Goal: Information Seeking & Learning: Learn about a topic

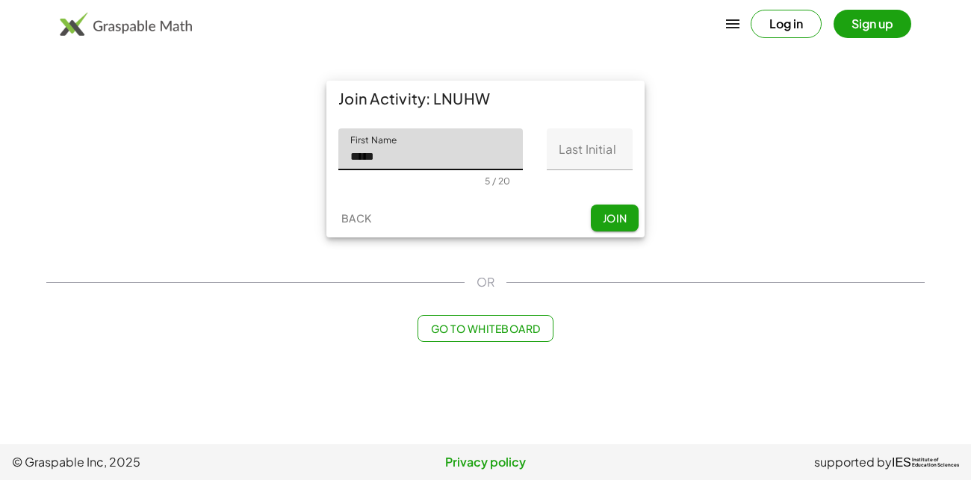
type input "*****"
click at [607, 135] on input "Last Initial" at bounding box center [590, 149] width 86 height 42
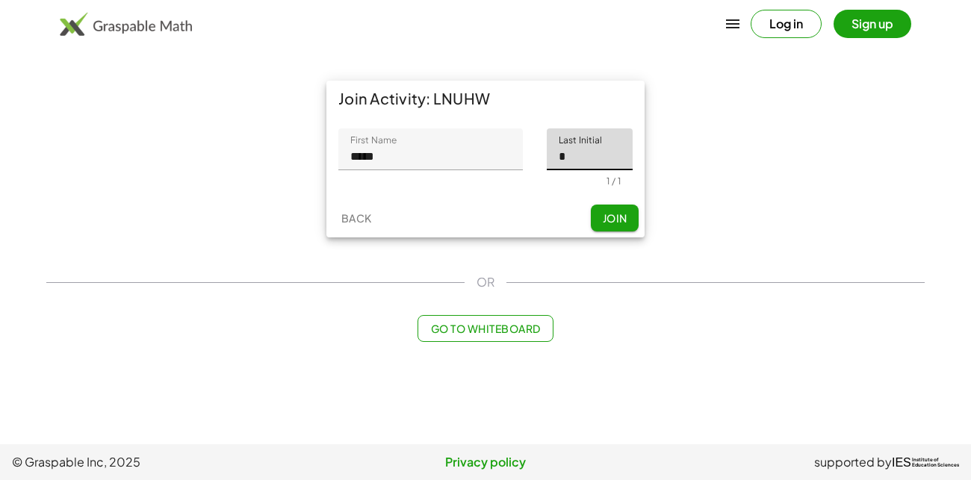
type input "*"
click at [619, 219] on span "Join" at bounding box center [614, 217] width 25 height 13
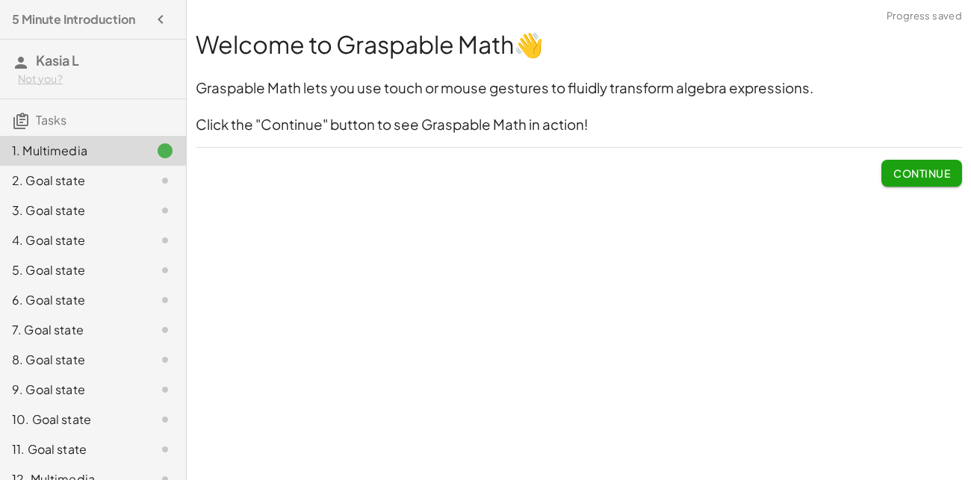
click at [896, 168] on span "Continue" at bounding box center [921, 173] width 57 height 13
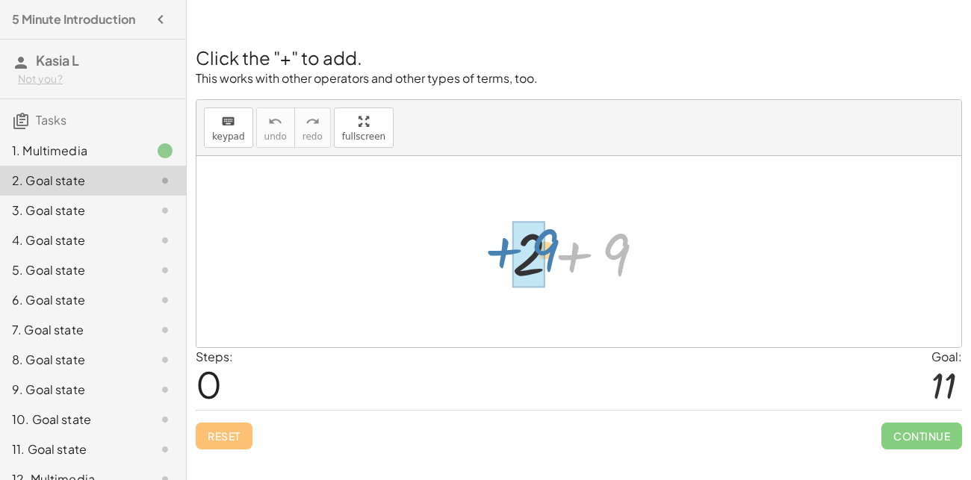
drag, startPoint x: 622, startPoint y: 257, endPoint x: 547, endPoint y: 253, distance: 75.6
click at [547, 253] on div at bounding box center [584, 252] width 159 height 77
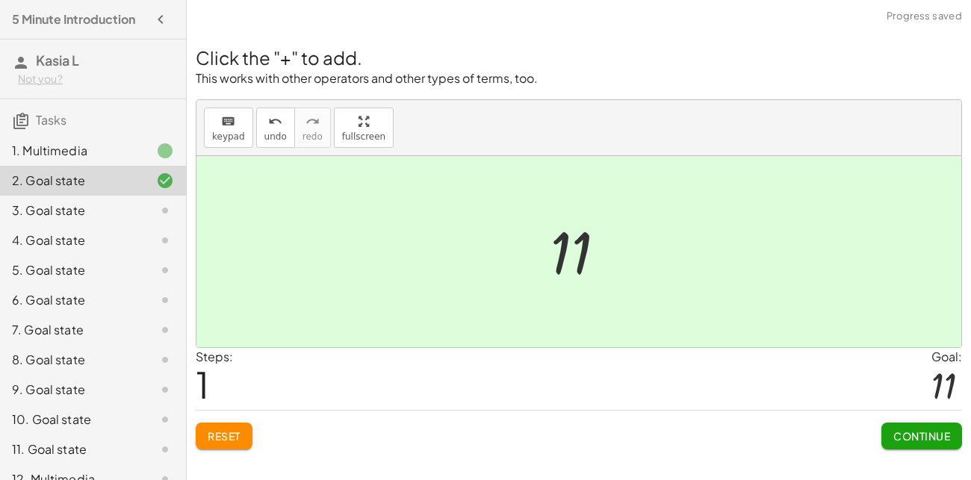
click at [919, 424] on button "Continue" at bounding box center [922, 436] width 81 height 27
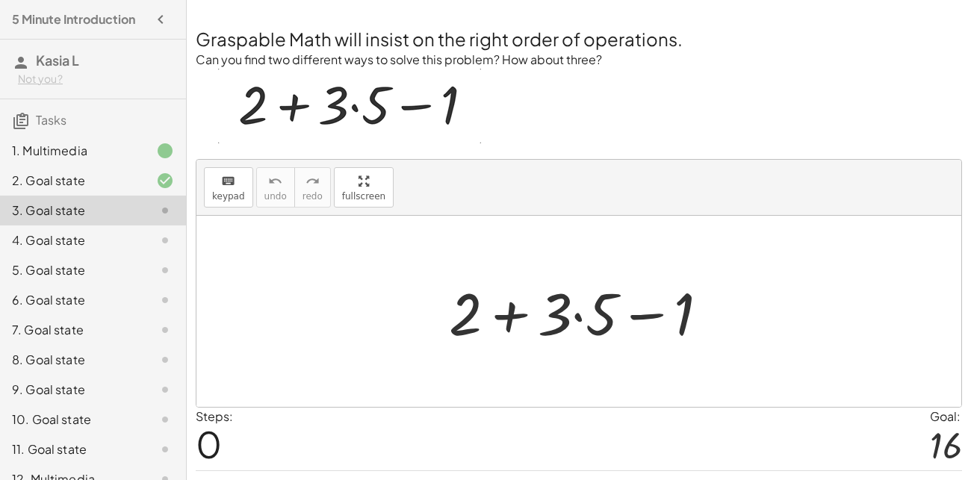
click at [571, 313] on div at bounding box center [585, 311] width 287 height 77
click at [581, 314] on div at bounding box center [585, 311] width 287 height 77
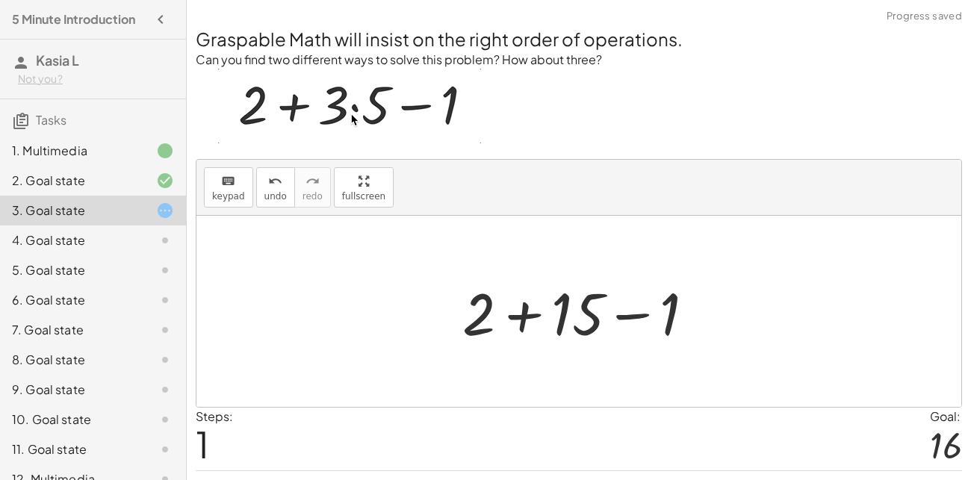
click at [562, 312] on div at bounding box center [584, 311] width 259 height 77
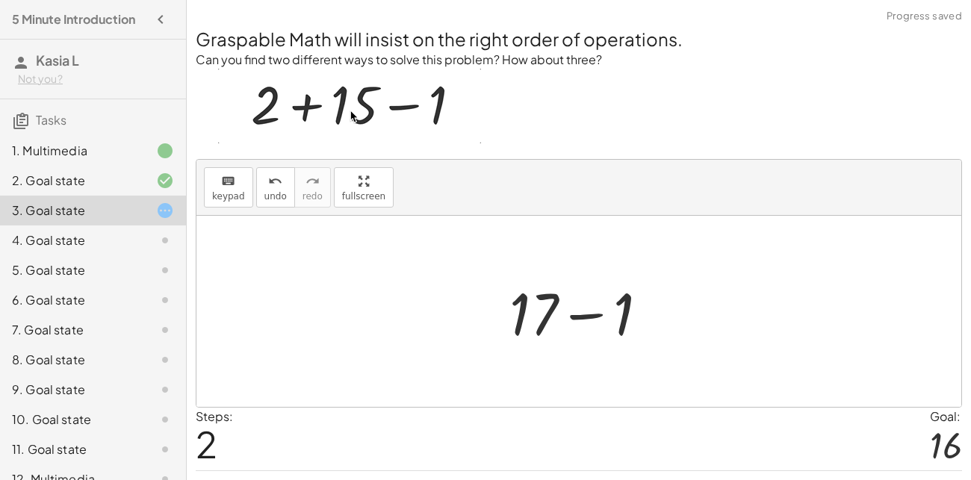
click at [554, 312] on div at bounding box center [585, 311] width 166 height 77
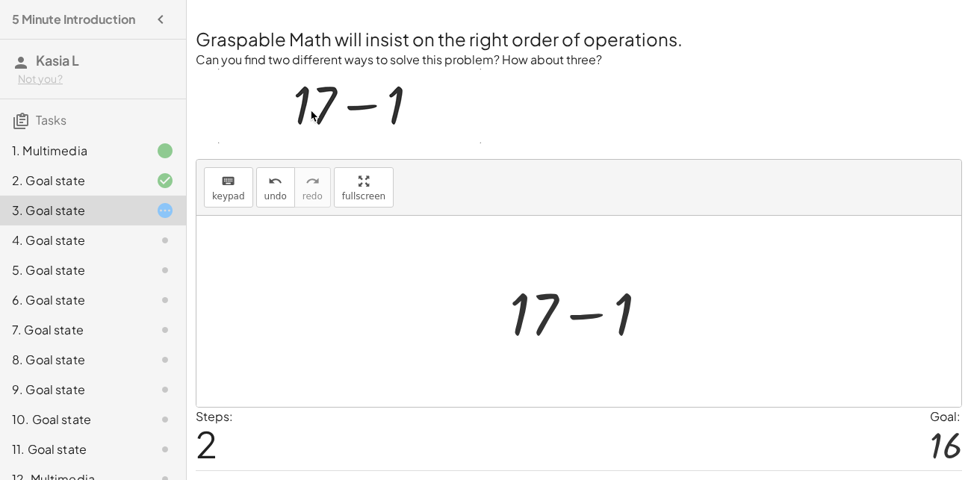
click at [549, 306] on div at bounding box center [585, 311] width 166 height 77
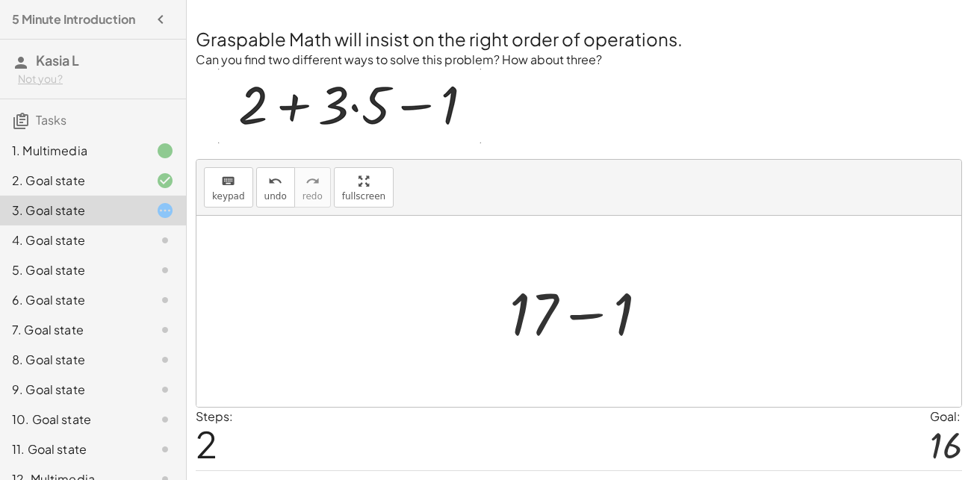
click at [590, 315] on div at bounding box center [585, 311] width 166 height 77
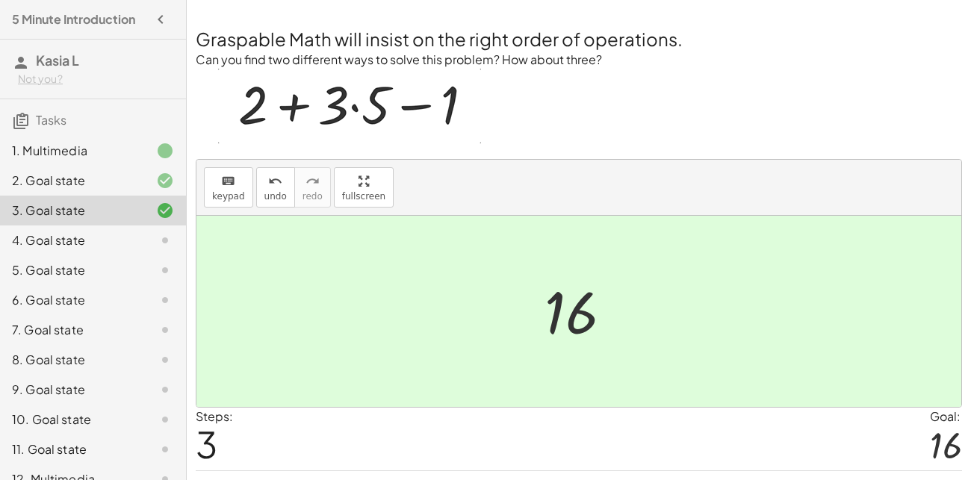
click at [701, 127] on p at bounding box center [579, 108] width 766 height 79
click at [579, 304] on div at bounding box center [584, 312] width 95 height 74
click at [583, 308] on div at bounding box center [584, 312] width 95 height 74
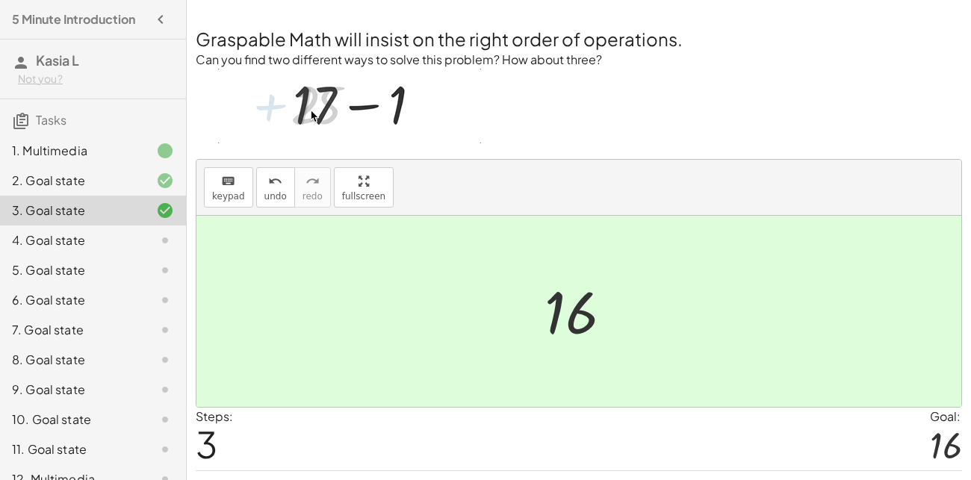
click at [96, 236] on div "4. Goal state" at bounding box center [72, 241] width 120 height 18
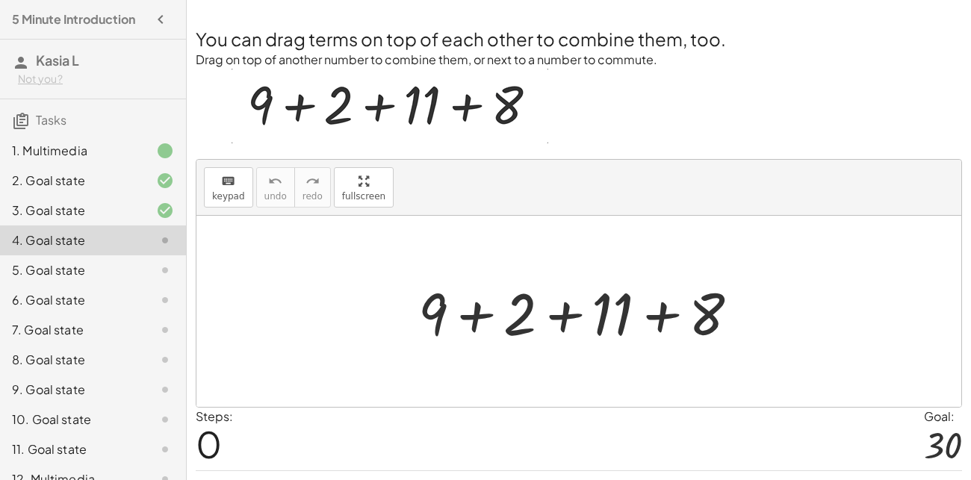
click at [512, 317] on div at bounding box center [584, 311] width 347 height 77
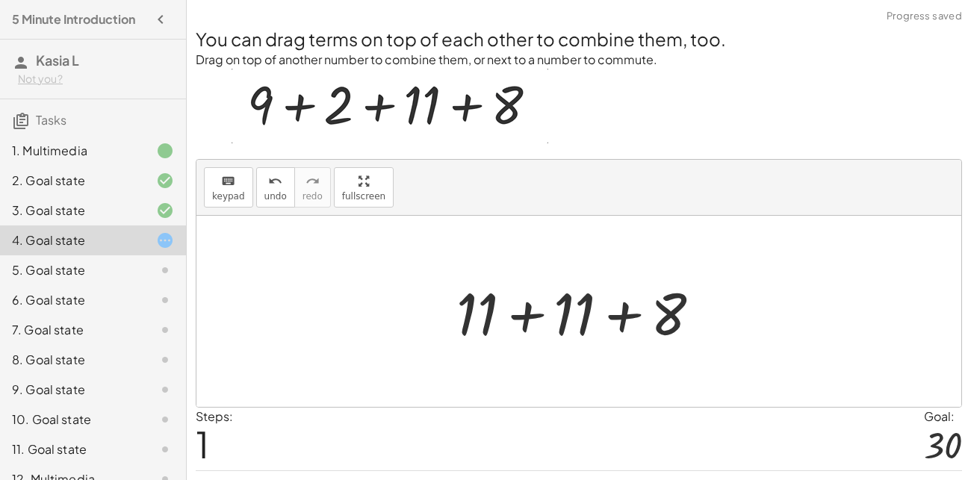
click at [563, 300] on div at bounding box center [584, 311] width 271 height 77
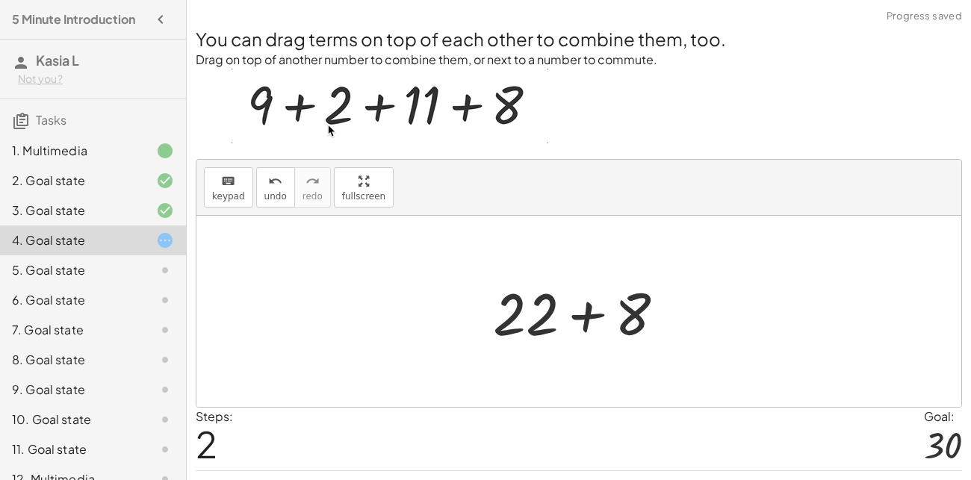
click at [539, 313] on div at bounding box center [585, 311] width 199 height 77
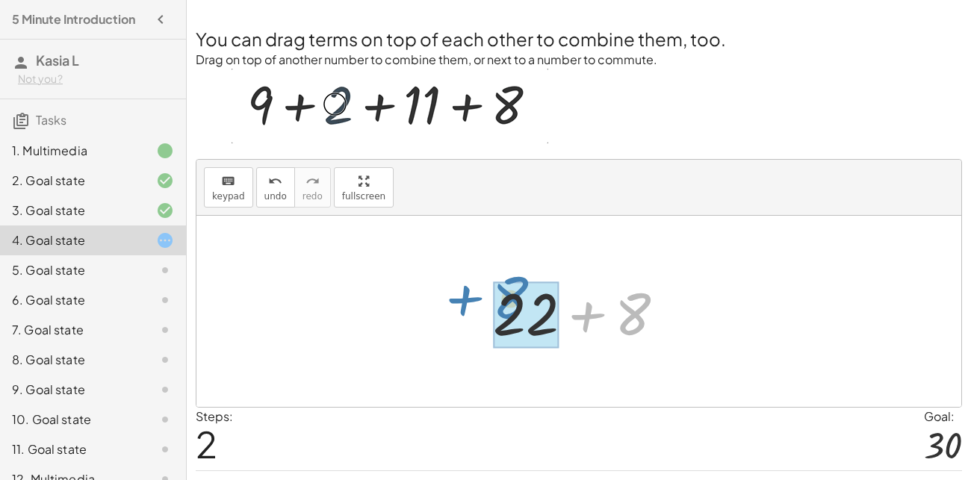
drag, startPoint x: 638, startPoint y: 317, endPoint x: 579, endPoint y: 327, distance: 59.8
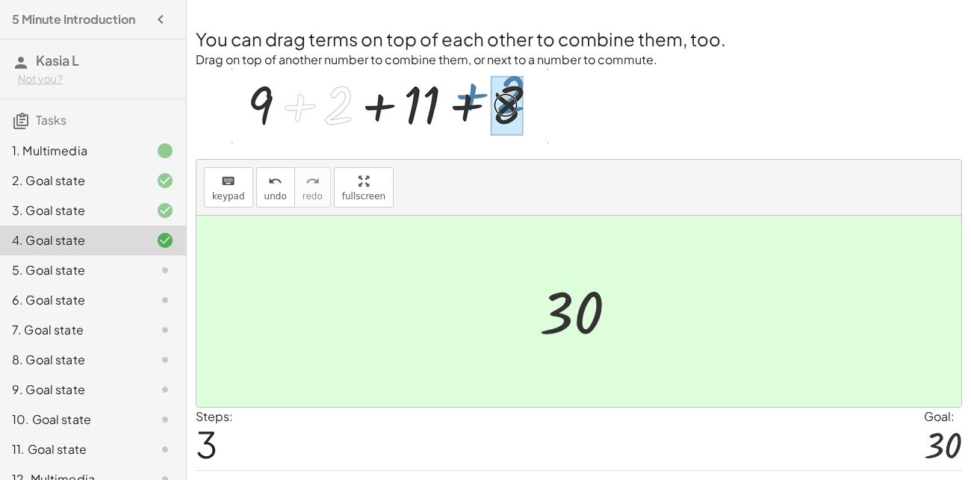
click at [129, 271] on div "5. Goal state" at bounding box center [72, 270] width 120 height 18
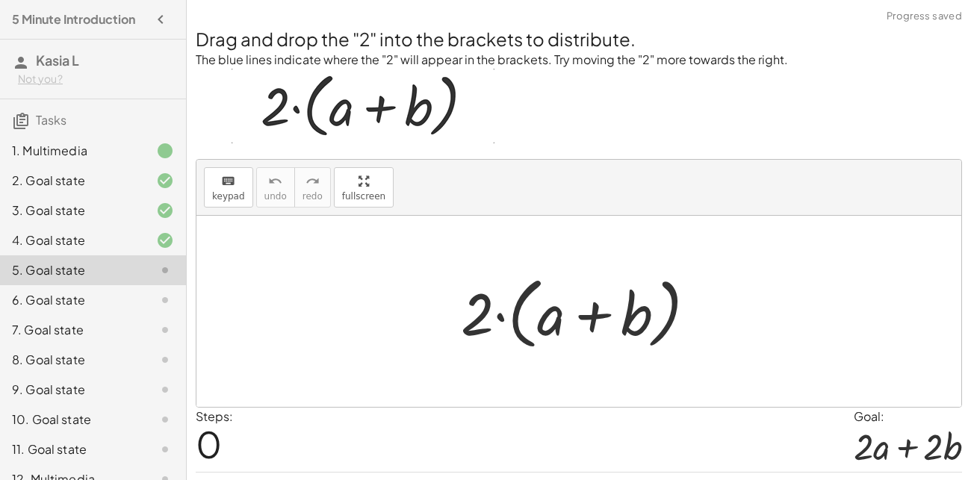
click at [548, 317] on div at bounding box center [584, 312] width 262 height 86
drag, startPoint x: 557, startPoint y: 320, endPoint x: 634, endPoint y: 320, distance: 77.7
click at [634, 320] on div at bounding box center [584, 312] width 262 height 86
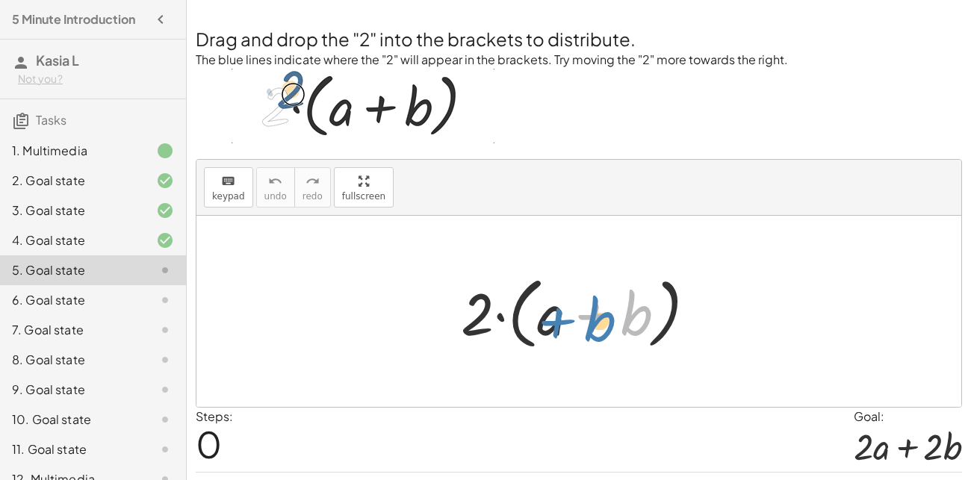
drag, startPoint x: 625, startPoint y: 315, endPoint x: 589, endPoint y: 320, distance: 36.2
click at [589, 320] on div at bounding box center [584, 312] width 262 height 86
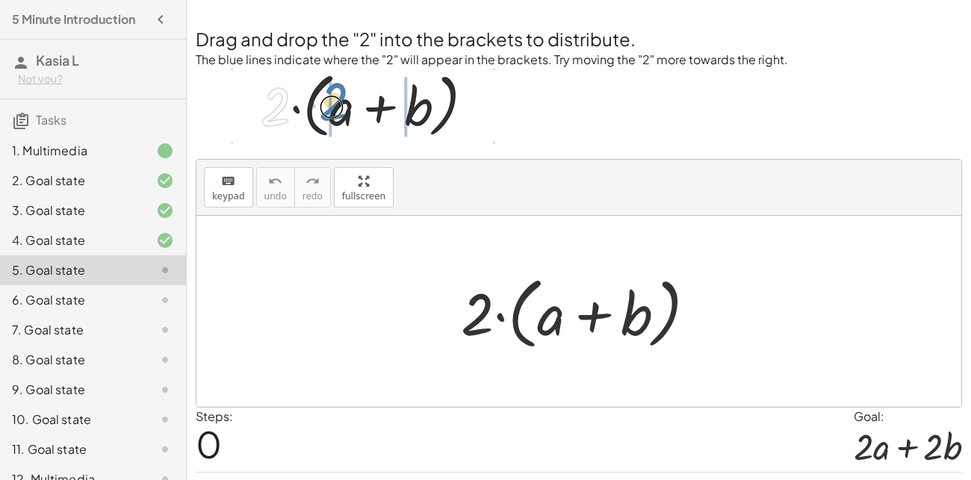
click at [566, 318] on div at bounding box center [584, 312] width 262 height 86
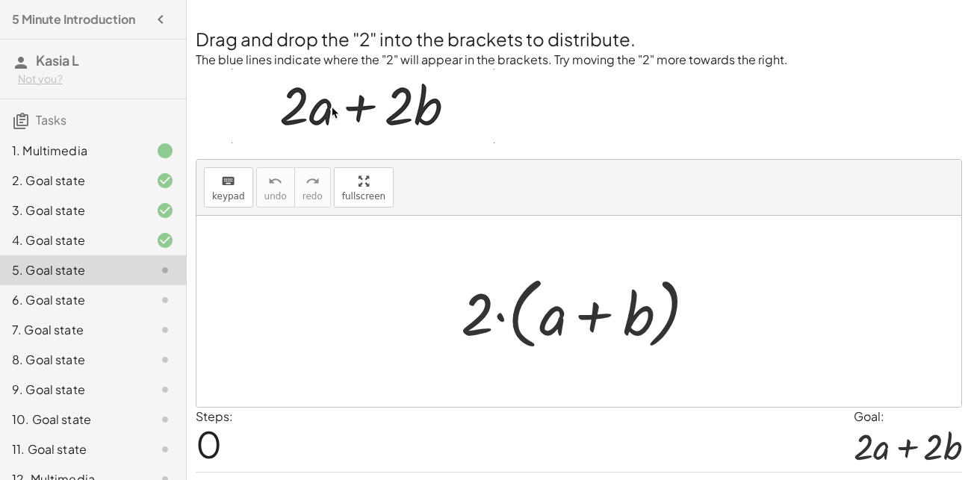
click at [550, 322] on div at bounding box center [584, 312] width 262 height 86
drag, startPoint x: 473, startPoint y: 317, endPoint x: 595, endPoint y: 309, distance: 122.8
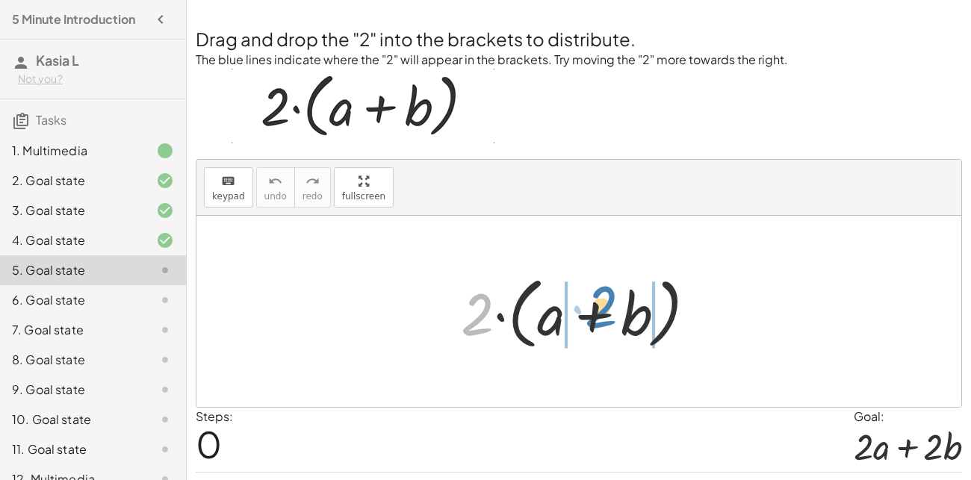
click at [595, 309] on div at bounding box center [584, 312] width 262 height 86
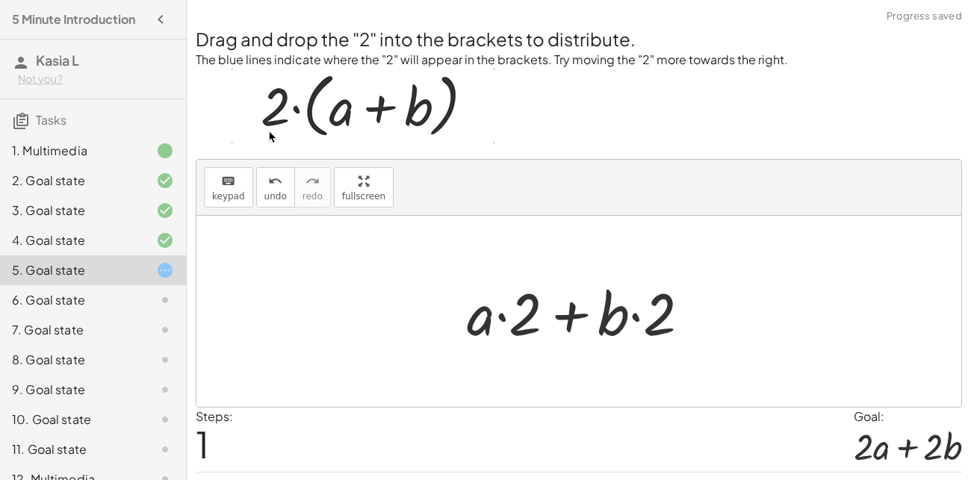
click at [535, 312] on div at bounding box center [584, 311] width 250 height 77
click at [532, 310] on div at bounding box center [584, 311] width 250 height 77
click at [619, 327] on div at bounding box center [584, 311] width 250 height 77
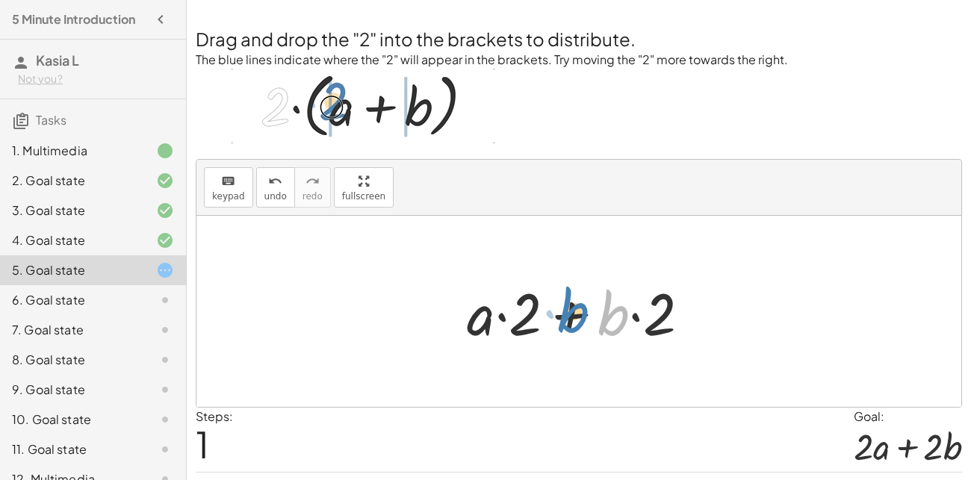
drag, startPoint x: 616, startPoint y: 325, endPoint x: 596, endPoint y: 332, distance: 21.3
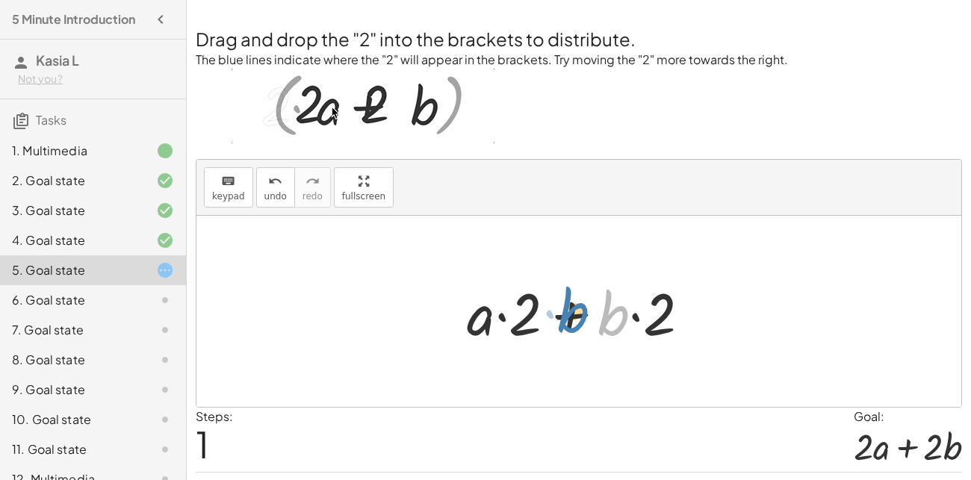
click at [596, 332] on div at bounding box center [584, 311] width 250 height 77
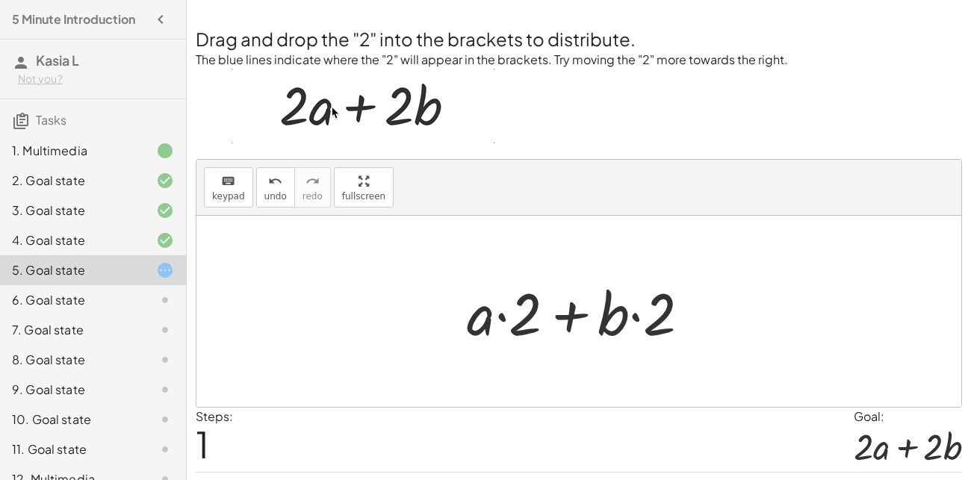
click at [658, 305] on div at bounding box center [584, 311] width 250 height 77
click at [655, 299] on div at bounding box center [584, 311] width 250 height 77
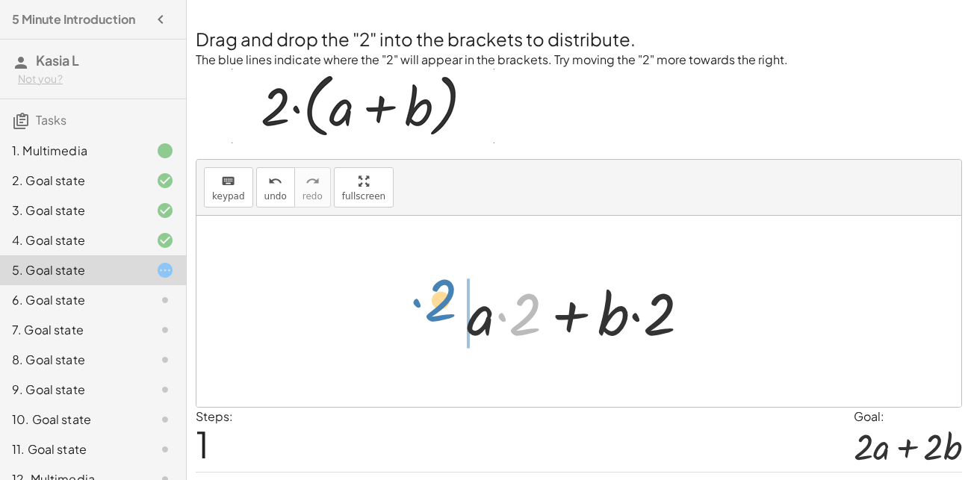
drag, startPoint x: 527, startPoint y: 306, endPoint x: 444, endPoint y: 293, distance: 84.7
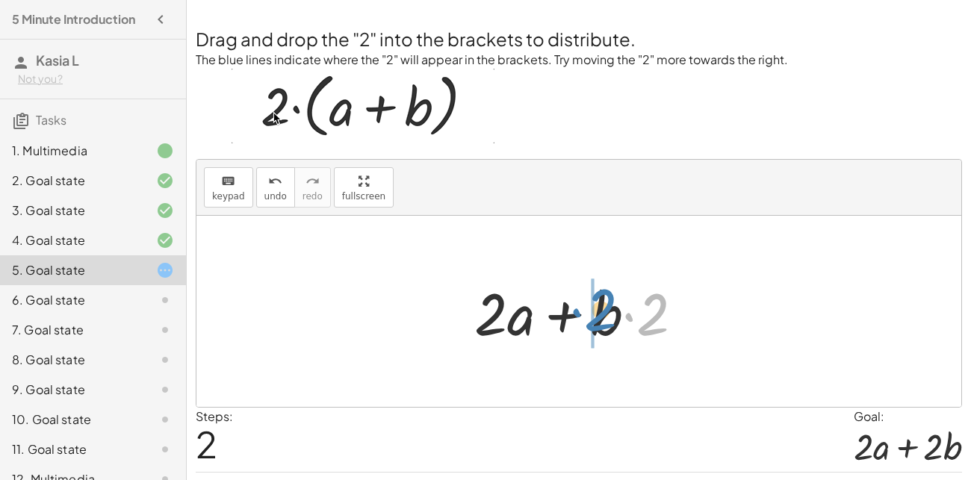
drag, startPoint x: 649, startPoint y: 319, endPoint x: 596, endPoint y: 315, distance: 53.2
click at [596, 315] on div at bounding box center [585, 311] width 236 height 77
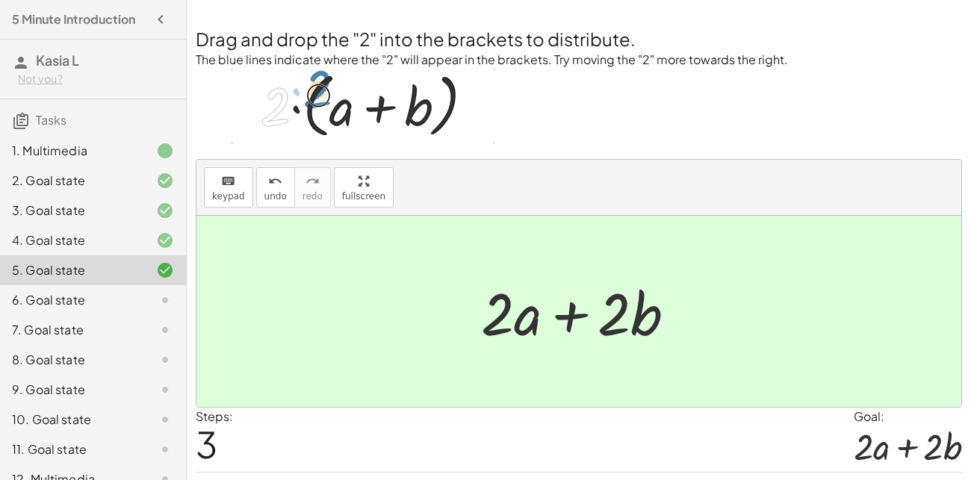
click at [541, 312] on div at bounding box center [585, 311] width 222 height 77
click at [557, 316] on div at bounding box center [585, 311] width 222 height 77
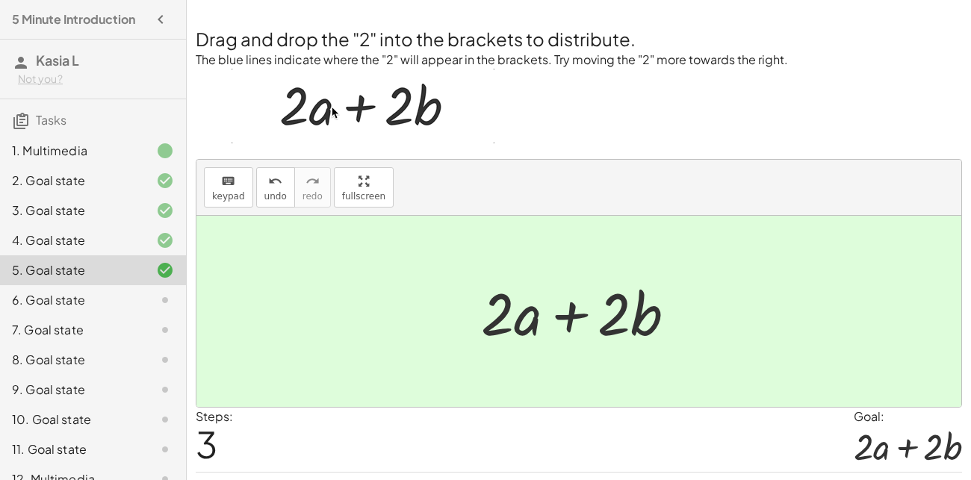
click at [166, 298] on icon at bounding box center [165, 300] width 18 height 18
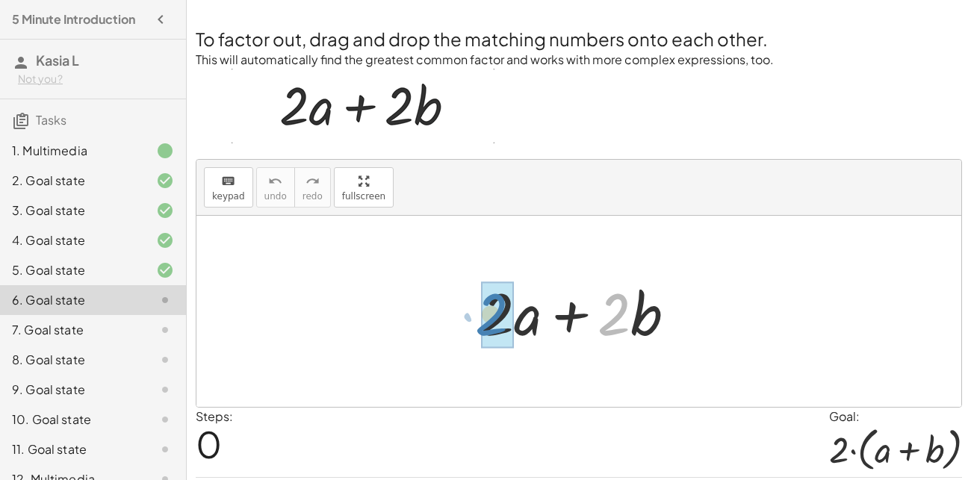
drag, startPoint x: 616, startPoint y: 317, endPoint x: 494, endPoint y: 317, distance: 121.8
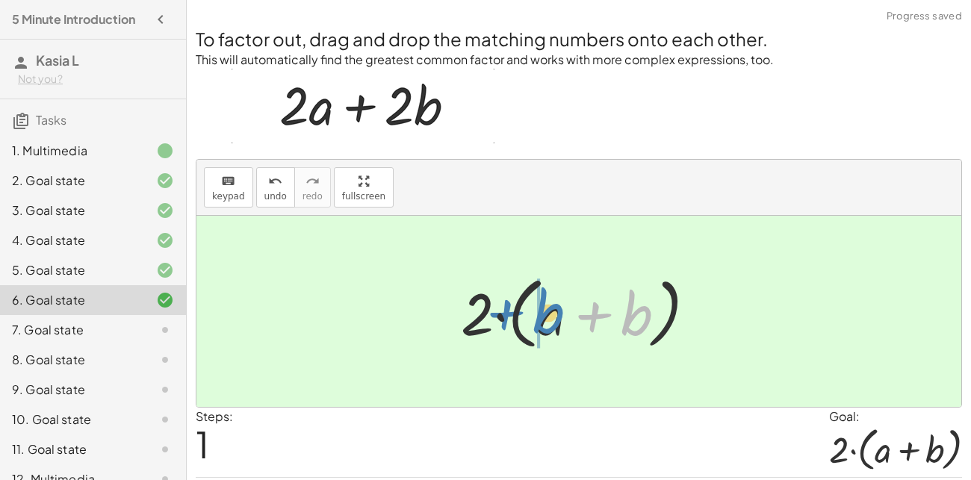
drag, startPoint x: 644, startPoint y: 322, endPoint x: 556, endPoint y: 320, distance: 88.2
click at [556, 320] on div at bounding box center [584, 312] width 262 height 86
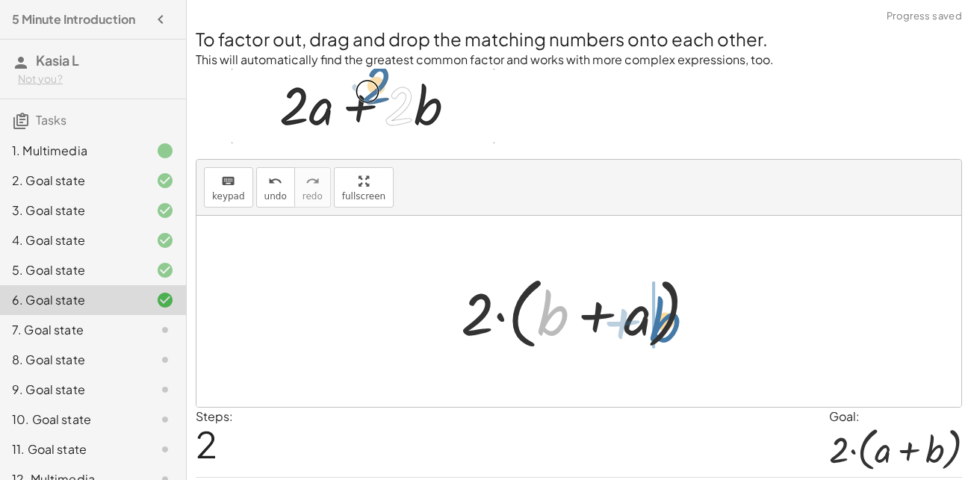
drag, startPoint x: 562, startPoint y: 320, endPoint x: 677, endPoint y: 326, distance: 115.2
click at [677, 326] on div at bounding box center [584, 312] width 262 height 86
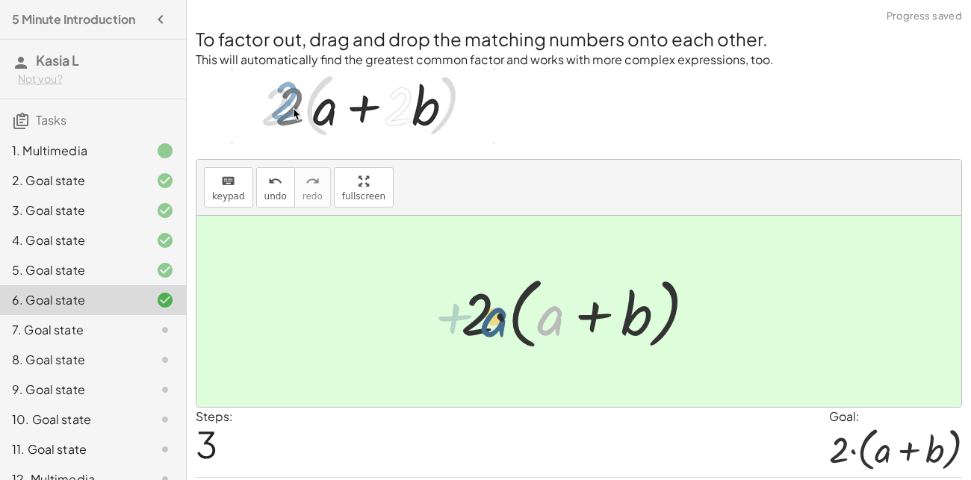
drag, startPoint x: 561, startPoint y: 317, endPoint x: 498, endPoint y: 318, distance: 62.8
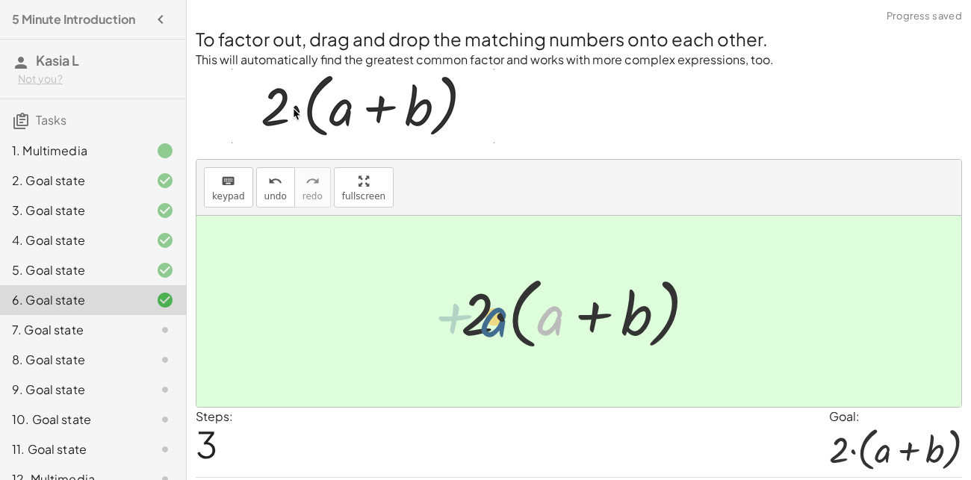
click at [498, 318] on div at bounding box center [584, 312] width 262 height 86
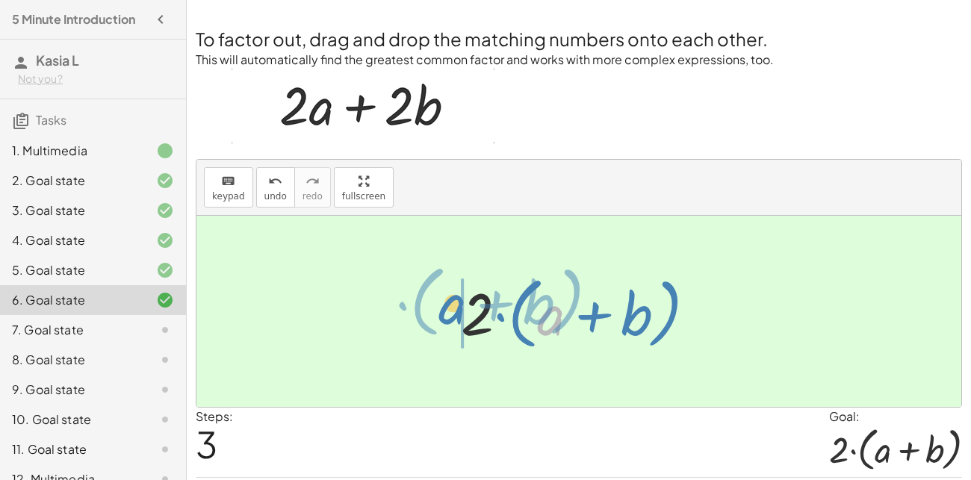
drag, startPoint x: 554, startPoint y: 325, endPoint x: 453, endPoint y: 313, distance: 101.6
click at [453, 313] on div at bounding box center [584, 312] width 262 height 86
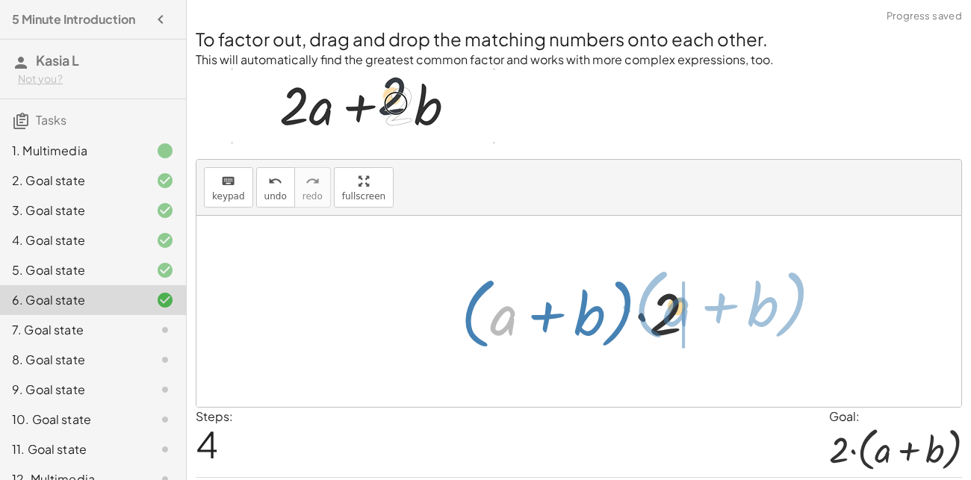
drag, startPoint x: 518, startPoint y: 323, endPoint x: 691, endPoint y: 314, distance: 173.5
click at [691, 314] on div at bounding box center [584, 312] width 262 height 86
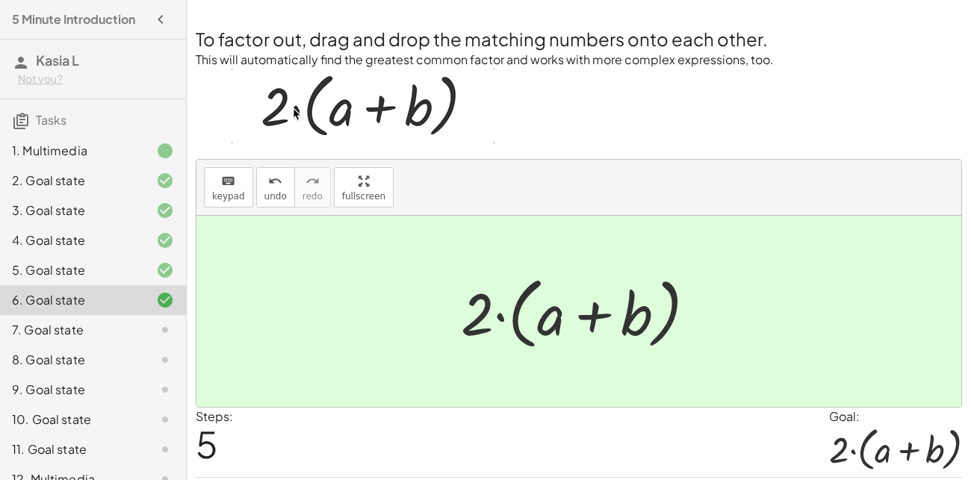
click at [117, 323] on div "7. Goal state" at bounding box center [72, 330] width 120 height 18
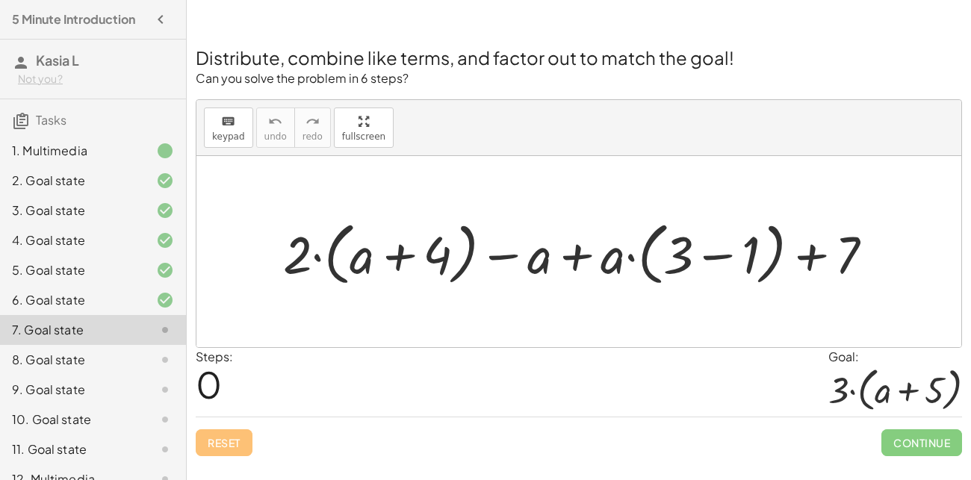
click at [391, 249] on div at bounding box center [584, 252] width 617 height 76
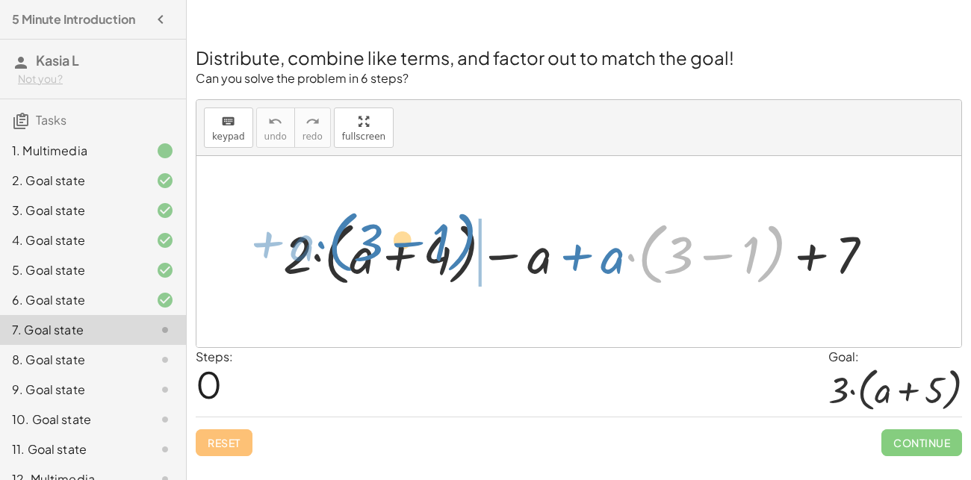
drag, startPoint x: 654, startPoint y: 239, endPoint x: 344, endPoint y: 228, distance: 310.2
click at [344, 228] on div at bounding box center [584, 252] width 617 height 76
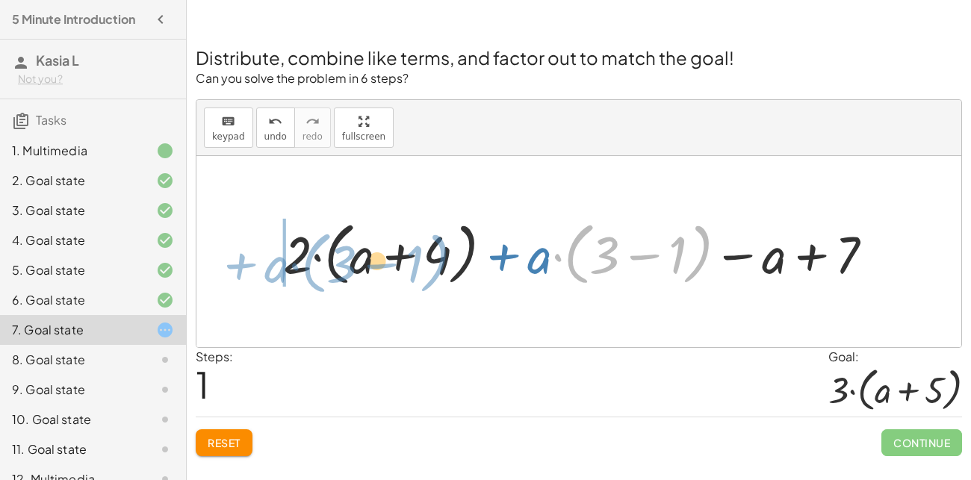
drag, startPoint x: 702, startPoint y: 248, endPoint x: 439, endPoint y: 257, distance: 263.9
click at [439, 257] on div at bounding box center [584, 252] width 617 height 76
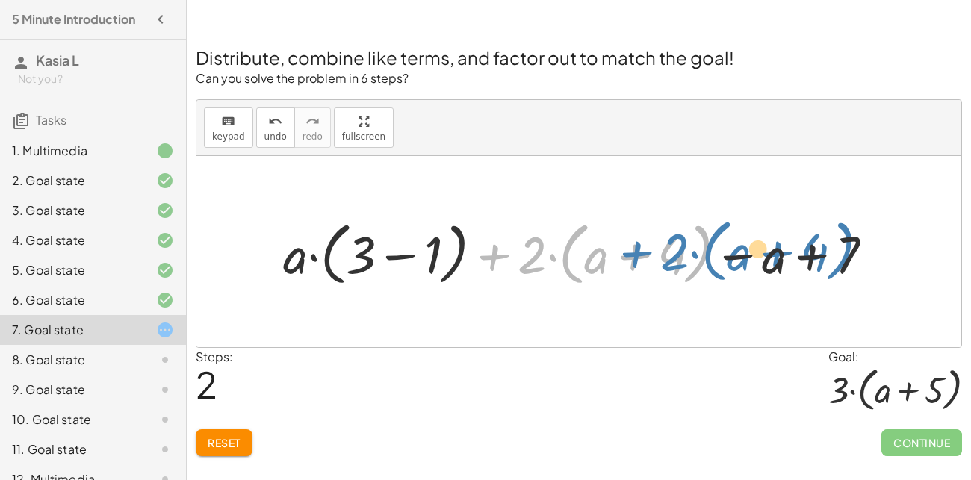
drag, startPoint x: 497, startPoint y: 256, endPoint x: 639, endPoint y: 254, distance: 142.0
click at [639, 254] on div at bounding box center [584, 252] width 617 height 76
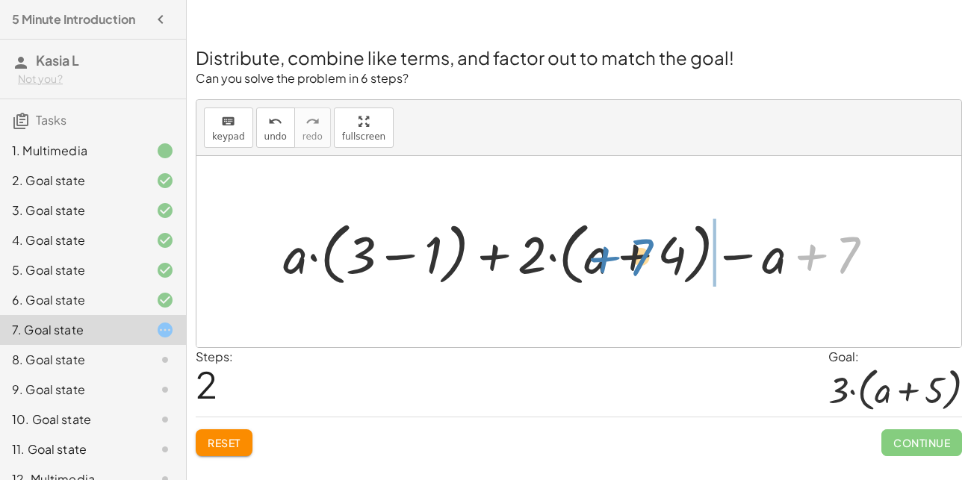
drag, startPoint x: 787, startPoint y: 246, endPoint x: 583, endPoint y: 248, distance: 204.7
click at [583, 248] on div at bounding box center [584, 252] width 617 height 76
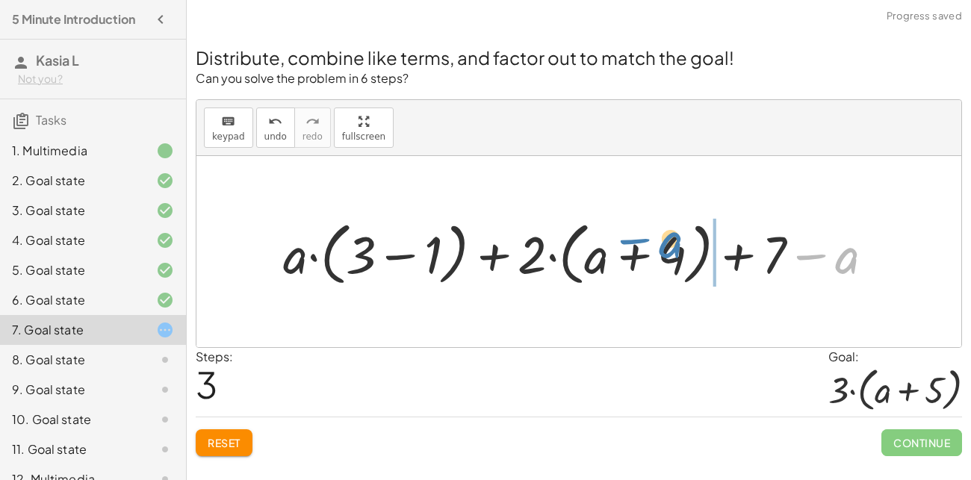
drag, startPoint x: 855, startPoint y: 261, endPoint x: 678, endPoint y: 245, distance: 178.5
click at [678, 245] on div at bounding box center [584, 252] width 617 height 76
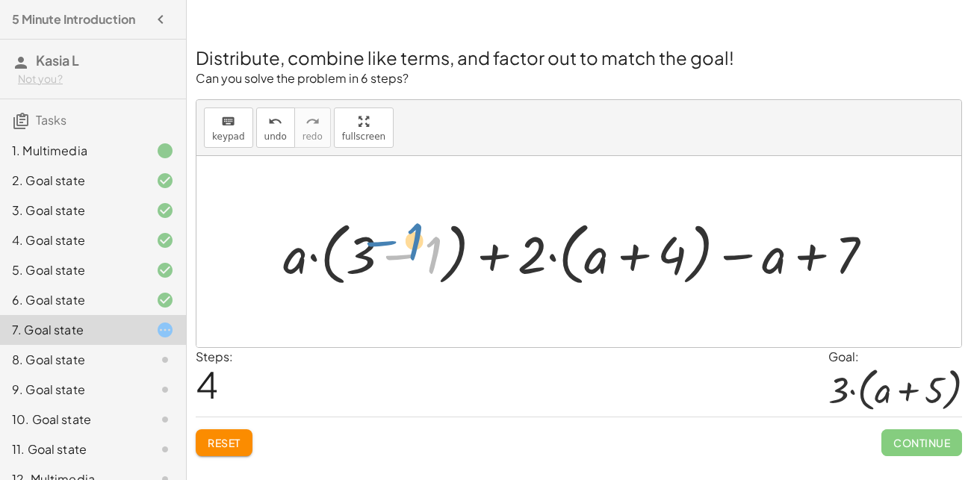
drag, startPoint x: 383, startPoint y: 254, endPoint x: 362, endPoint y: 240, distance: 25.9
click at [362, 240] on div at bounding box center [584, 252] width 617 height 76
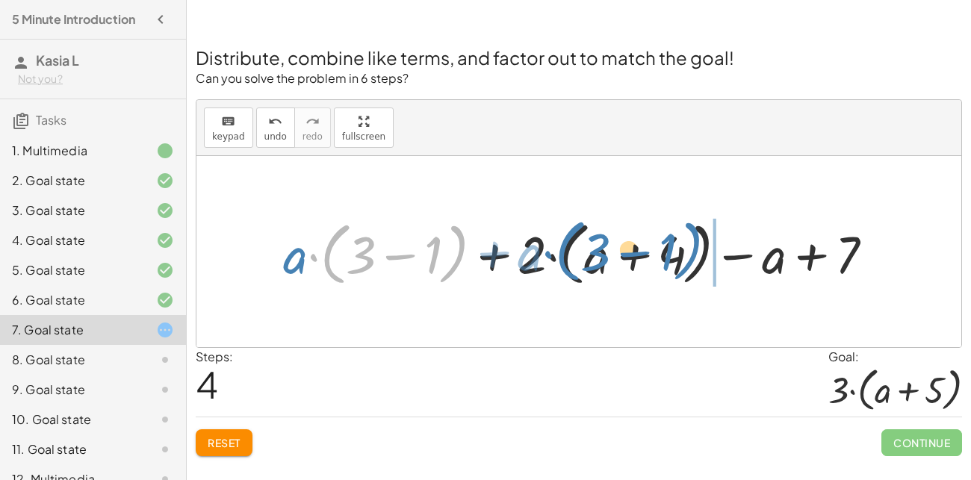
drag, startPoint x: 335, startPoint y: 238, endPoint x: 569, endPoint y: 235, distance: 233.8
click at [569, 235] on div at bounding box center [584, 252] width 617 height 76
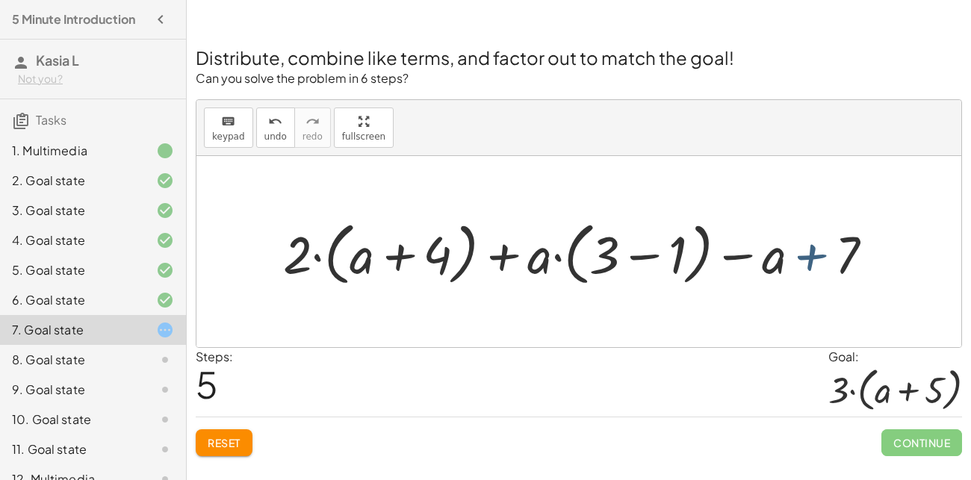
click at [816, 239] on div at bounding box center [584, 252] width 617 height 76
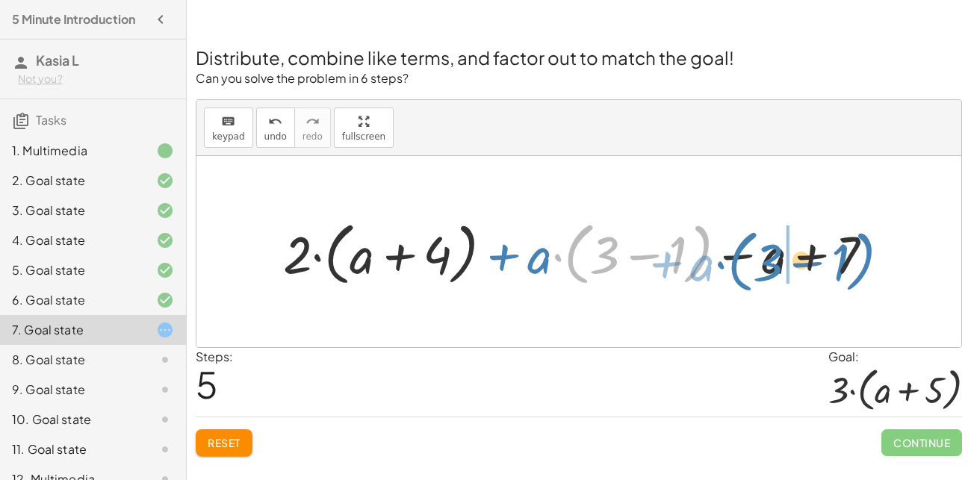
drag, startPoint x: 701, startPoint y: 233, endPoint x: 861, endPoint y: 241, distance: 160.8
click at [861, 241] on div at bounding box center [584, 252] width 617 height 76
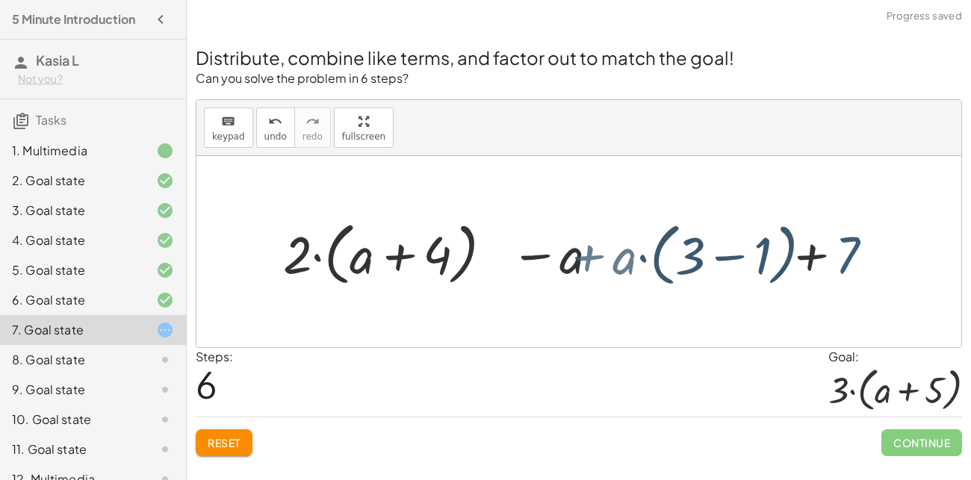
click at [858, 242] on div at bounding box center [584, 252] width 617 height 76
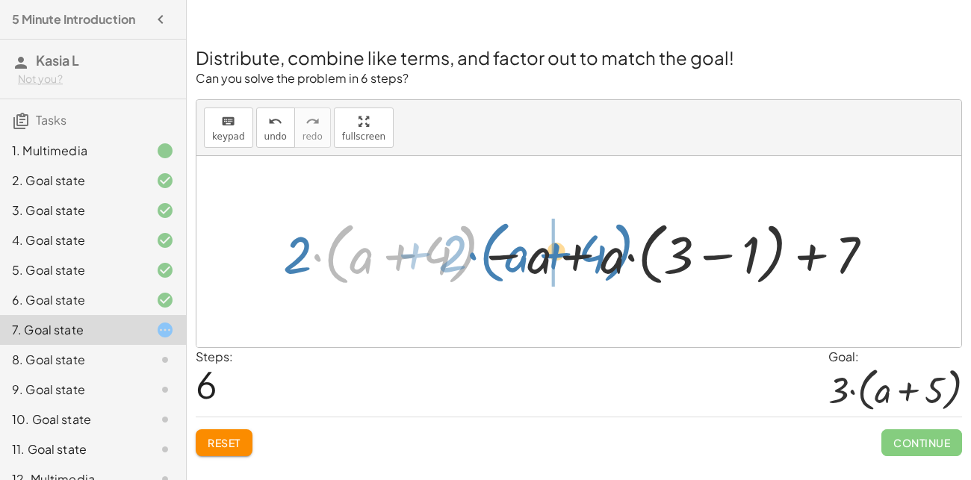
drag, startPoint x: 464, startPoint y: 251, endPoint x: 619, endPoint y: 250, distance: 155.4
click at [619, 250] on div at bounding box center [584, 252] width 617 height 76
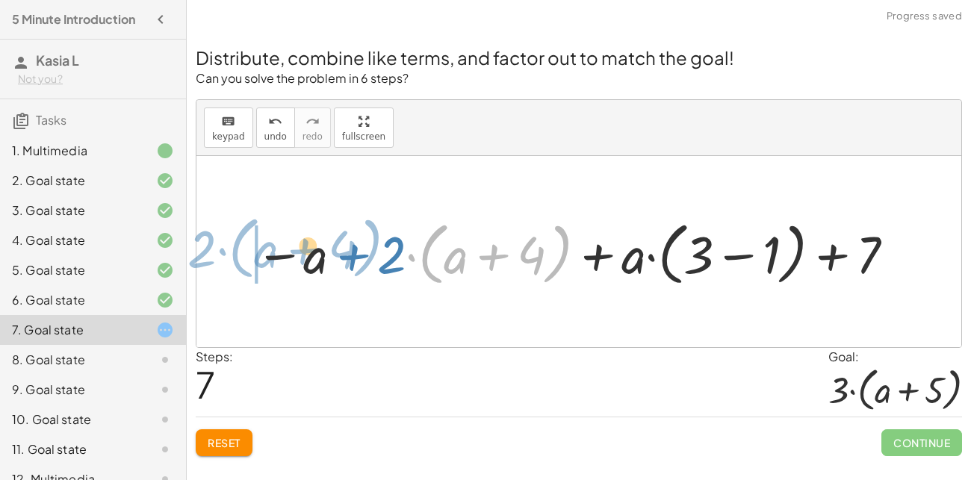
drag, startPoint x: 569, startPoint y: 236, endPoint x: 379, endPoint y: 230, distance: 190.6
click at [379, 230] on div at bounding box center [575, 252] width 657 height 76
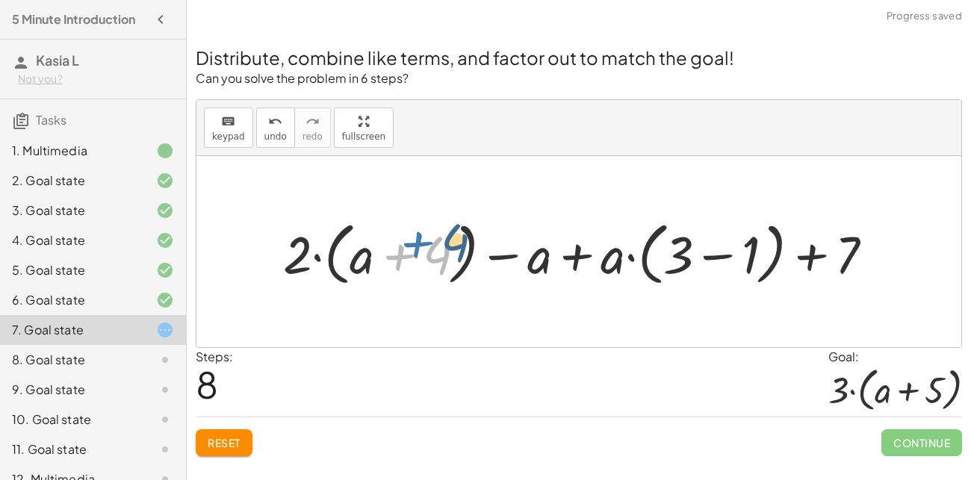
drag, startPoint x: 415, startPoint y: 255, endPoint x: 433, endPoint y: 244, distance: 21.5
click at [433, 244] on div at bounding box center [584, 252] width 617 height 76
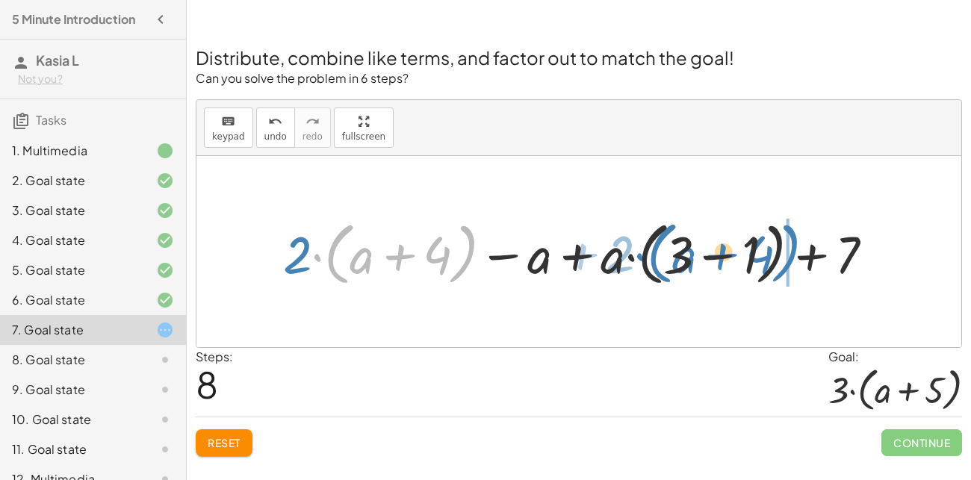
drag, startPoint x: 472, startPoint y: 239, endPoint x: 795, endPoint y: 238, distance: 322.7
click at [795, 238] on div at bounding box center [584, 252] width 617 height 76
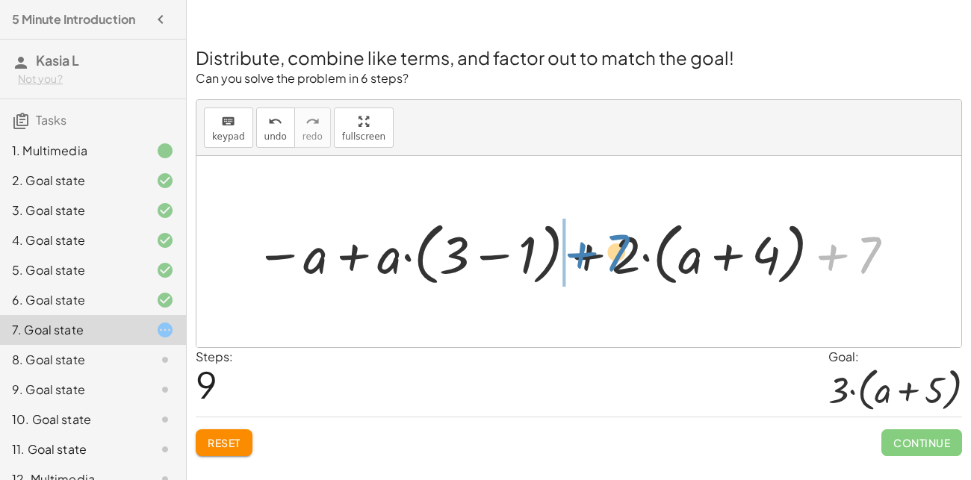
drag, startPoint x: 868, startPoint y: 250, endPoint x: 619, endPoint y: 248, distance: 248.8
click at [619, 248] on div at bounding box center [575, 252] width 657 height 76
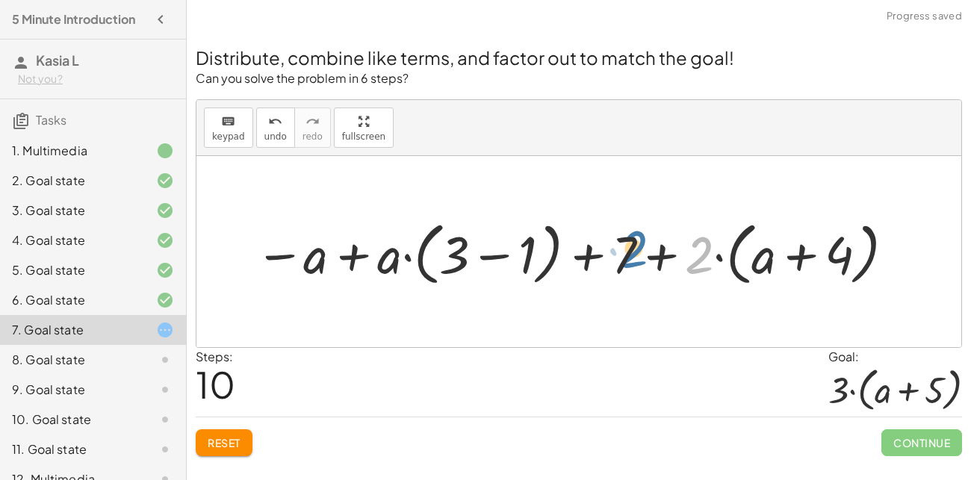
drag, startPoint x: 687, startPoint y: 255, endPoint x: 620, endPoint y: 252, distance: 67.3
click at [620, 252] on div at bounding box center [575, 252] width 657 height 76
drag, startPoint x: 618, startPoint y: 248, endPoint x: 701, endPoint y: 253, distance: 83.0
click at [701, 253] on div at bounding box center [575, 252] width 657 height 76
click at [273, 132] on span "undo" at bounding box center [275, 136] width 22 height 10
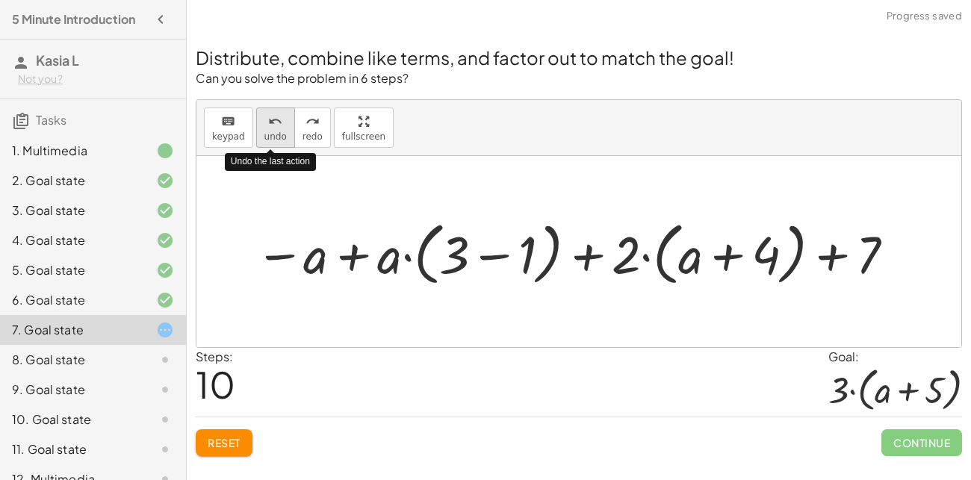
click at [273, 132] on span "undo" at bounding box center [275, 136] width 22 height 10
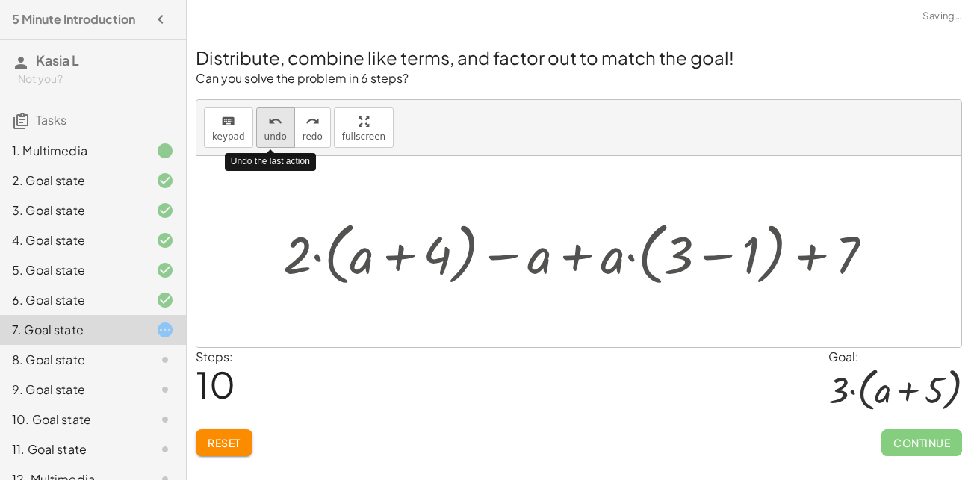
click at [273, 132] on span "undo" at bounding box center [275, 136] width 22 height 10
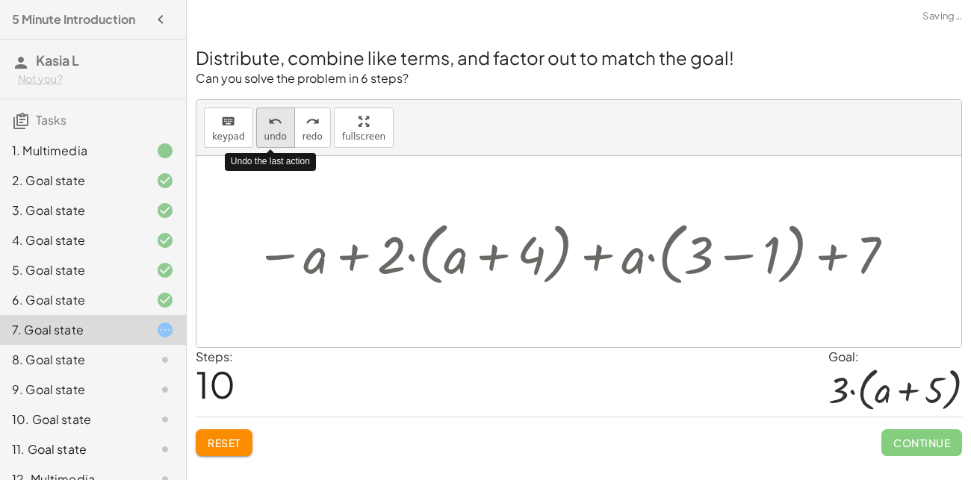
click at [273, 132] on span "undo" at bounding box center [275, 136] width 22 height 10
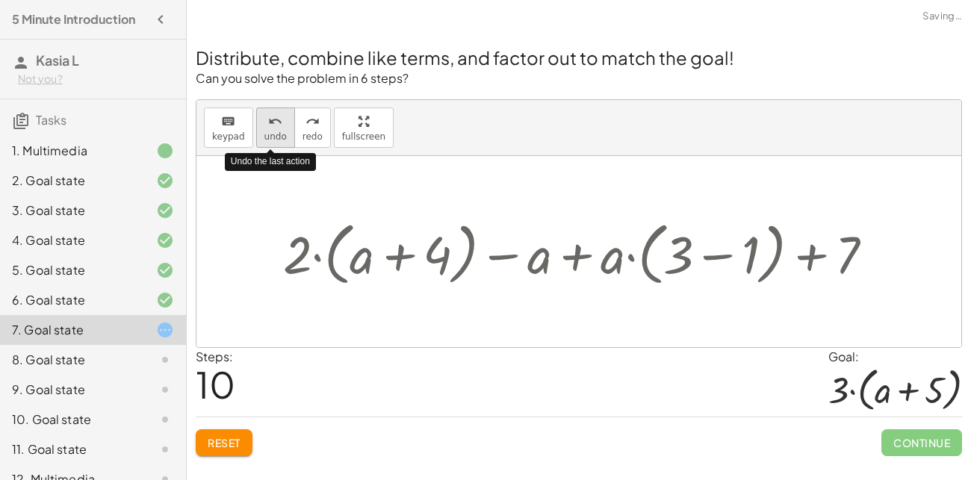
click at [273, 132] on span "undo" at bounding box center [275, 136] width 22 height 10
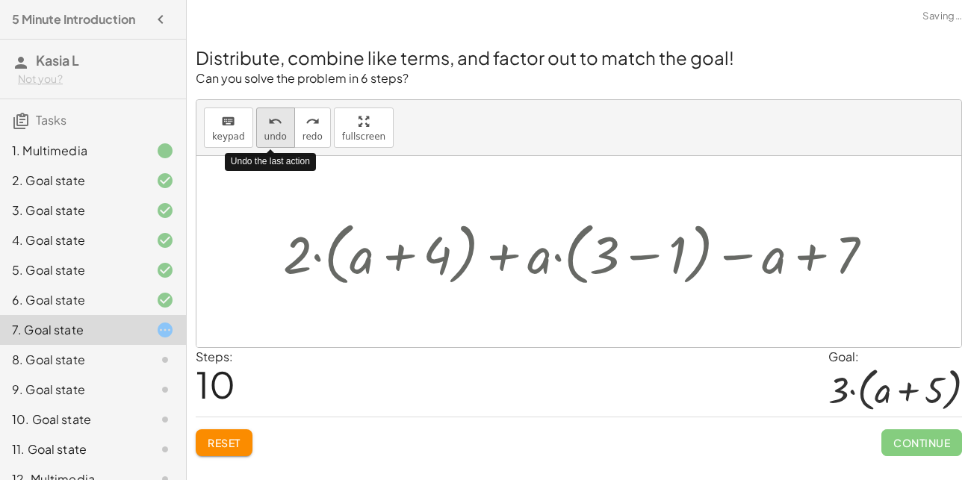
click at [273, 132] on span "undo" at bounding box center [275, 136] width 22 height 10
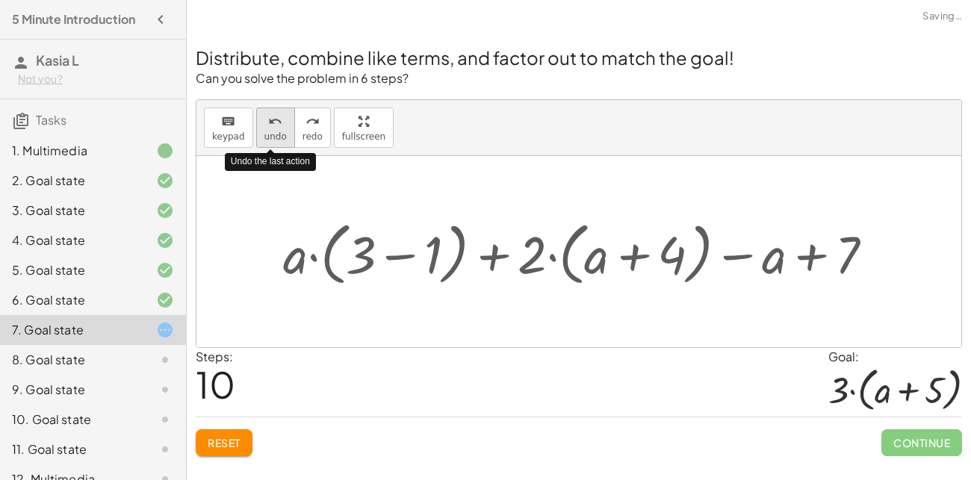
click at [273, 132] on span "undo" at bounding box center [275, 136] width 22 height 10
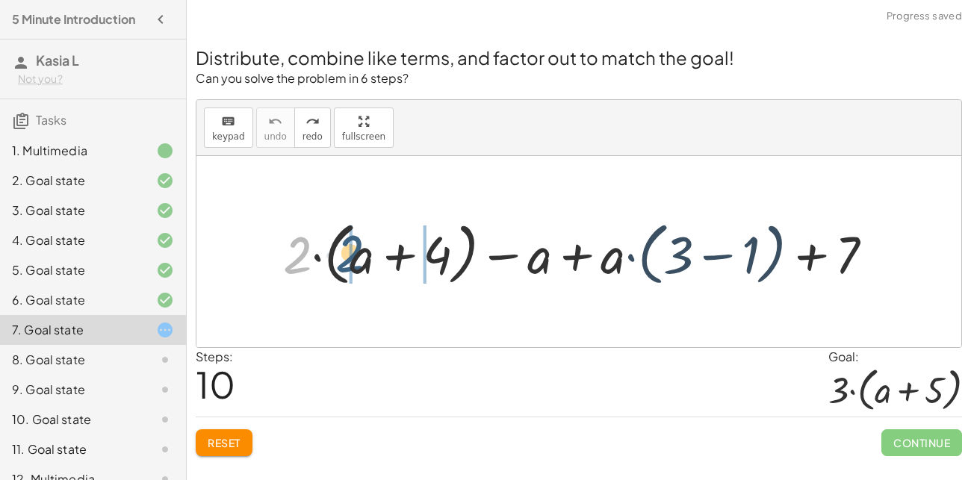
drag, startPoint x: 282, startPoint y: 256, endPoint x: 341, endPoint y: 258, distance: 59.1
click at [341, 258] on div at bounding box center [584, 252] width 617 height 76
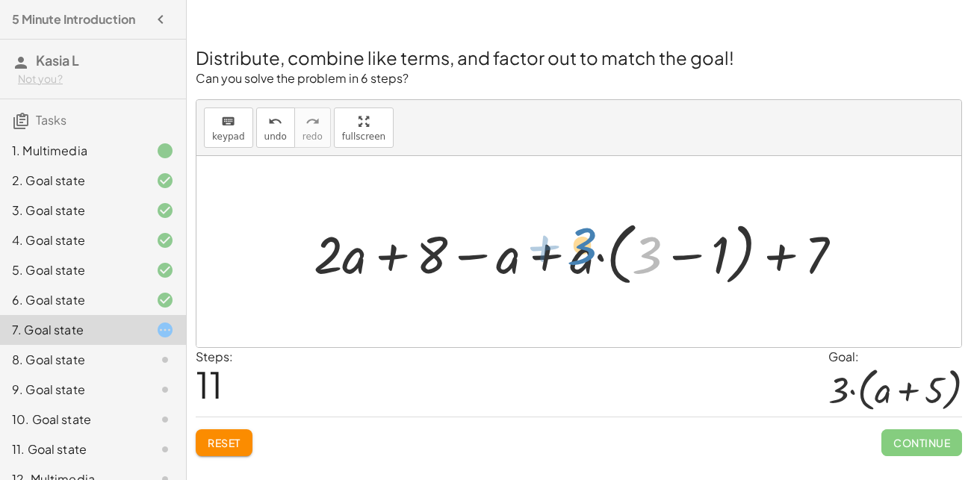
drag, startPoint x: 657, startPoint y: 256, endPoint x: 592, endPoint y: 249, distance: 64.7
click at [592, 249] on div at bounding box center [584, 252] width 556 height 76
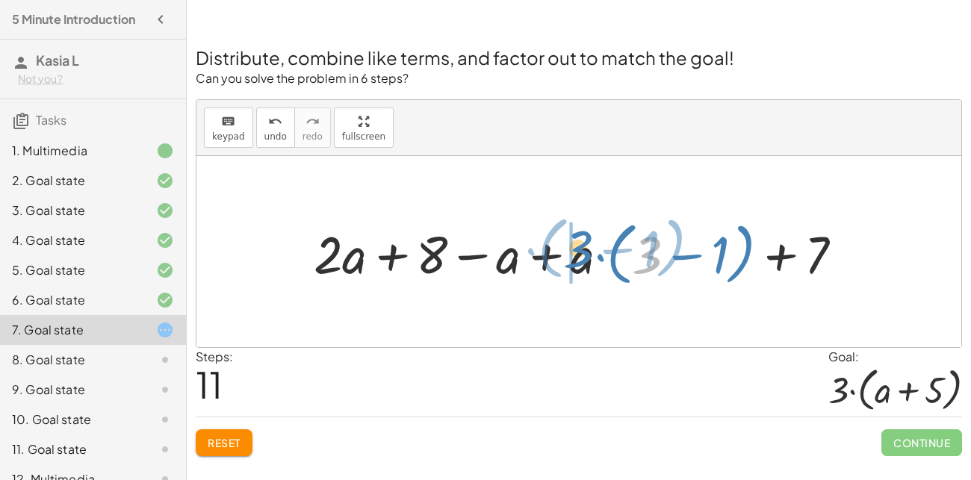
drag, startPoint x: 658, startPoint y: 264, endPoint x: 588, endPoint y: 258, distance: 70.5
click at [588, 258] on div at bounding box center [584, 252] width 556 height 76
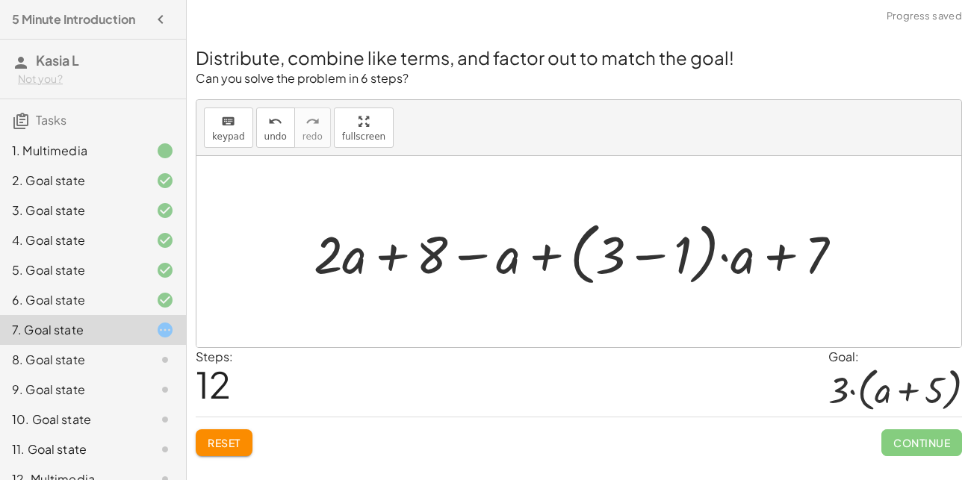
click at [580, 262] on div at bounding box center [584, 252] width 556 height 76
click at [277, 131] on span "undo" at bounding box center [275, 136] width 22 height 10
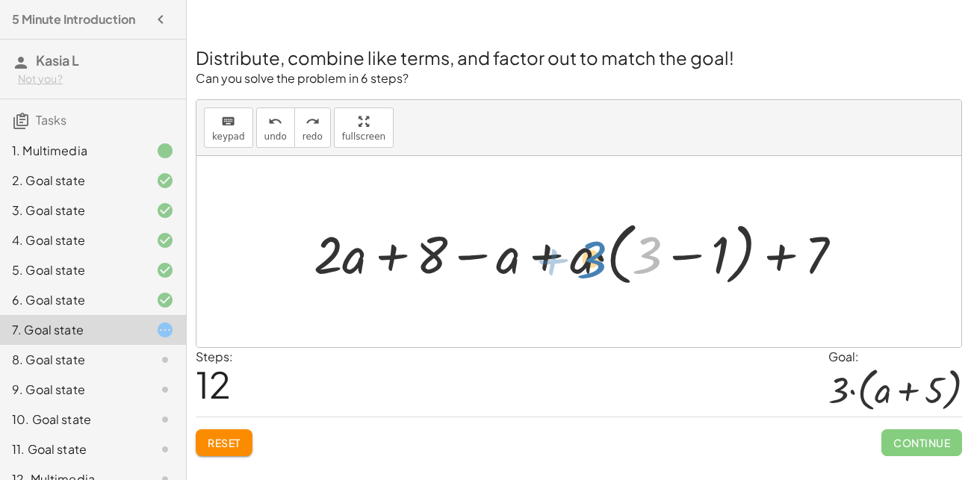
drag, startPoint x: 653, startPoint y: 257, endPoint x: 595, endPoint y: 258, distance: 58.3
click at [595, 258] on div at bounding box center [584, 252] width 556 height 76
drag, startPoint x: 656, startPoint y: 258, endPoint x: 536, endPoint y: 260, distance: 119.6
click at [536, 260] on div at bounding box center [584, 252] width 556 height 76
drag, startPoint x: 660, startPoint y: 248, endPoint x: 474, endPoint y: 239, distance: 186.2
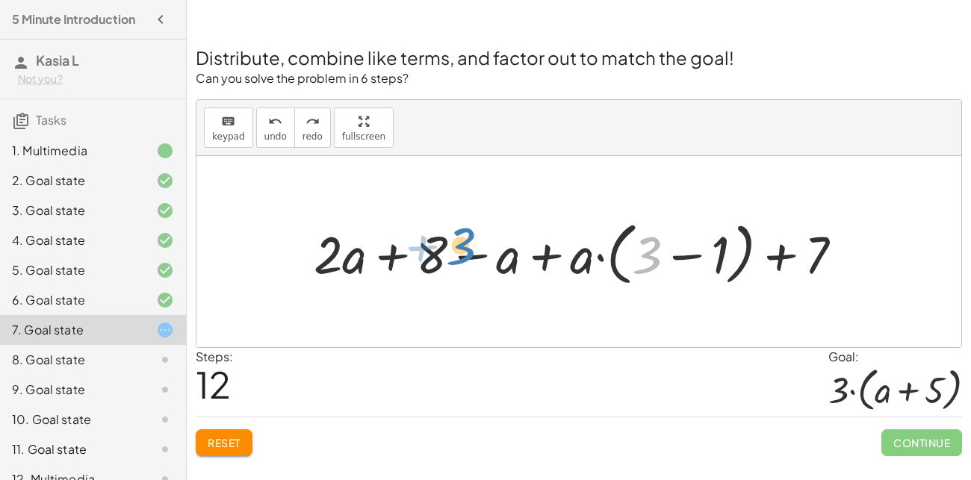
click at [474, 239] on div at bounding box center [584, 252] width 556 height 76
click at [926, 241] on div at bounding box center [578, 251] width 765 height 191
click at [634, 272] on div at bounding box center [584, 252] width 556 height 76
click at [617, 239] on div at bounding box center [584, 252] width 556 height 76
click at [549, 241] on div at bounding box center [584, 252] width 556 height 76
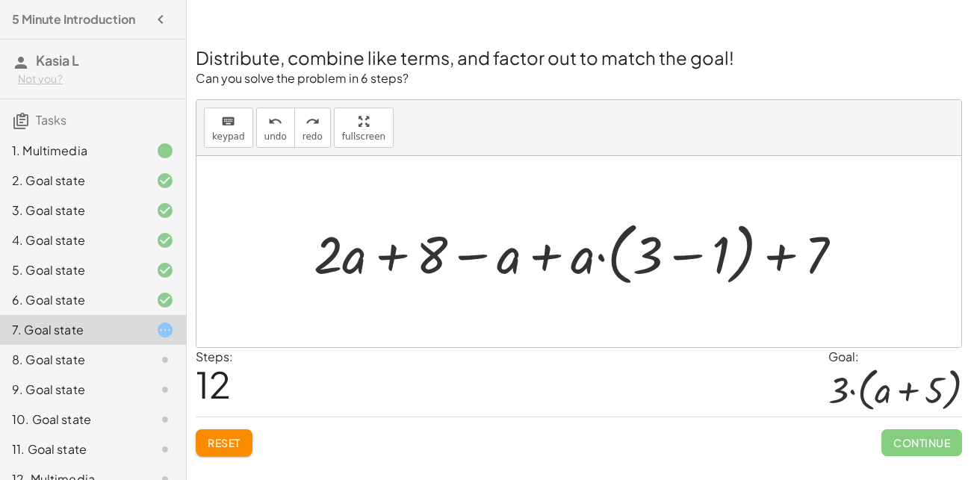
click at [571, 257] on div at bounding box center [584, 252] width 556 height 76
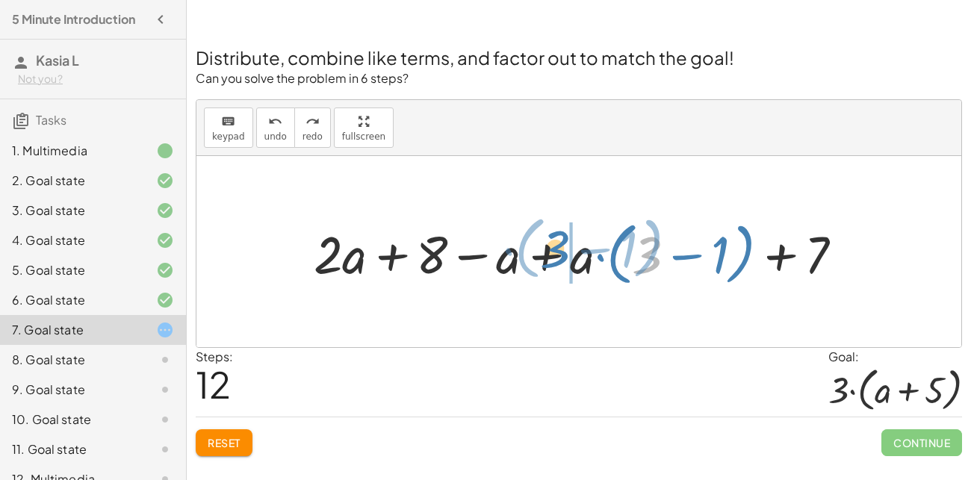
drag, startPoint x: 645, startPoint y: 260, endPoint x: 556, endPoint y: 254, distance: 89.8
click at [556, 254] on div at bounding box center [584, 252] width 556 height 76
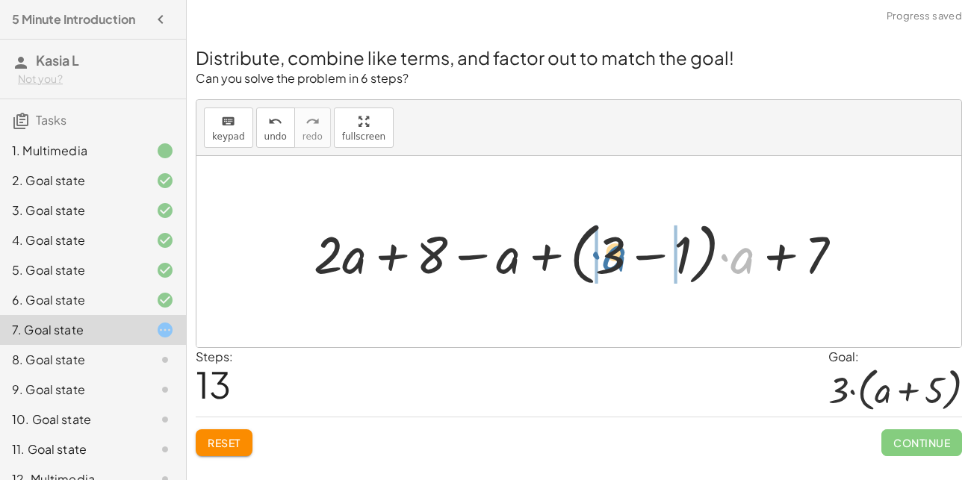
drag, startPoint x: 737, startPoint y: 258, endPoint x: 608, endPoint y: 256, distance: 128.5
click at [608, 256] on div at bounding box center [584, 252] width 556 height 76
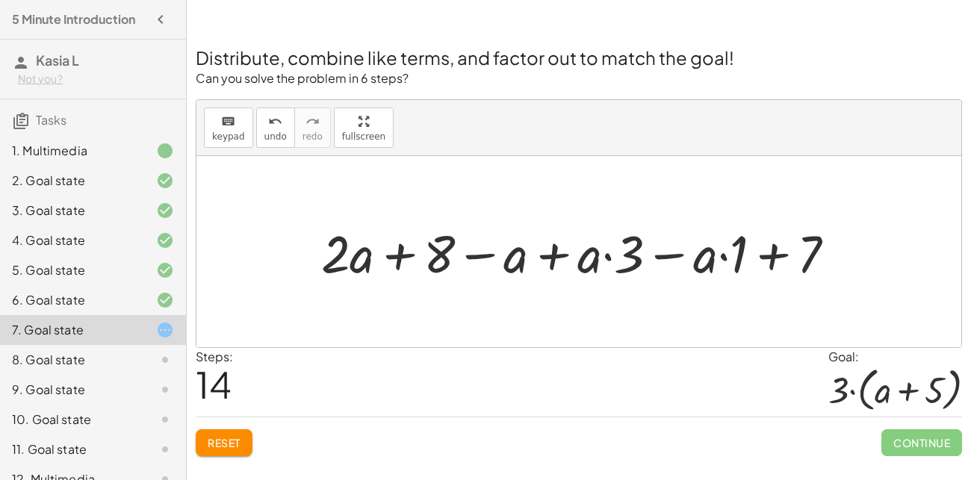
click at [781, 266] on div at bounding box center [584, 251] width 541 height 68
click at [278, 129] on button "undo undo" at bounding box center [275, 128] width 39 height 40
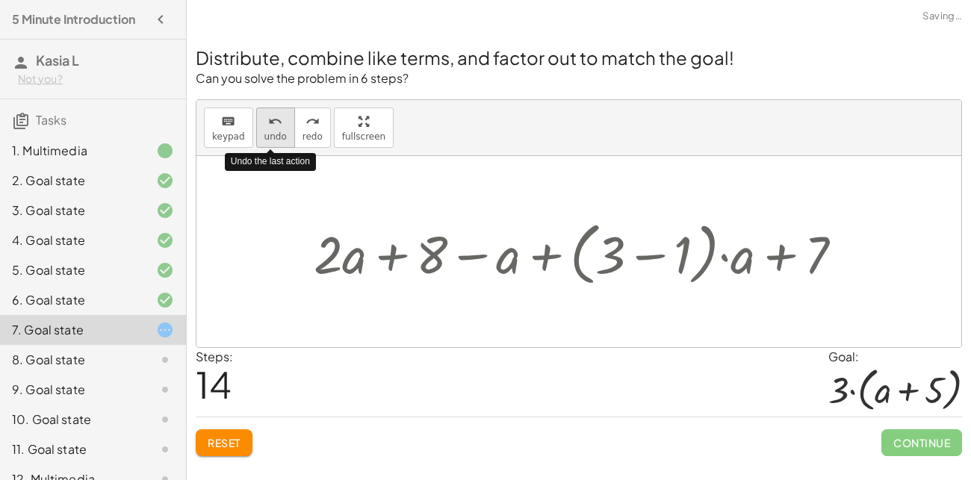
click at [278, 129] on button "undo undo" at bounding box center [275, 128] width 39 height 40
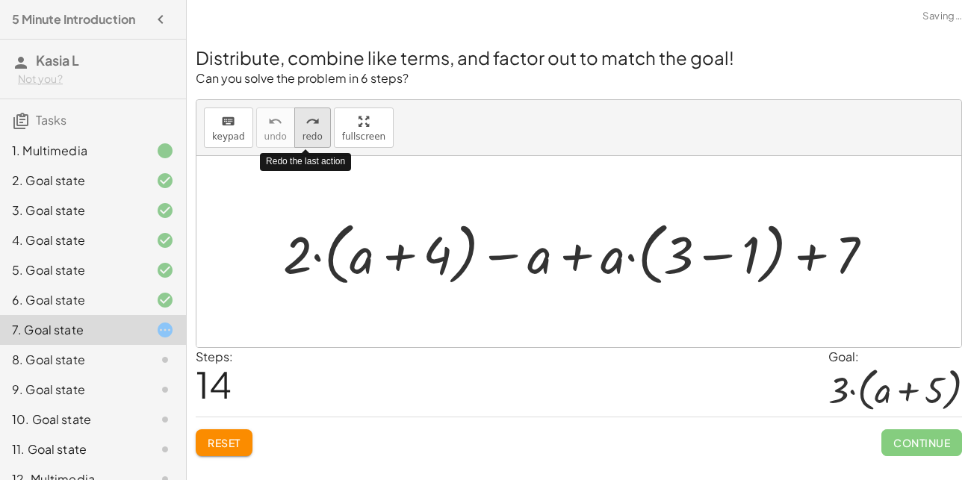
click at [306, 123] on icon "redo" at bounding box center [313, 122] width 14 height 18
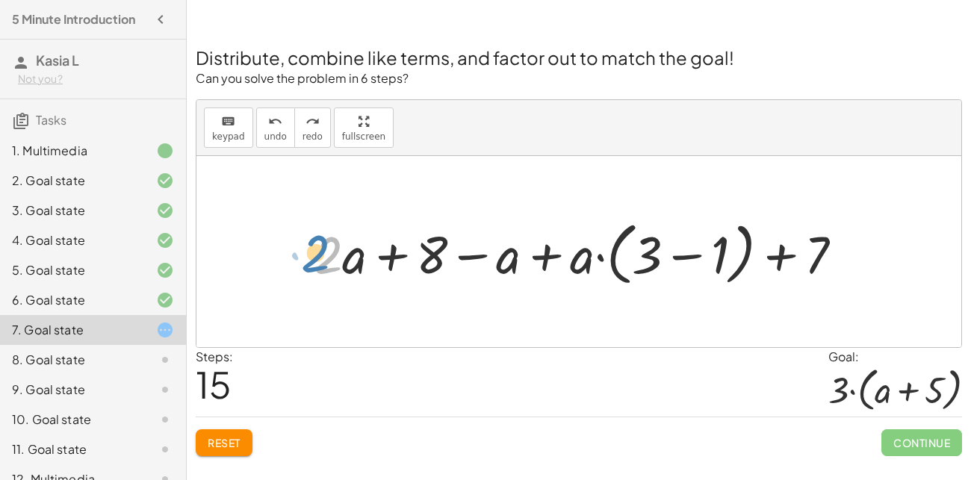
click at [344, 267] on div at bounding box center [584, 252] width 556 height 76
drag, startPoint x: 648, startPoint y: 264, endPoint x: 578, endPoint y: 265, distance: 70.2
click at [578, 265] on div at bounding box center [584, 252] width 556 height 76
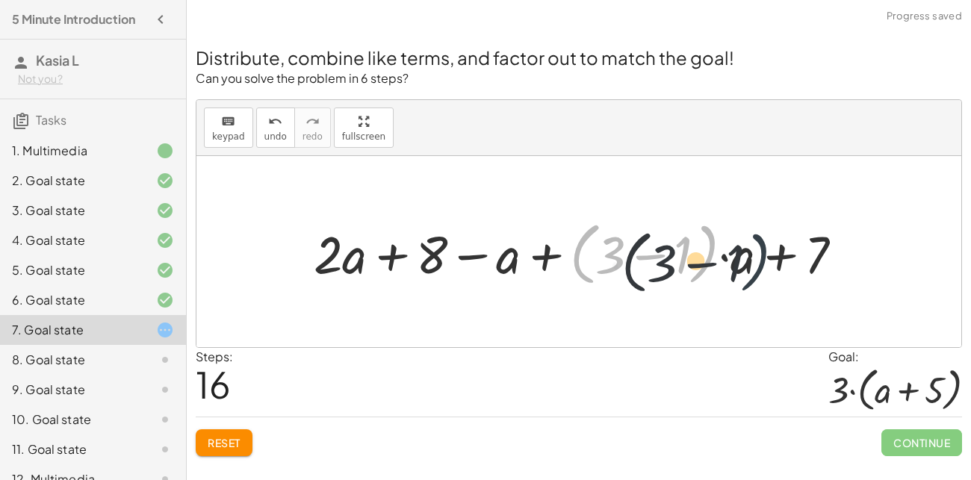
drag, startPoint x: 707, startPoint y: 232, endPoint x: 761, endPoint y: 241, distance: 54.5
click at [761, 241] on div at bounding box center [584, 252] width 556 height 76
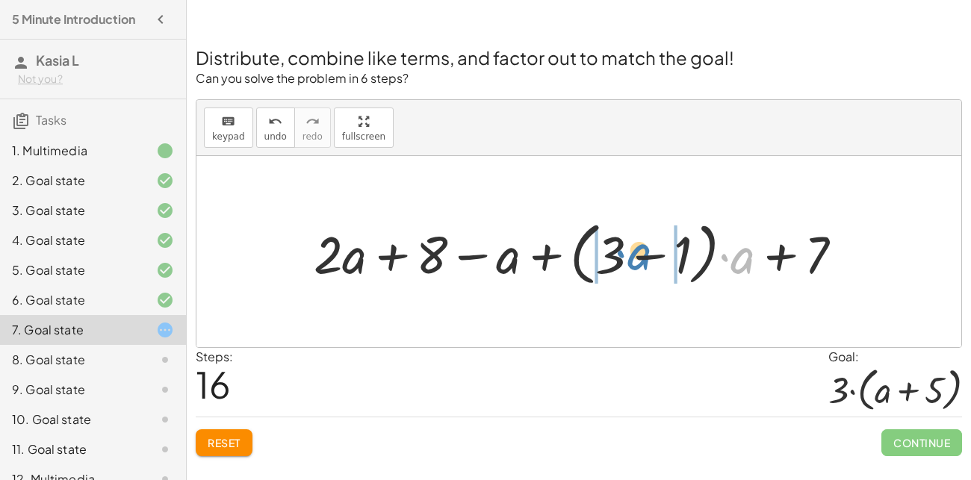
drag, startPoint x: 749, startPoint y: 256, endPoint x: 645, endPoint y: 253, distance: 104.7
click at [645, 253] on div at bounding box center [584, 252] width 556 height 76
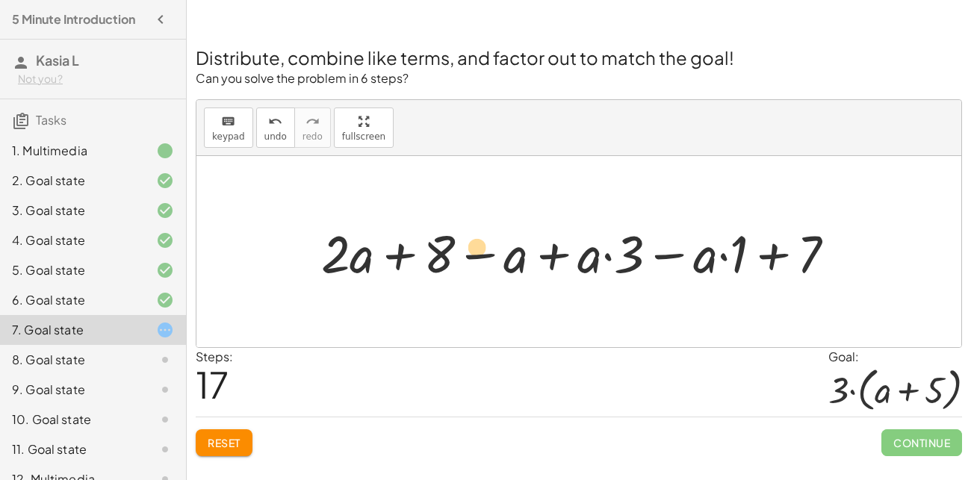
drag, startPoint x: 445, startPoint y: 266, endPoint x: 461, endPoint y: 255, distance: 18.9
click at [461, 255] on div at bounding box center [584, 251] width 541 height 68
drag, startPoint x: 343, startPoint y: 254, endPoint x: 581, endPoint y: 270, distance: 238.9
click at [581, 270] on div at bounding box center [584, 251] width 541 height 68
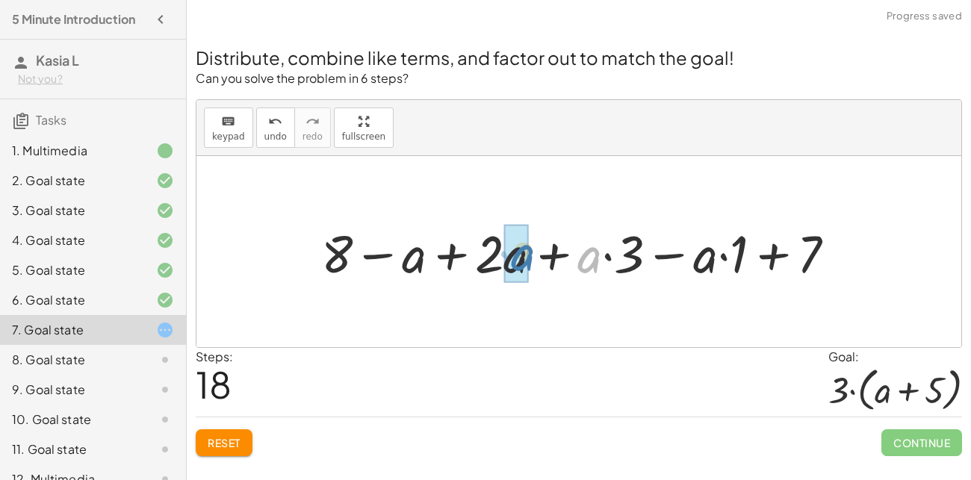
drag, startPoint x: 598, startPoint y: 258, endPoint x: 529, endPoint y: 256, distance: 69.5
click at [529, 256] on div at bounding box center [584, 251] width 541 height 68
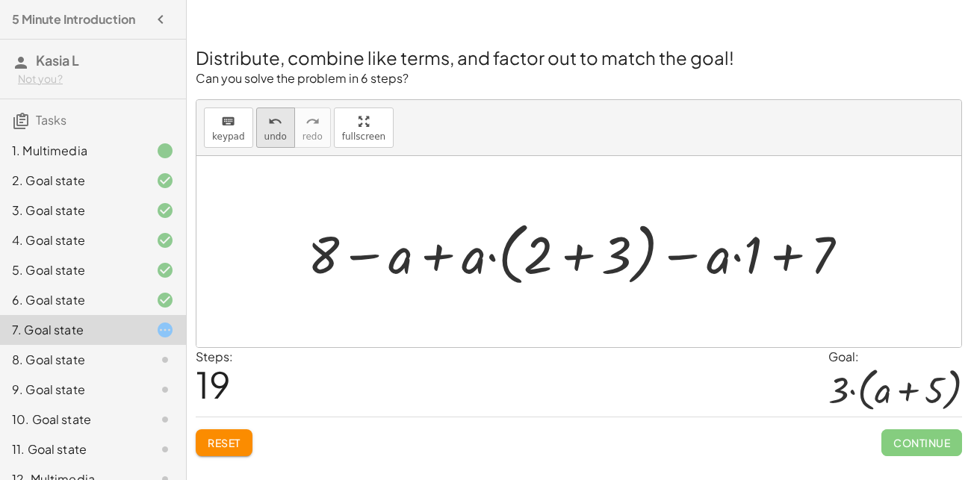
click at [269, 131] on span "undo" at bounding box center [275, 136] width 22 height 10
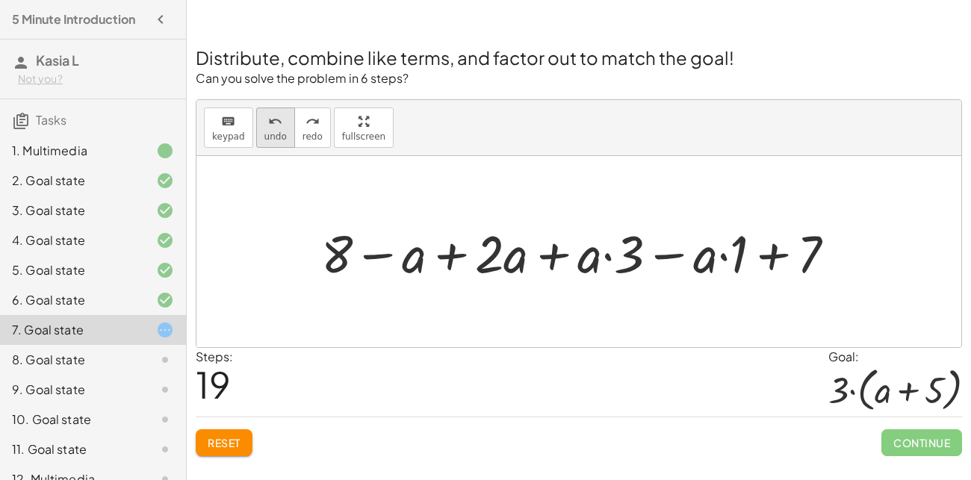
click at [282, 132] on button "undo undo" at bounding box center [275, 128] width 39 height 40
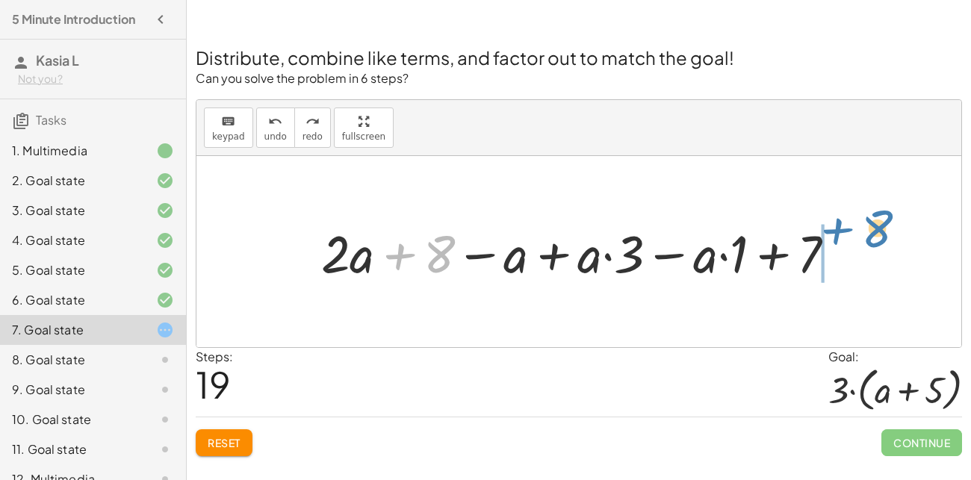
drag, startPoint x: 433, startPoint y: 260, endPoint x: 870, endPoint y: 235, distance: 437.7
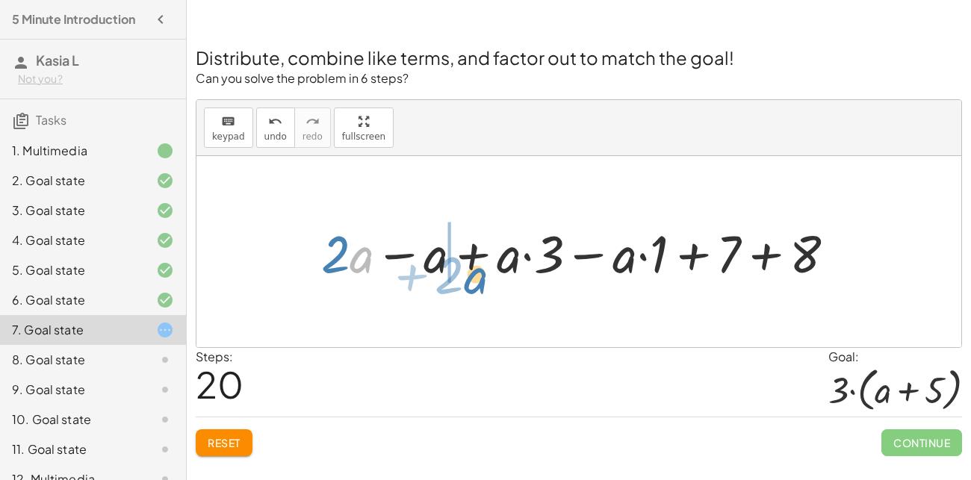
drag, startPoint x: 367, startPoint y: 261, endPoint x: 481, endPoint y: 281, distance: 115.9
click at [481, 281] on div at bounding box center [584, 251] width 541 height 68
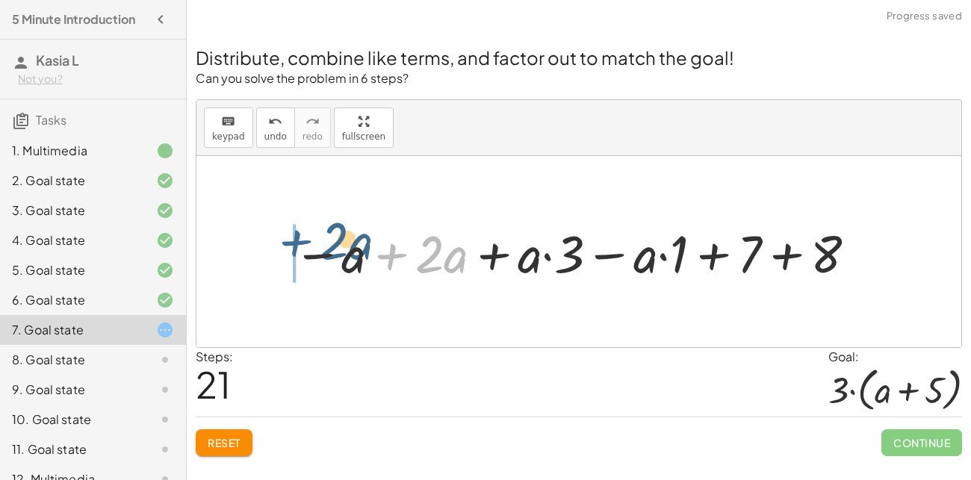
drag, startPoint x: 402, startPoint y: 270, endPoint x: 297, endPoint y: 256, distance: 106.3
click at [297, 256] on div at bounding box center [575, 251] width 581 height 68
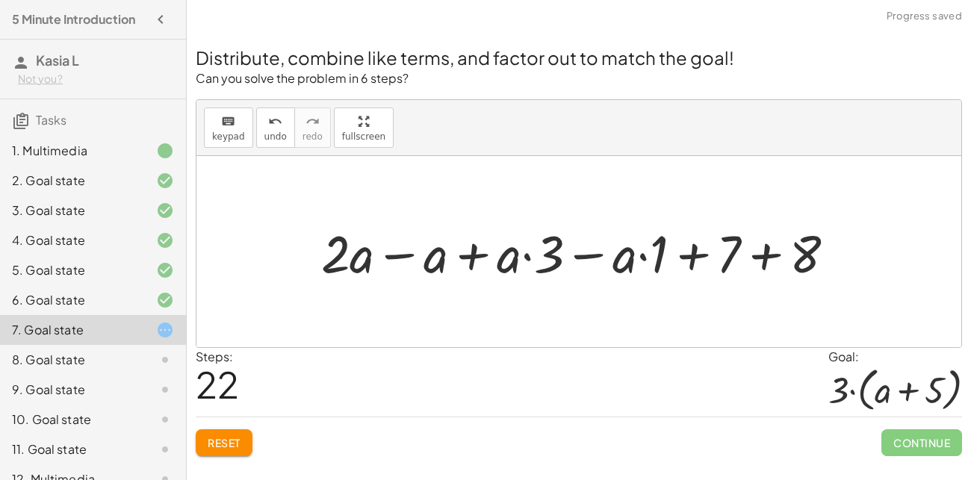
click at [395, 258] on div at bounding box center [584, 251] width 541 height 68
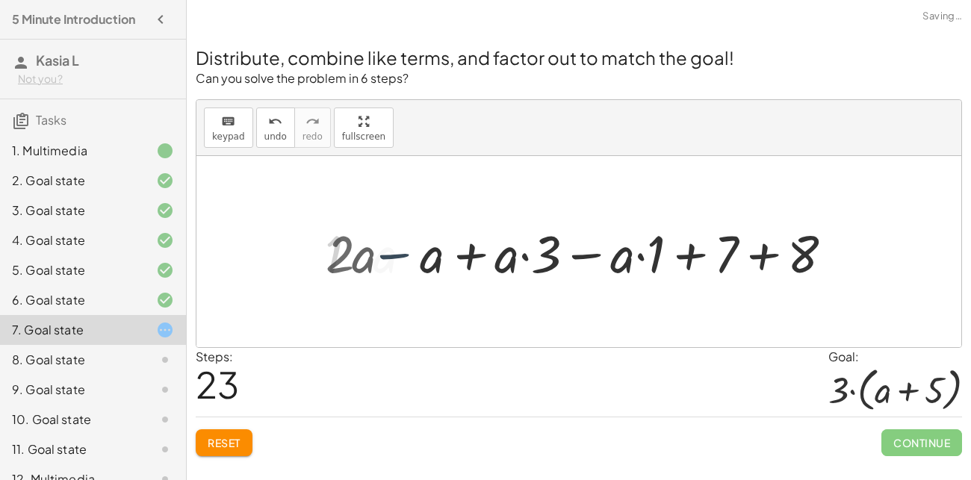
click at [415, 253] on div at bounding box center [584, 251] width 439 height 68
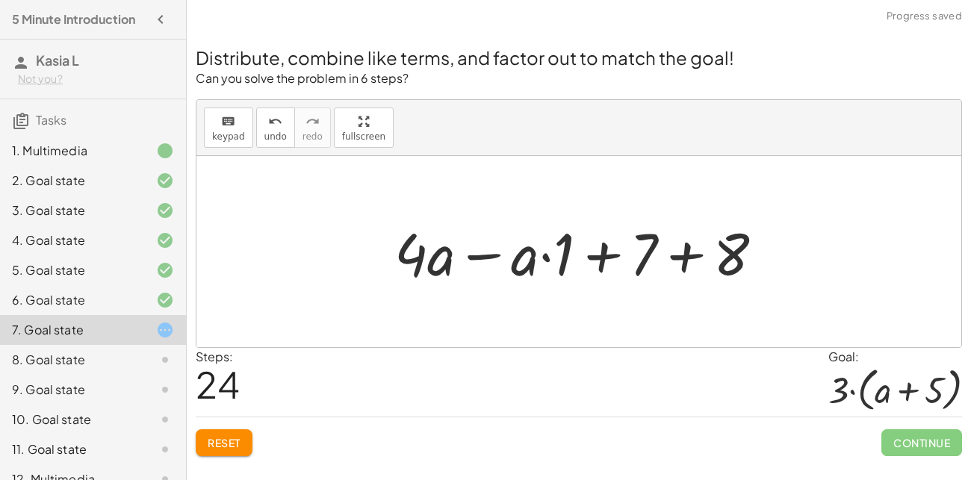
click at [458, 264] on div at bounding box center [585, 252] width 396 height 77
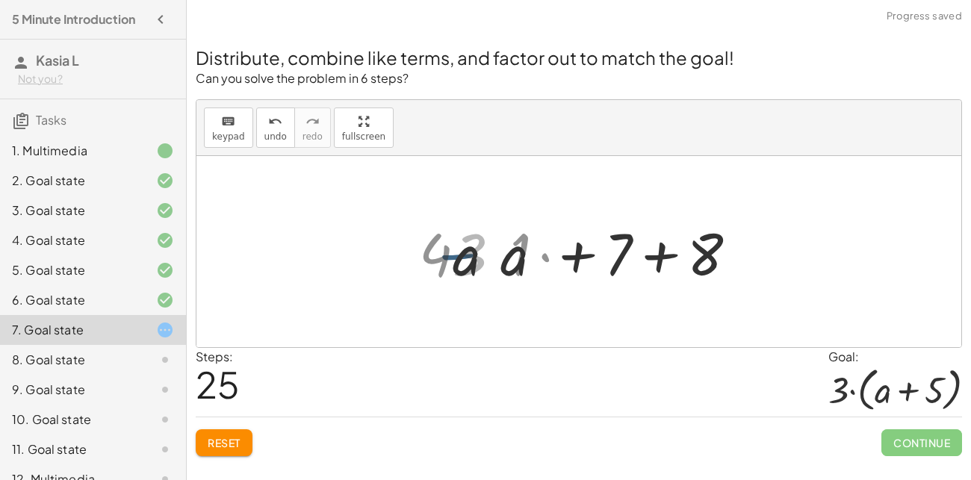
click at [497, 250] on div at bounding box center [584, 252] width 279 height 77
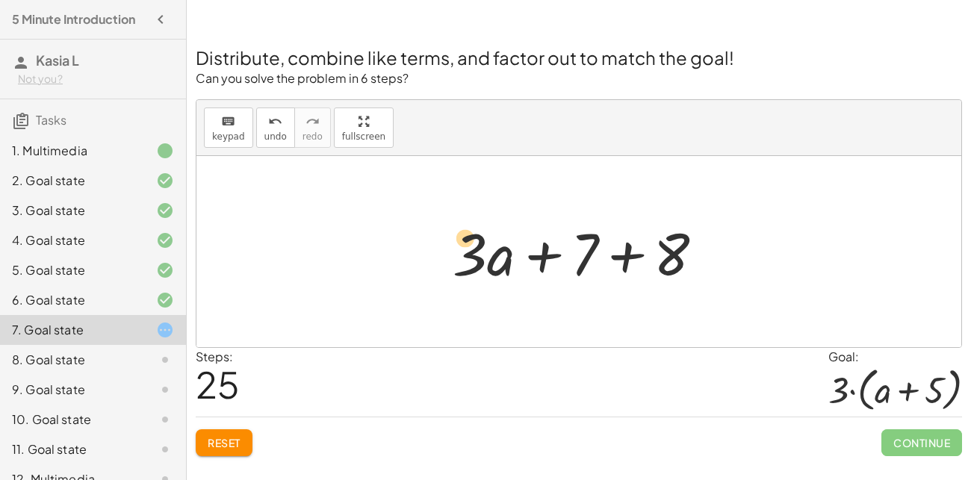
drag, startPoint x: 470, startPoint y: 253, endPoint x: 465, endPoint y: 237, distance: 16.5
click at [465, 237] on div at bounding box center [584, 252] width 279 height 77
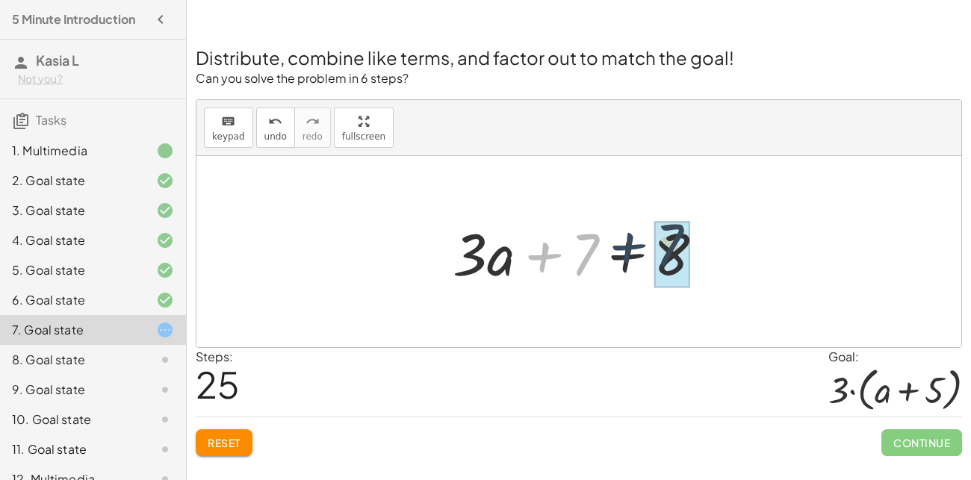
drag, startPoint x: 569, startPoint y: 271, endPoint x: 671, endPoint y: 266, distance: 101.7
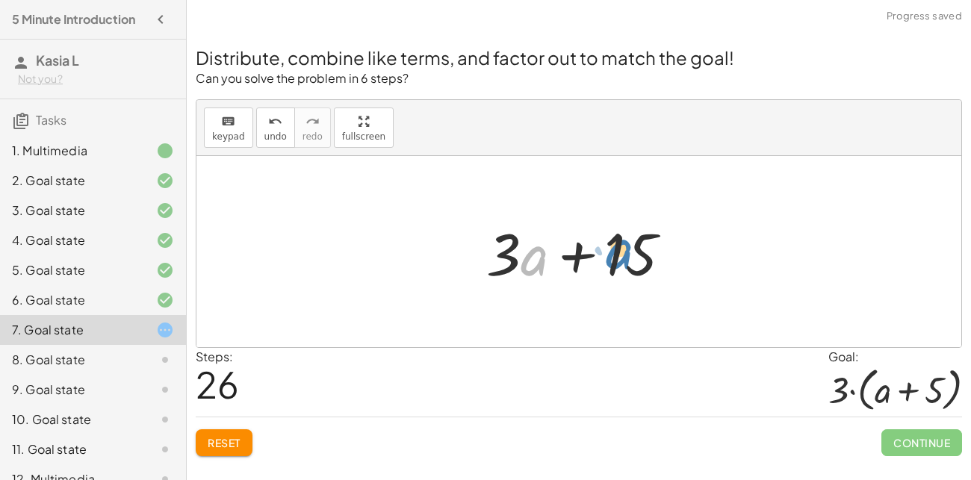
drag, startPoint x: 530, startPoint y: 261, endPoint x: 617, endPoint y: 255, distance: 87.6
click at [617, 255] on div at bounding box center [585, 252] width 212 height 77
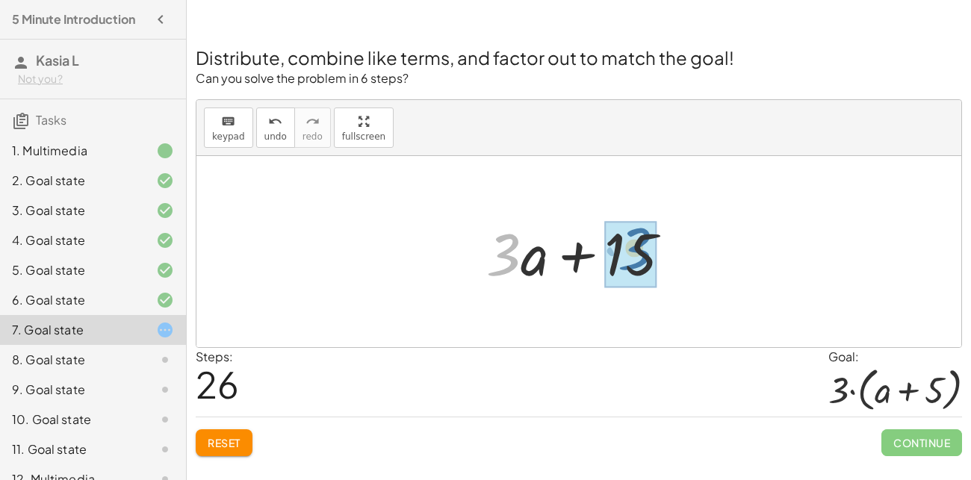
drag, startPoint x: 492, startPoint y: 244, endPoint x: 629, endPoint y: 241, distance: 136.7
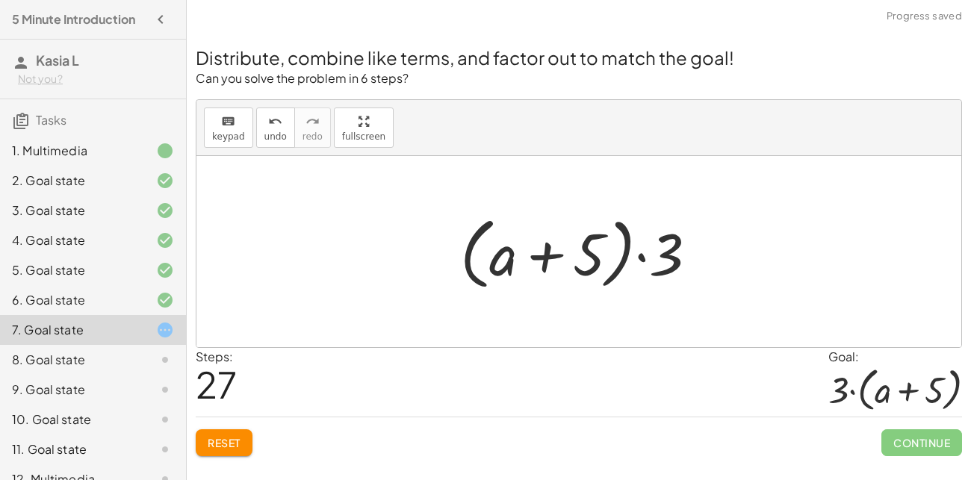
click at [654, 279] on div at bounding box center [585, 252] width 264 height 86
click at [551, 267] on div at bounding box center [585, 252] width 264 height 86
click at [535, 254] on div at bounding box center [585, 252] width 264 height 86
drag, startPoint x: 647, startPoint y: 264, endPoint x: 447, endPoint y: 246, distance: 201.1
click at [447, 246] on div "+ · 2 · ( + a + 4 ) − a + · a · ( + 3 − 1 ) + 7 + · 2 · a + · 2 · 4 − a + · a ·…" at bounding box center [579, 251] width 283 height 93
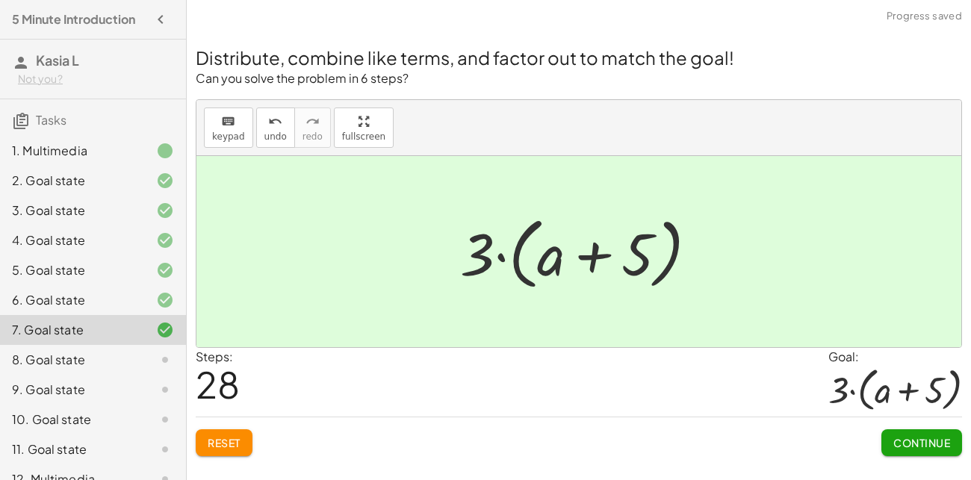
click at [928, 447] on span "Continue" at bounding box center [921, 442] width 57 height 13
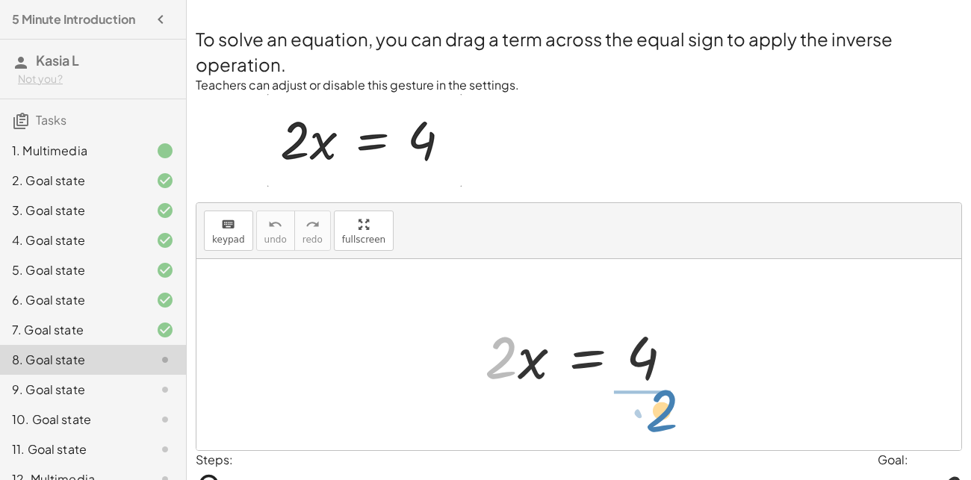
drag, startPoint x: 493, startPoint y: 355, endPoint x: 655, endPoint y: 407, distance: 170.3
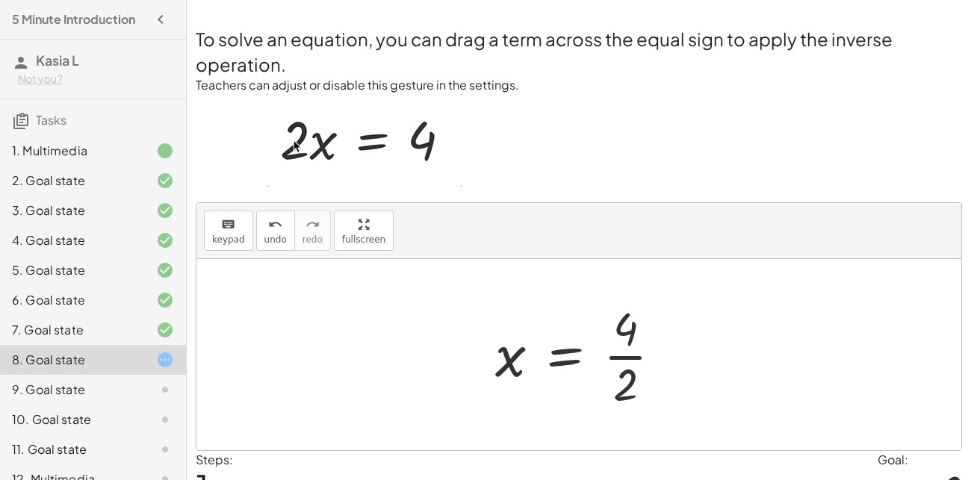
click at [631, 361] on div at bounding box center [584, 354] width 193 height 115
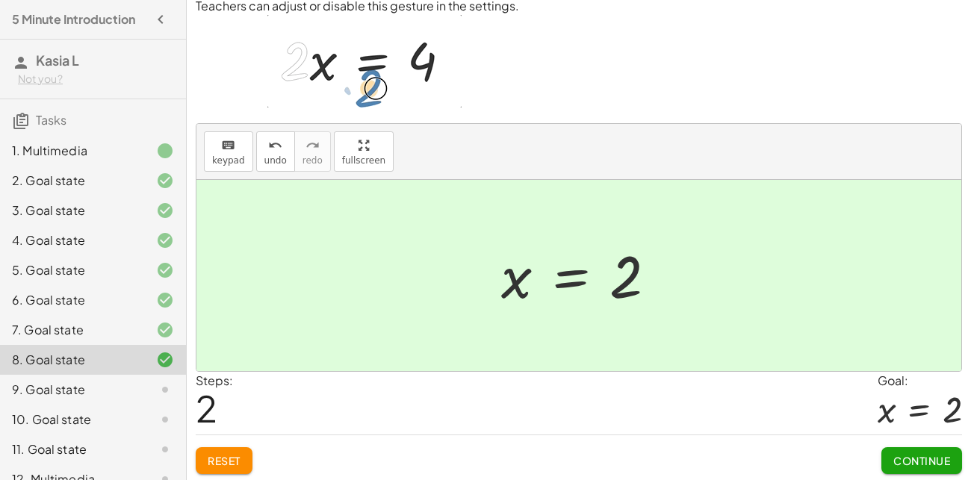
scroll to position [81, 0]
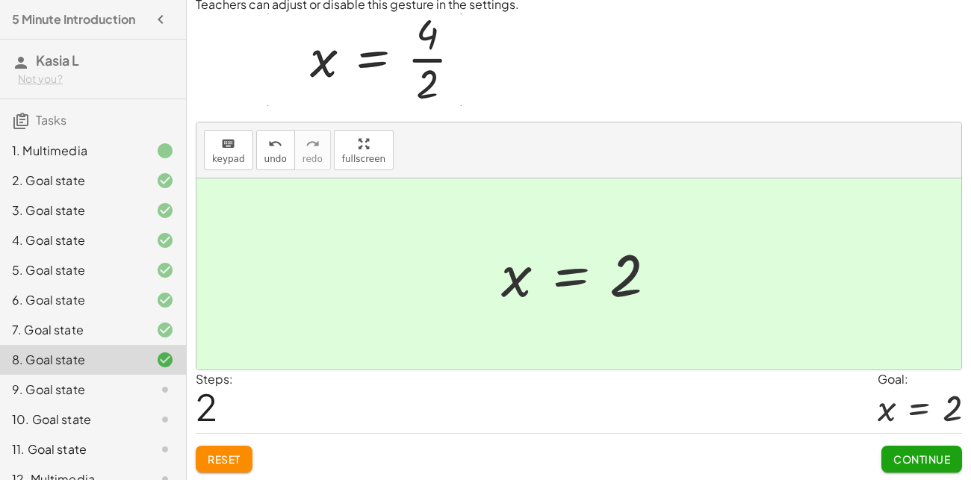
click at [920, 459] on span "Continue" at bounding box center [921, 459] width 57 height 13
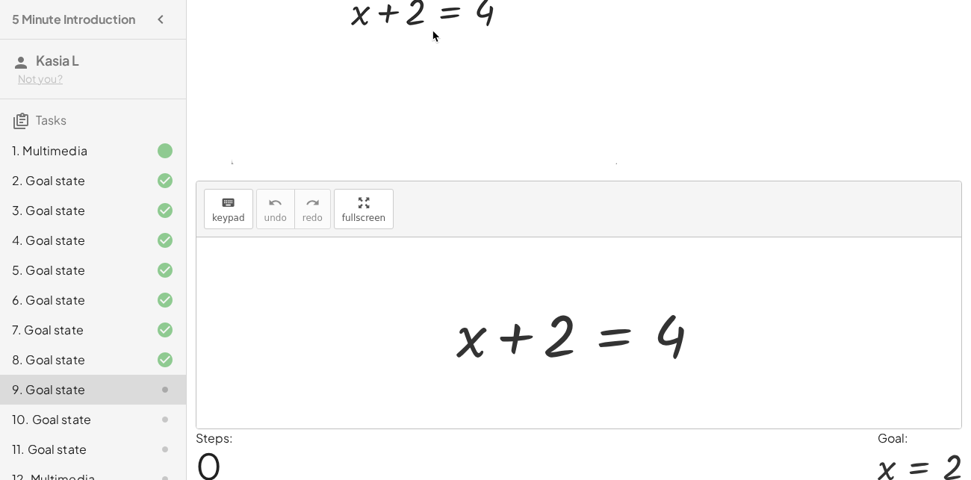
scroll to position [114, 0]
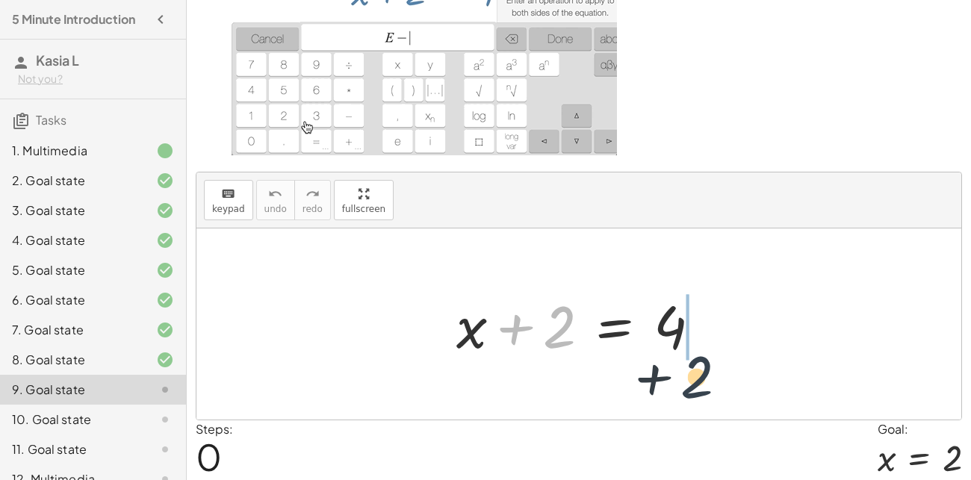
drag, startPoint x: 557, startPoint y: 334, endPoint x: 700, endPoint y: 385, distance: 151.5
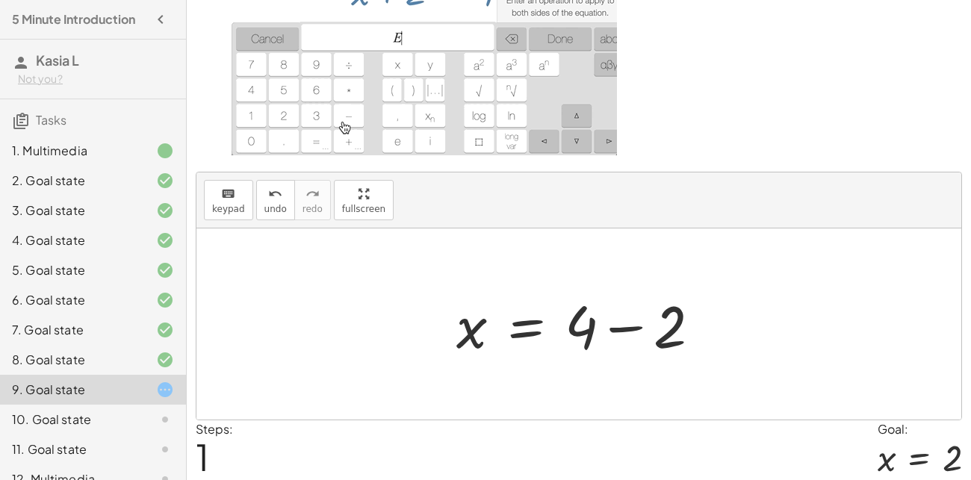
click at [627, 326] on div at bounding box center [584, 324] width 271 height 77
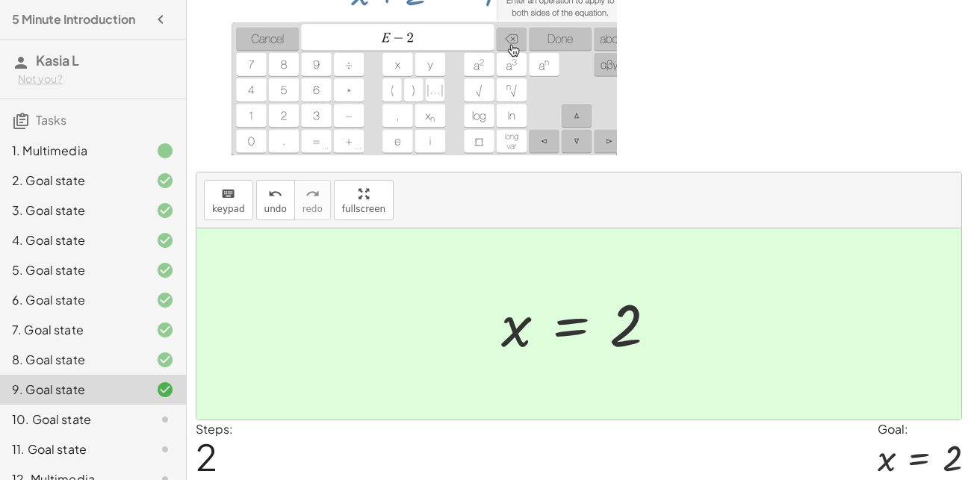
scroll to position [163, 0]
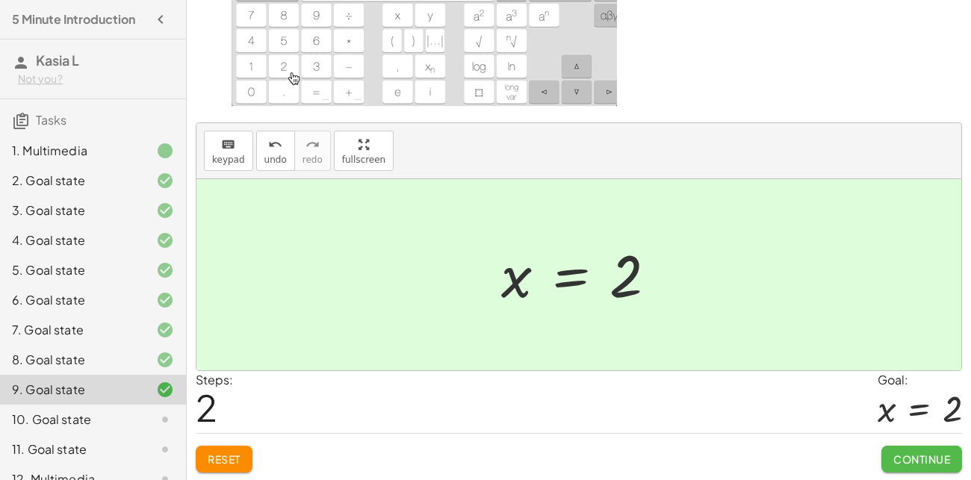
click at [950, 450] on button "Continue" at bounding box center [922, 459] width 81 height 27
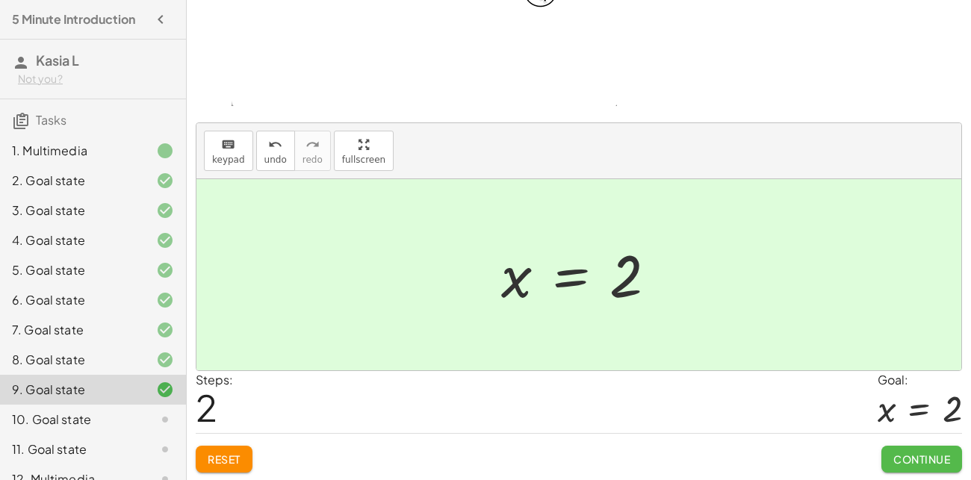
scroll to position [59, 0]
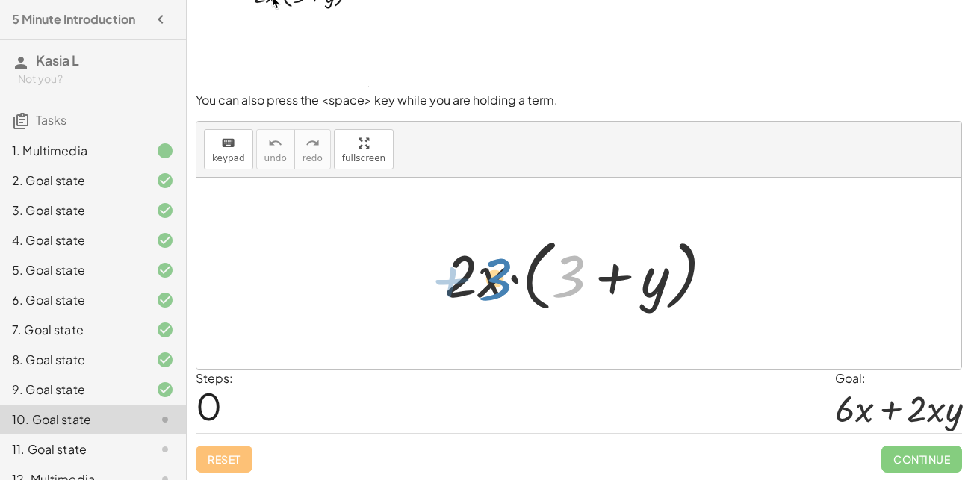
drag, startPoint x: 577, startPoint y: 286, endPoint x: 501, endPoint y: 289, distance: 75.5
click at [501, 289] on div at bounding box center [585, 274] width 296 height 86
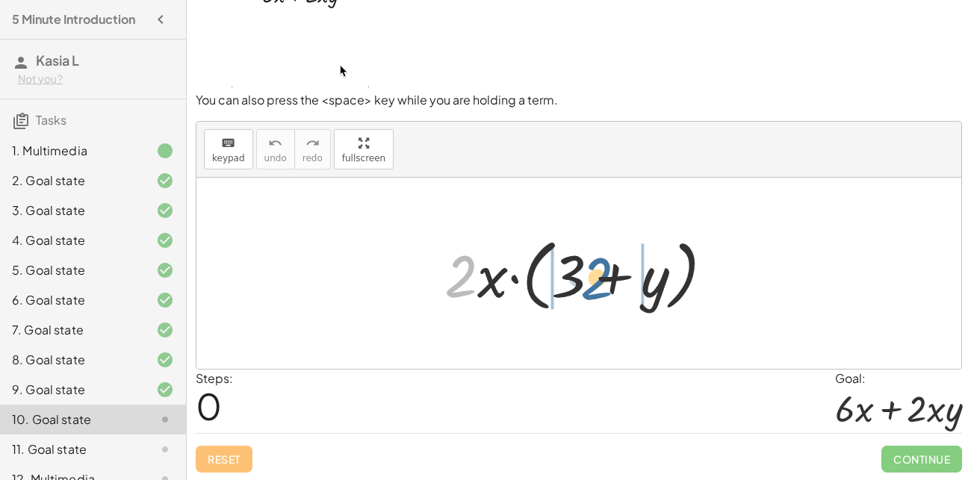
drag, startPoint x: 458, startPoint y: 280, endPoint x: 597, endPoint y: 285, distance: 139.0
click at [597, 285] on div at bounding box center [585, 274] width 296 height 86
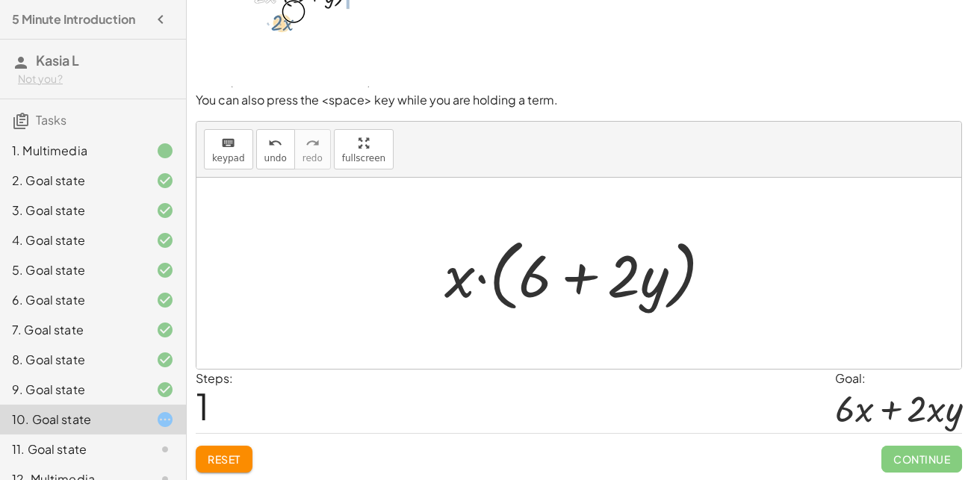
click at [566, 291] on div at bounding box center [584, 274] width 295 height 86
click at [589, 282] on div at bounding box center [584, 274] width 295 height 86
click at [489, 273] on div at bounding box center [584, 274] width 295 height 86
click at [492, 275] on div at bounding box center [584, 274] width 295 height 86
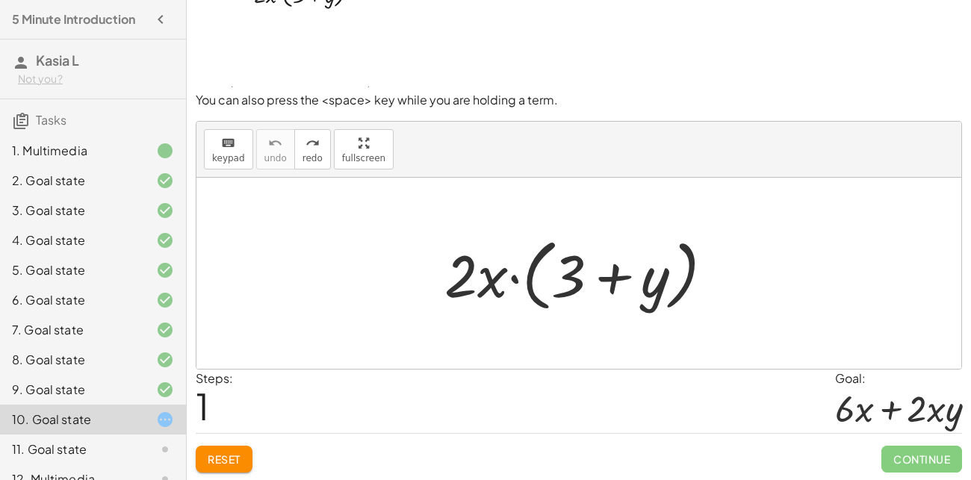
scroll to position [19, 0]
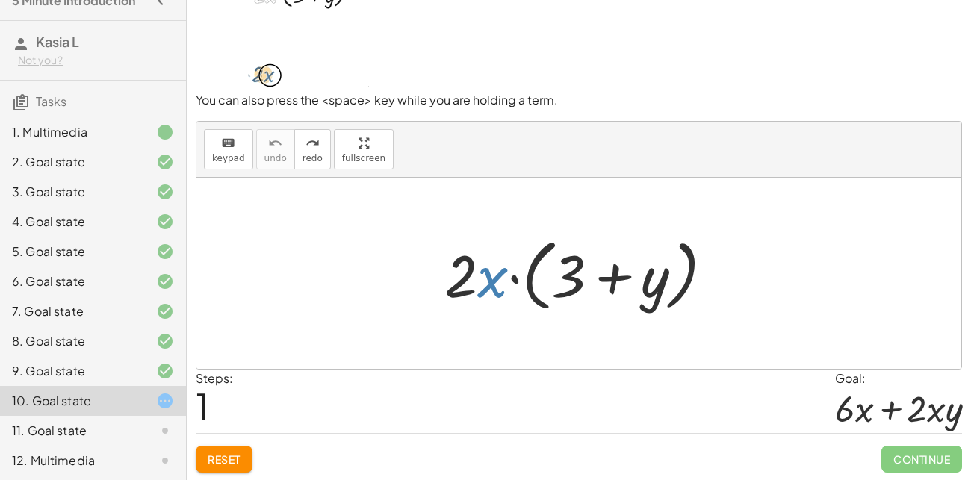
click at [493, 287] on div at bounding box center [585, 274] width 296 height 86
drag, startPoint x: 495, startPoint y: 288, endPoint x: 574, endPoint y: 86, distance: 216.7
click at [574, 86] on div "To pick up several terms, drag far down. You can also press the <space> key whi…" at bounding box center [579, 211] width 784 height 541
click at [574, 86] on p at bounding box center [579, 33] width 766 height 117
drag, startPoint x: 492, startPoint y: 276, endPoint x: 483, endPoint y: 135, distance: 141.4
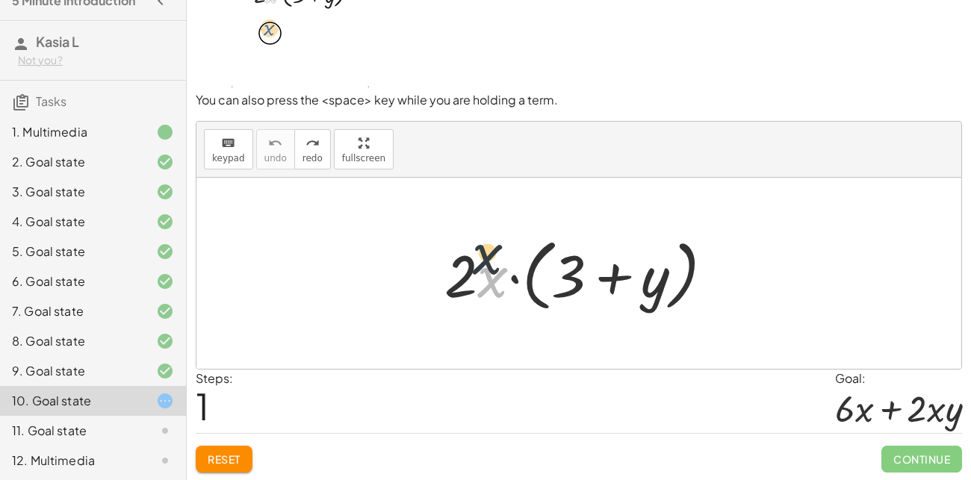
click at [483, 135] on div "keyboard keypad undo undo redo redo fullscreen · x · 2 · x · ( + 3 + y ) ×" at bounding box center [578, 245] width 765 height 247
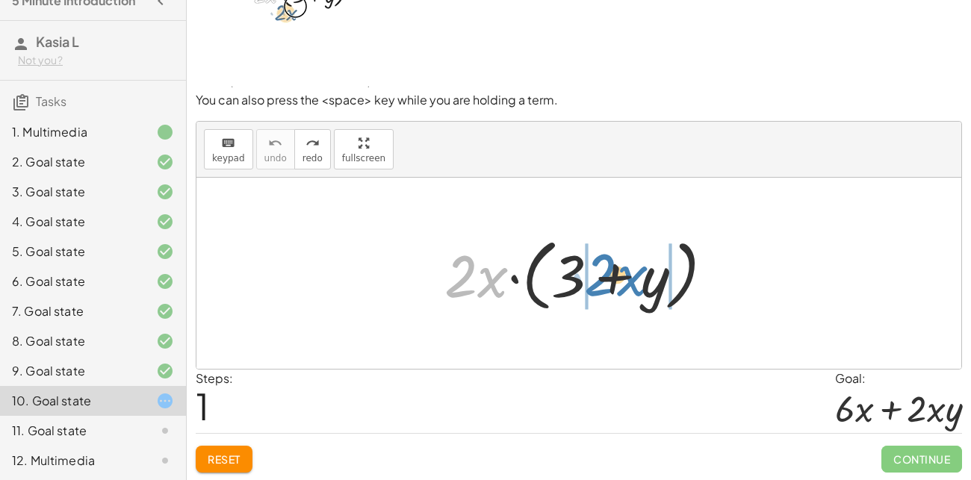
drag, startPoint x: 466, startPoint y: 276, endPoint x: 606, endPoint y: 275, distance: 139.7
click at [606, 275] on div at bounding box center [585, 274] width 296 height 86
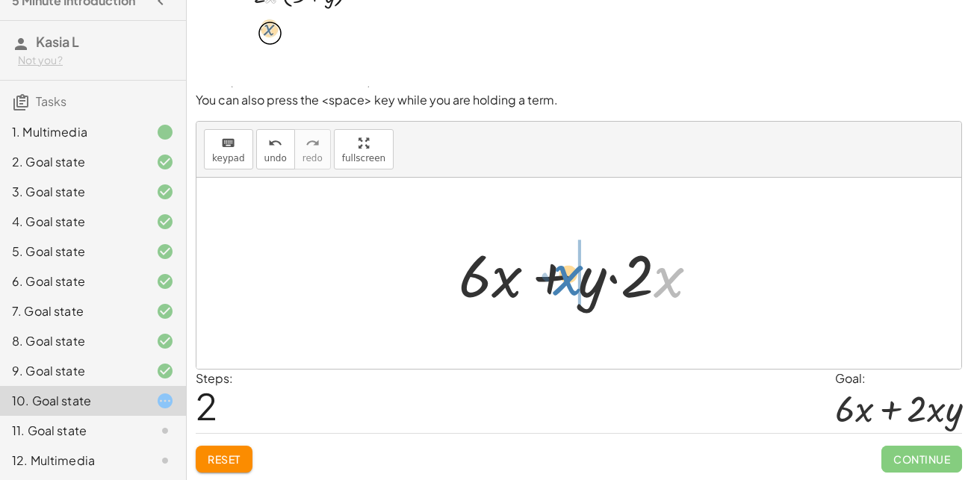
drag, startPoint x: 669, startPoint y: 292, endPoint x: 572, endPoint y: 291, distance: 96.4
click at [572, 291] on div at bounding box center [584, 273] width 267 height 77
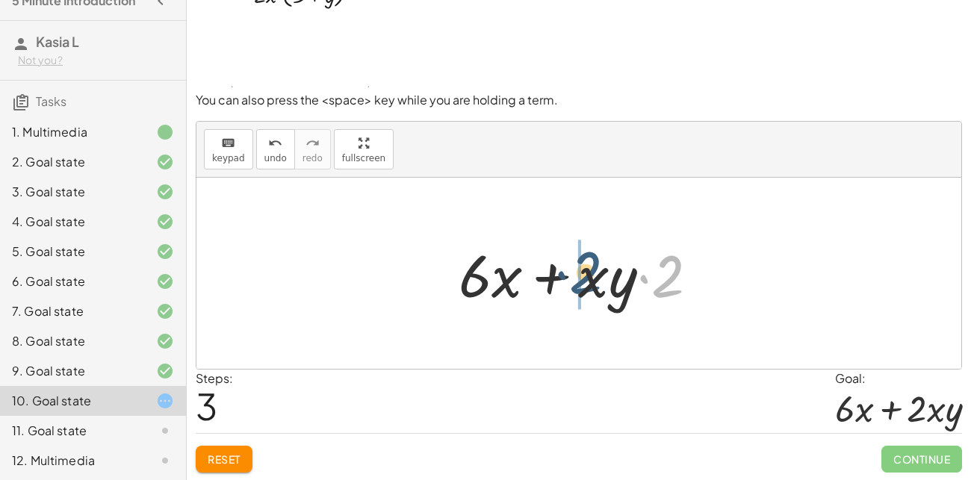
drag, startPoint x: 669, startPoint y: 282, endPoint x: 583, endPoint y: 277, distance: 85.3
click at [583, 277] on div at bounding box center [584, 273] width 267 height 77
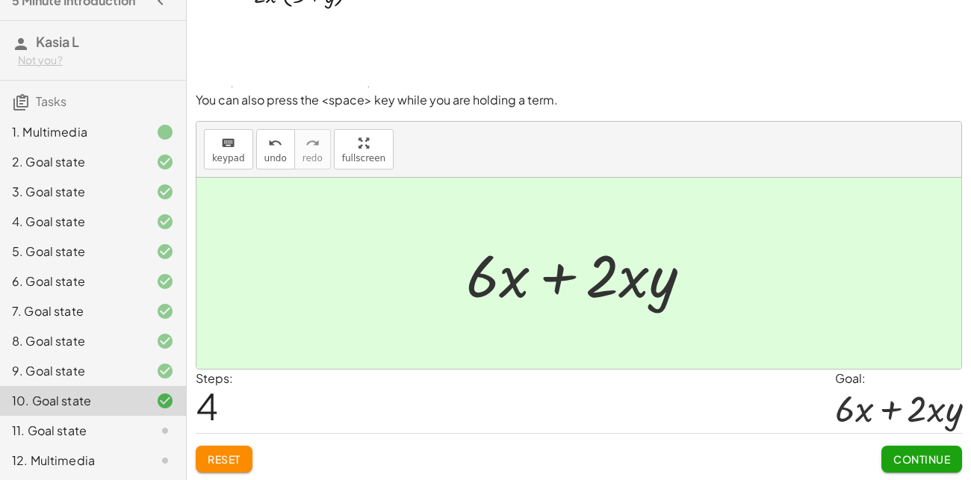
click at [905, 456] on span "Continue" at bounding box center [921, 459] width 57 height 13
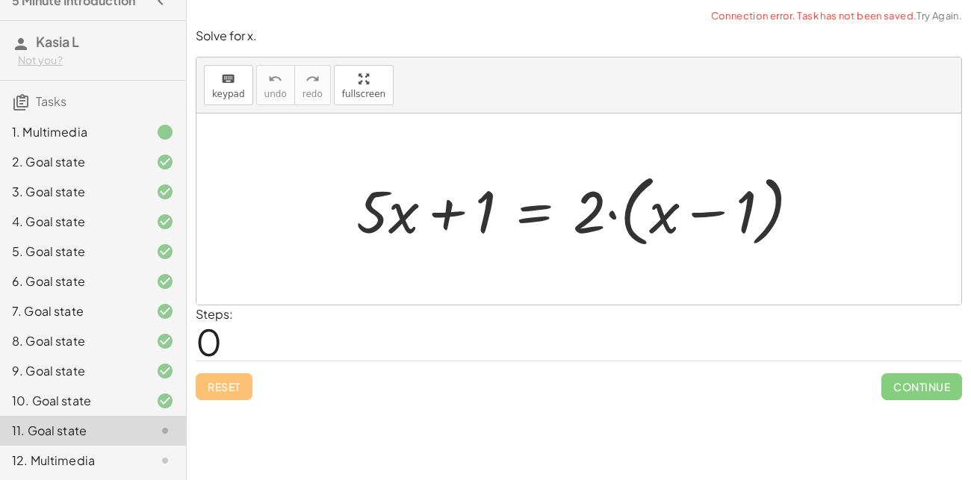
scroll to position [0, 0]
drag, startPoint x: 377, startPoint y: 206, endPoint x: 358, endPoint y: 204, distance: 19.6
click at [358, 204] on div at bounding box center [584, 210] width 471 height 86
click at [589, 349] on div "Steps: 0" at bounding box center [579, 333] width 766 height 55
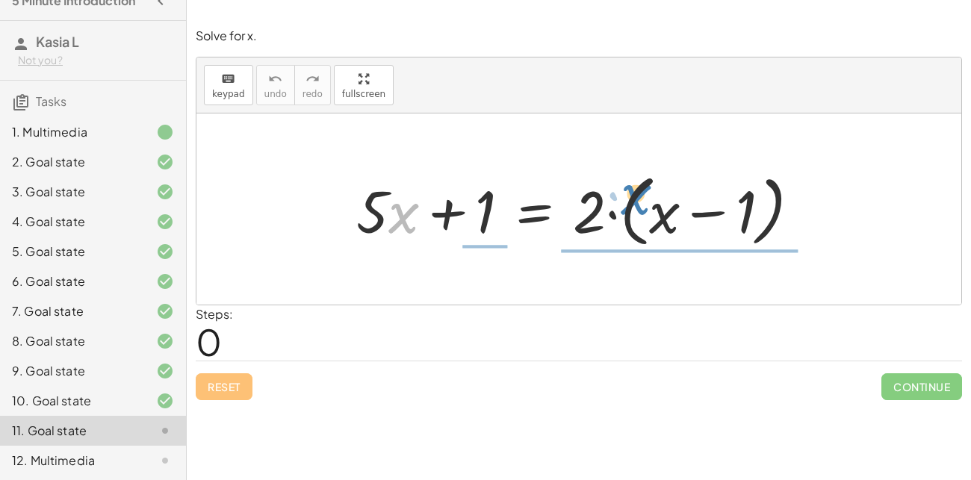
drag, startPoint x: 405, startPoint y: 215, endPoint x: 636, endPoint y: 196, distance: 231.6
click at [636, 196] on div at bounding box center [584, 210] width 471 height 86
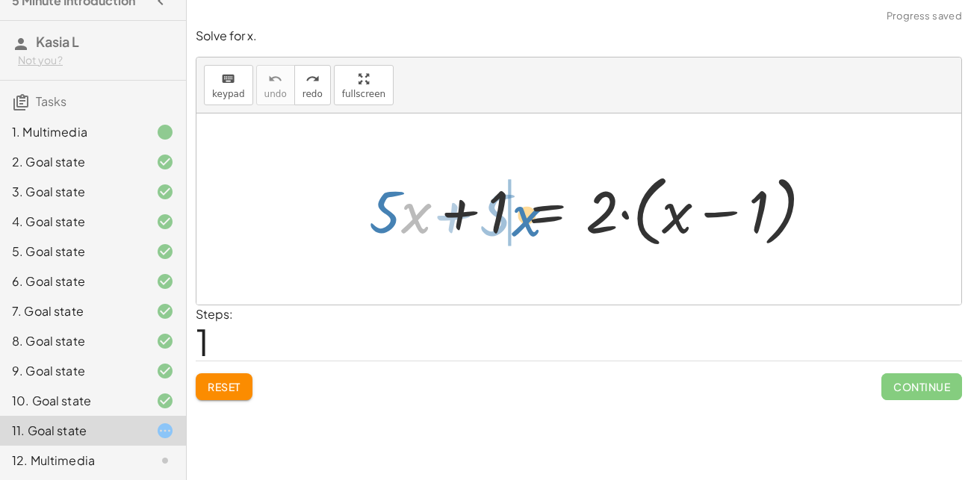
drag, startPoint x: 415, startPoint y: 223, endPoint x: 526, endPoint y: 226, distance: 110.6
click at [526, 226] on div at bounding box center [597, 210] width 471 height 86
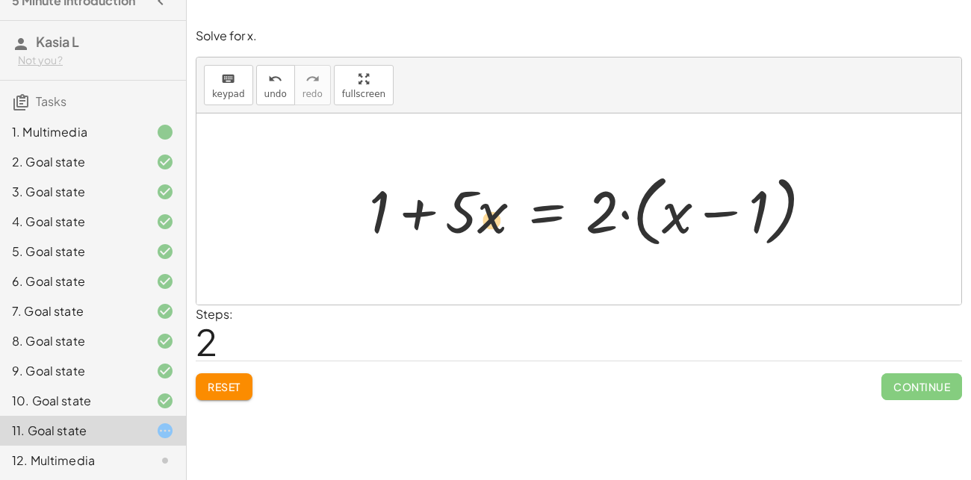
drag, startPoint x: 471, startPoint y: 220, endPoint x: 491, endPoint y: 219, distance: 19.4
click at [491, 219] on div at bounding box center [597, 210] width 471 height 86
drag, startPoint x: 618, startPoint y: 218, endPoint x: 464, endPoint y: 216, distance: 153.9
click at [464, 216] on div at bounding box center [597, 210] width 471 height 86
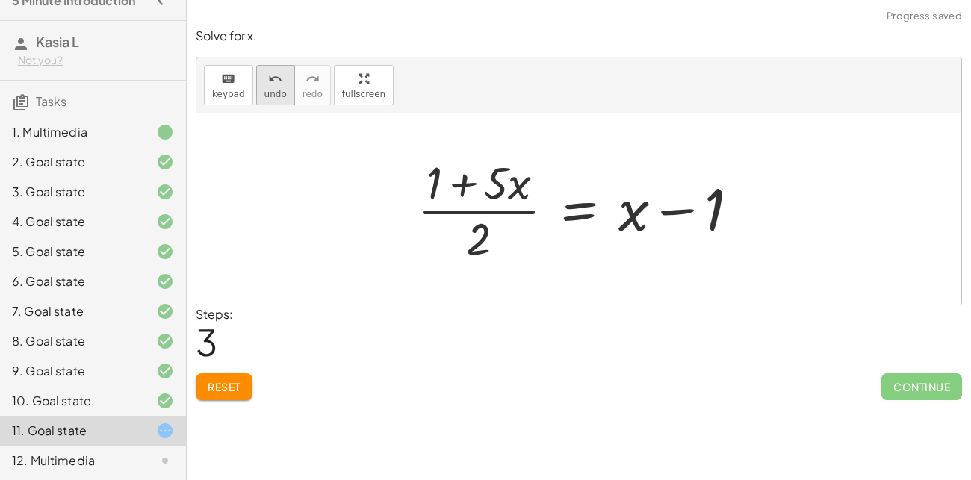
click at [261, 100] on button "undo undo" at bounding box center [275, 85] width 39 height 40
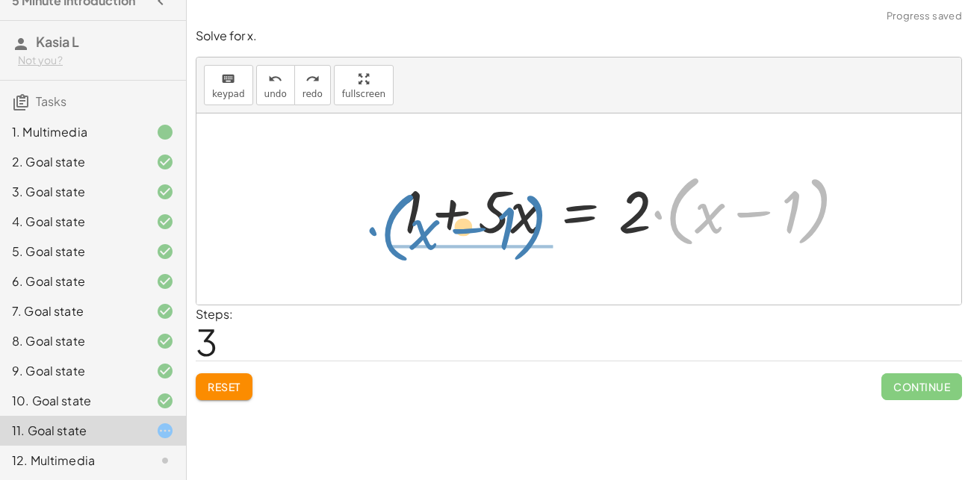
drag, startPoint x: 687, startPoint y: 203, endPoint x: 400, endPoint y: 220, distance: 286.6
click at [400, 220] on div at bounding box center [629, 210] width 471 height 86
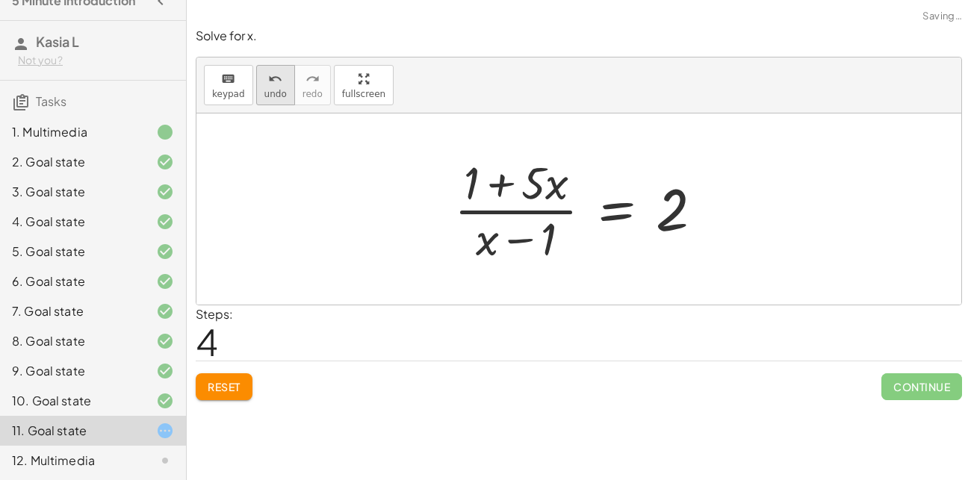
click at [280, 99] on button "undo undo" at bounding box center [275, 85] width 39 height 40
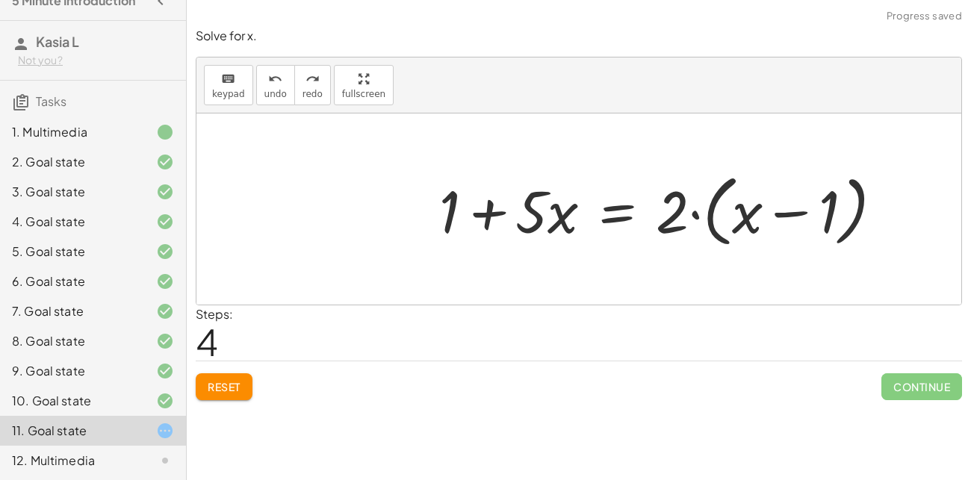
click at [129, 458] on div "12. Multimedia" at bounding box center [72, 461] width 120 height 18
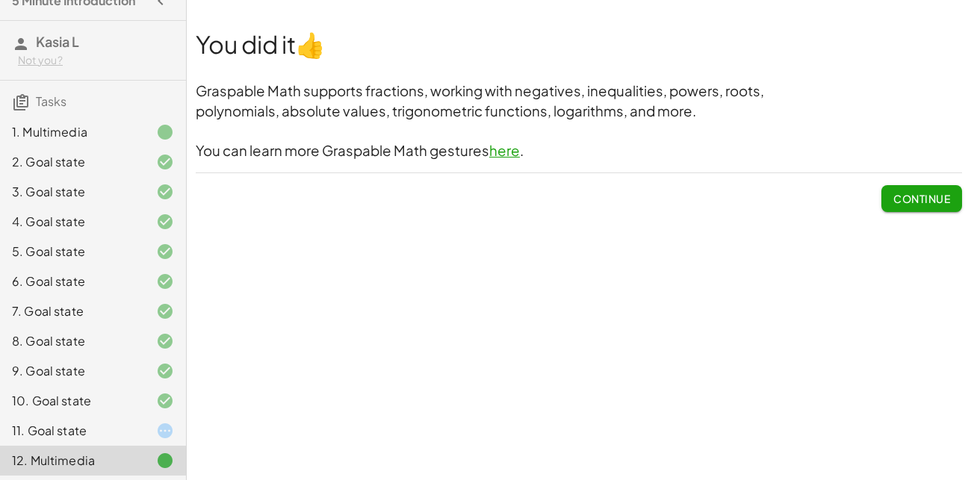
click at [131, 427] on div "11. Goal state" at bounding box center [72, 431] width 120 height 18
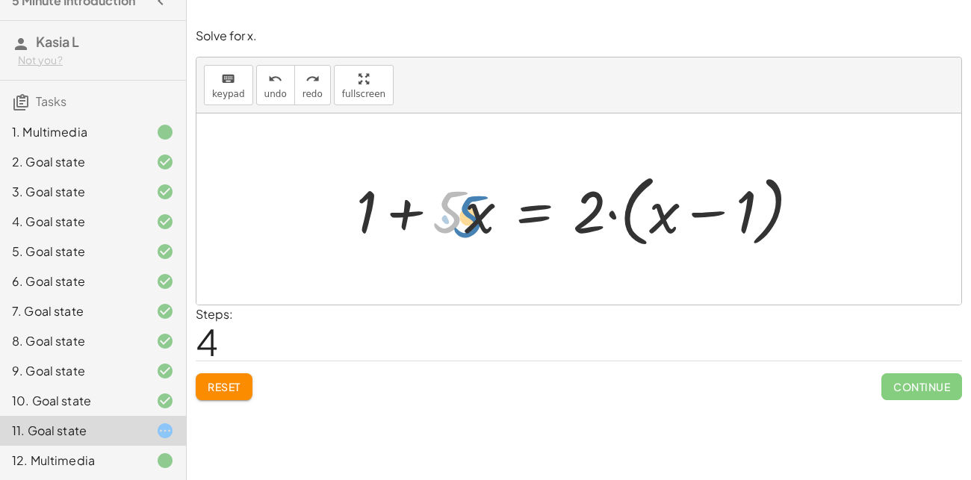
drag, startPoint x: 449, startPoint y: 214, endPoint x: 467, endPoint y: 217, distance: 18.3
click at [467, 217] on div at bounding box center [584, 210] width 471 height 86
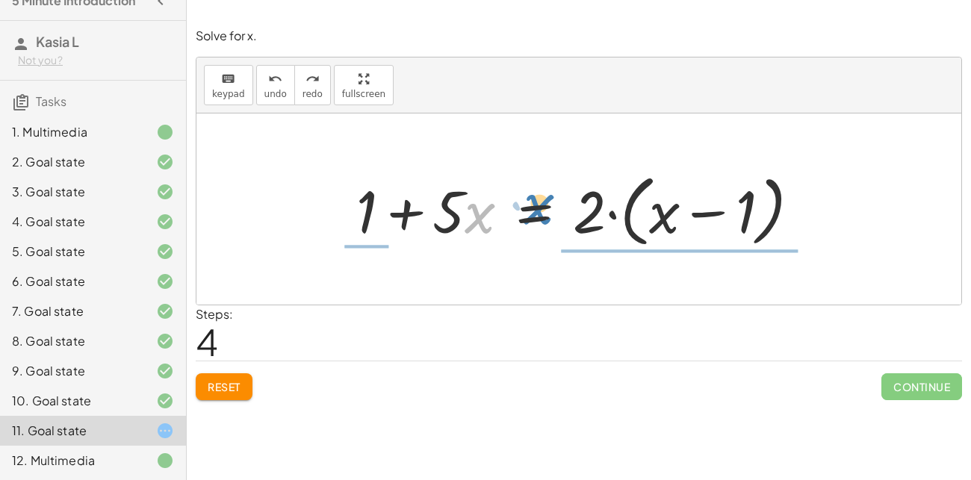
drag, startPoint x: 474, startPoint y: 220, endPoint x: 530, endPoint y: 211, distance: 57.6
click at [530, 211] on div at bounding box center [584, 210] width 471 height 86
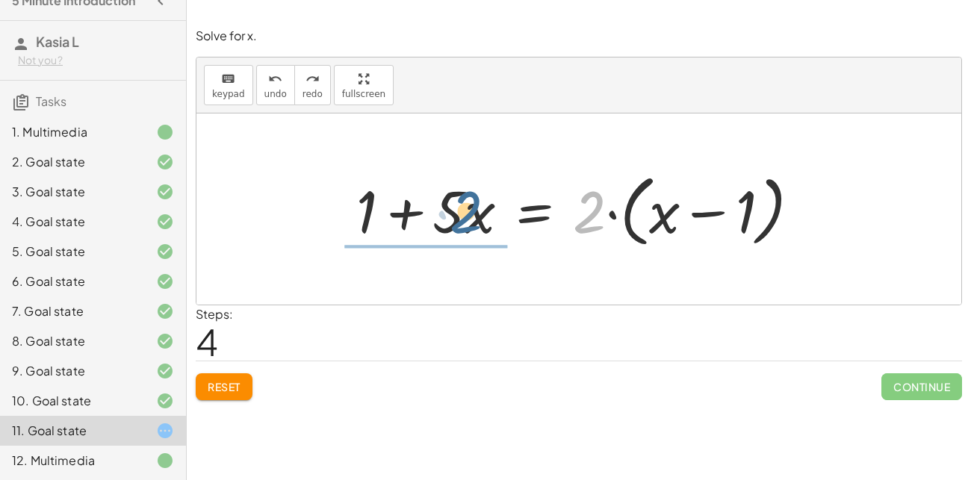
drag, startPoint x: 578, startPoint y: 211, endPoint x: 439, endPoint y: 210, distance: 139.0
click at [439, 210] on div at bounding box center [584, 210] width 471 height 86
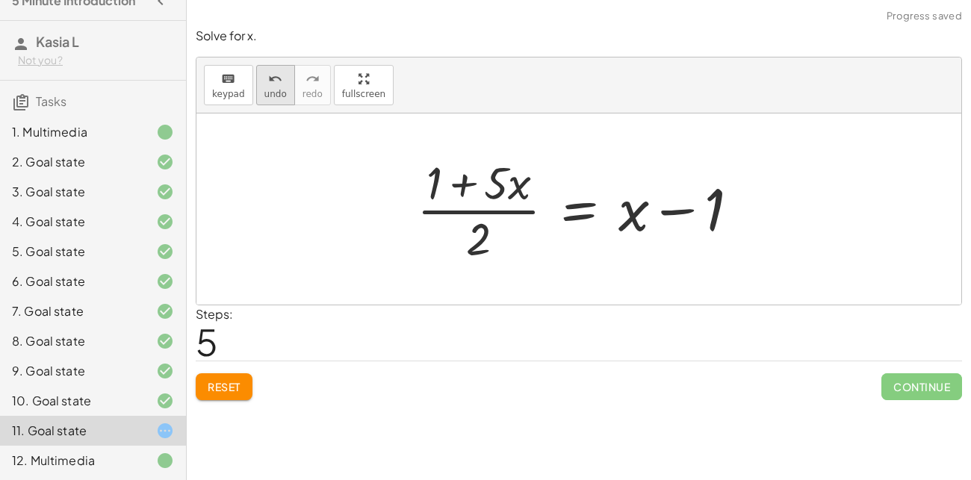
click at [276, 96] on span "undo" at bounding box center [275, 94] width 22 height 10
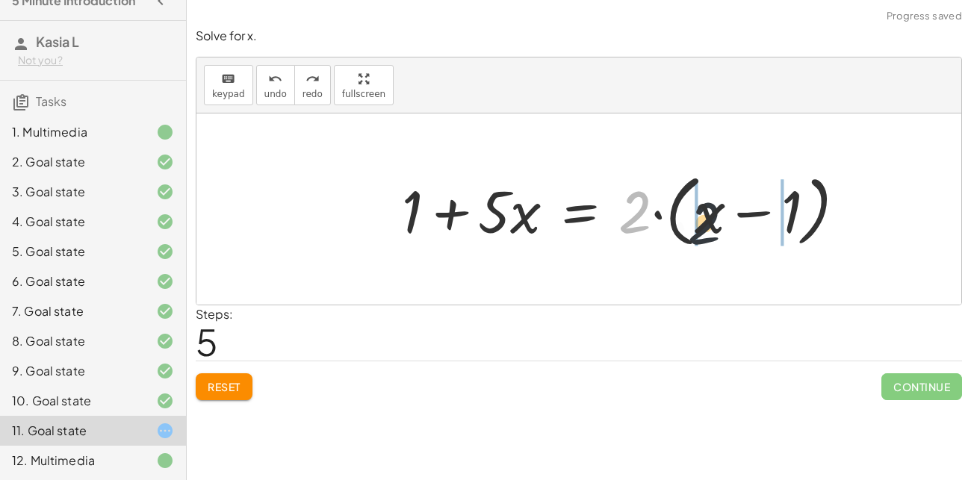
drag, startPoint x: 619, startPoint y: 217, endPoint x: 693, endPoint y: 229, distance: 74.9
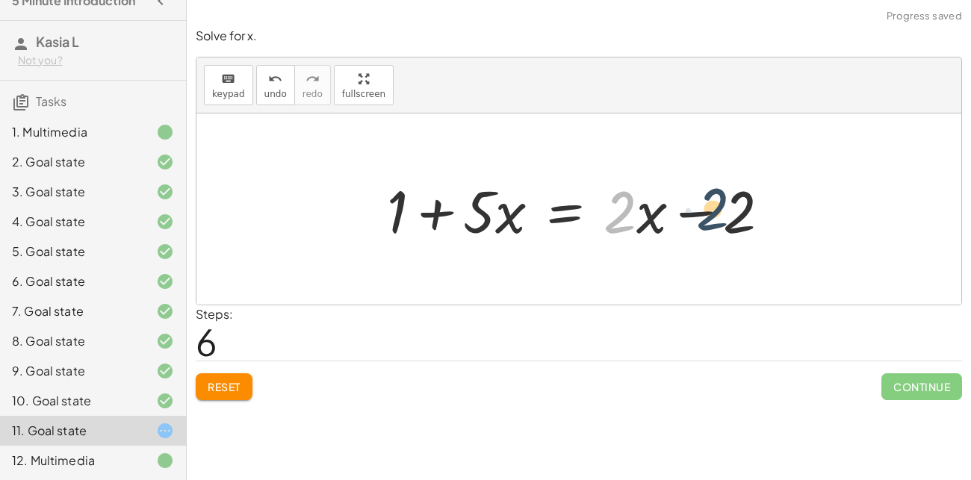
drag, startPoint x: 630, startPoint y: 217, endPoint x: 719, endPoint y: 216, distance: 88.9
click at [719, 216] on div at bounding box center [585, 209] width 410 height 77
click at [712, 208] on div at bounding box center [585, 209] width 410 height 77
click at [703, 211] on div at bounding box center [585, 209] width 410 height 77
click at [655, 226] on div at bounding box center [585, 209] width 410 height 77
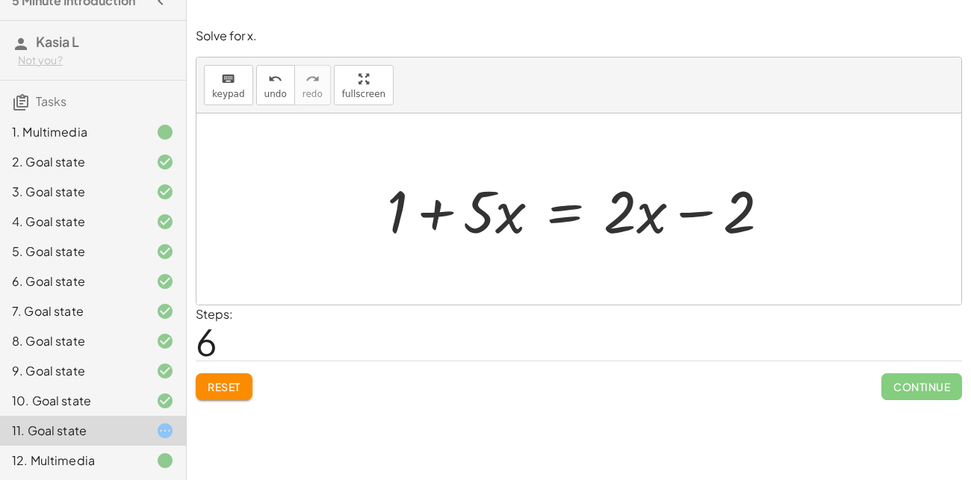
click at [431, 211] on div at bounding box center [585, 209] width 410 height 77
click at [563, 213] on div at bounding box center [585, 209] width 410 height 77
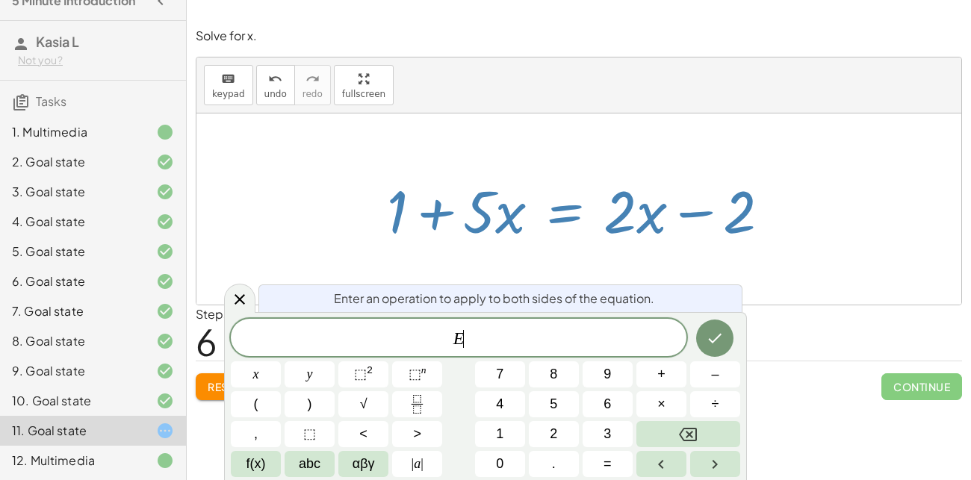
click at [734, 301] on div "Enter an operation to apply to both sides of the equation." at bounding box center [500, 299] width 484 height 28
click at [724, 334] on icon "Done" at bounding box center [715, 338] width 18 height 18
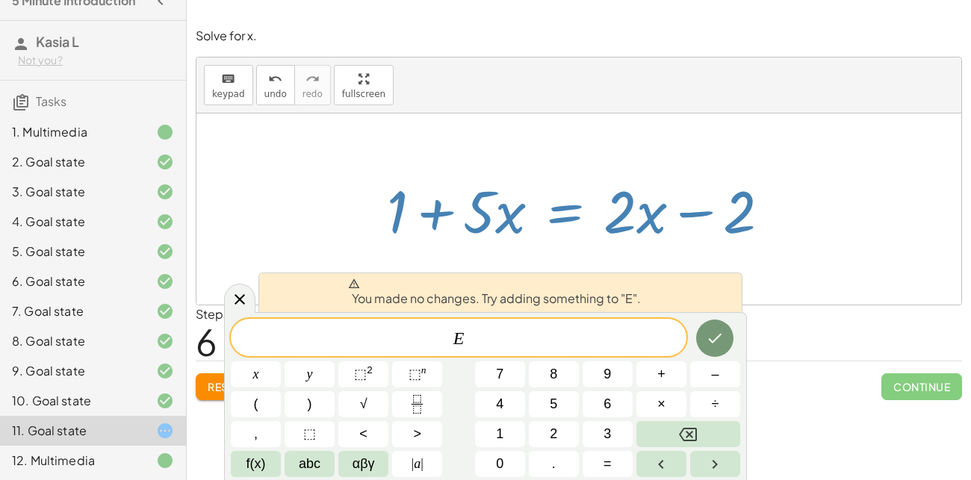
click at [814, 248] on div at bounding box center [578, 209] width 765 height 191
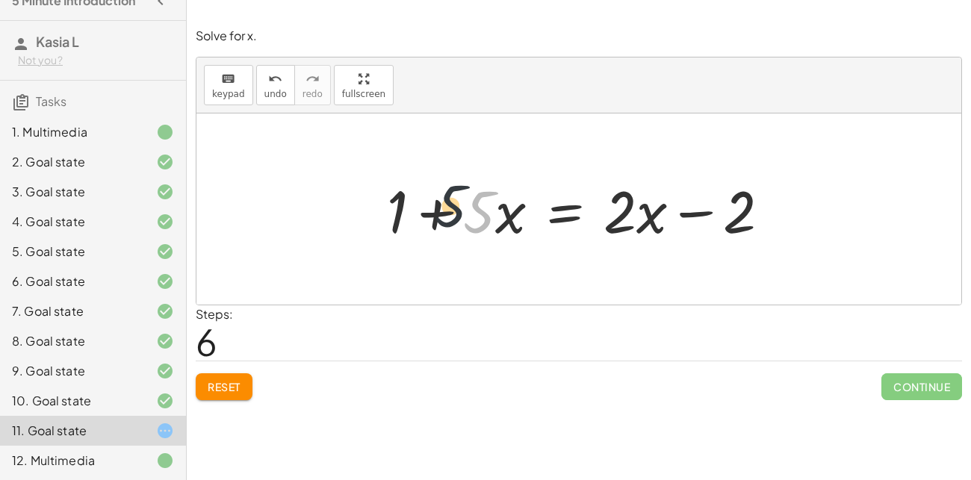
drag, startPoint x: 484, startPoint y: 219, endPoint x: 430, endPoint y: 211, distance: 54.4
click at [430, 211] on div at bounding box center [585, 209] width 410 height 77
click at [444, 214] on div at bounding box center [585, 209] width 410 height 77
drag, startPoint x: 396, startPoint y: 208, endPoint x: 424, endPoint y: 216, distance: 29.6
click at [424, 216] on div at bounding box center [585, 209] width 410 height 77
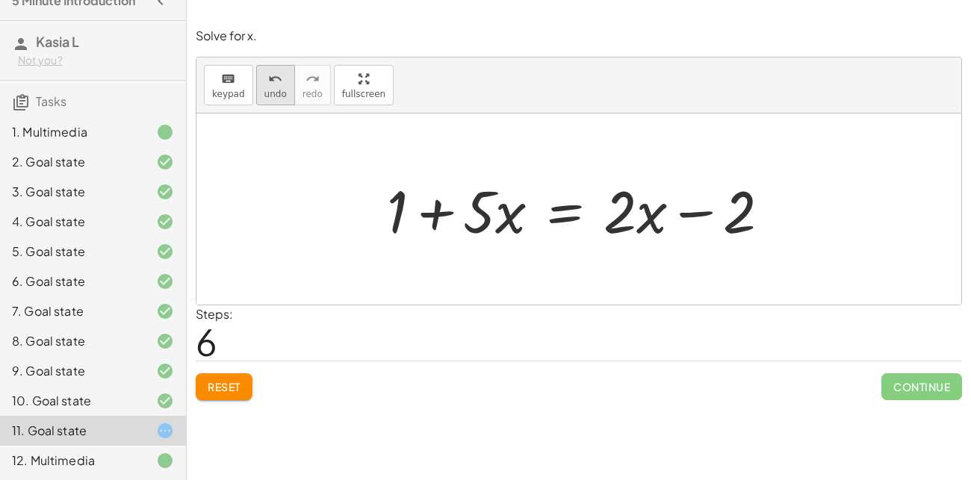
click at [264, 92] on span "undo" at bounding box center [275, 94] width 22 height 10
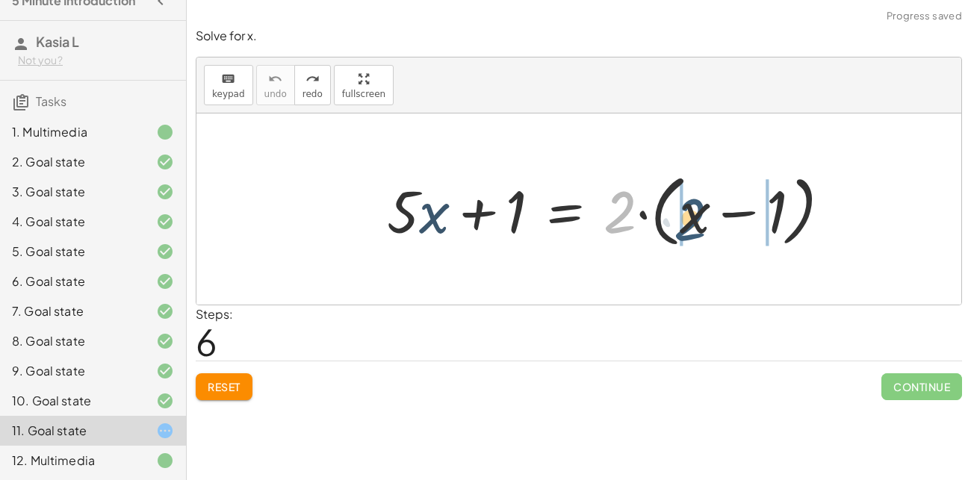
drag, startPoint x: 627, startPoint y: 208, endPoint x: 700, endPoint y: 215, distance: 73.6
click at [700, 215] on div at bounding box center [615, 210] width 471 height 86
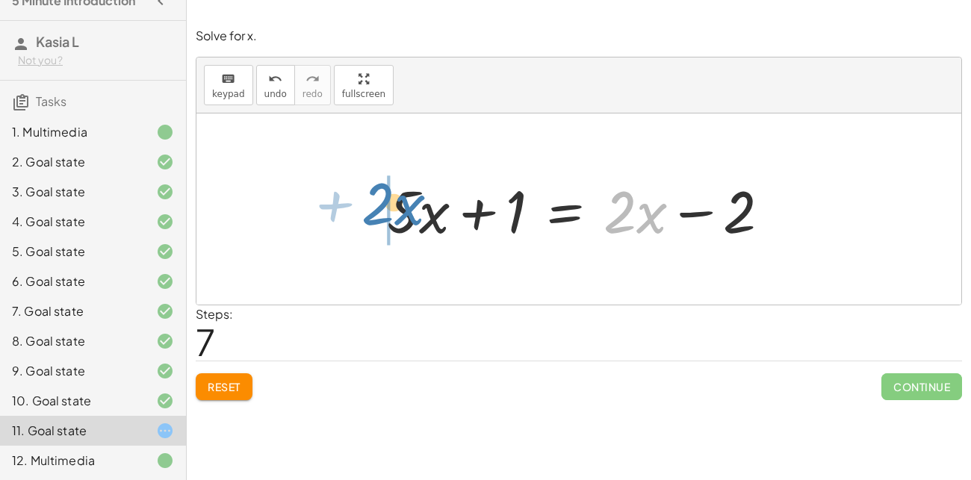
drag, startPoint x: 651, startPoint y: 223, endPoint x: 402, endPoint y: 216, distance: 248.9
click at [402, 216] on div at bounding box center [580, 209] width 400 height 77
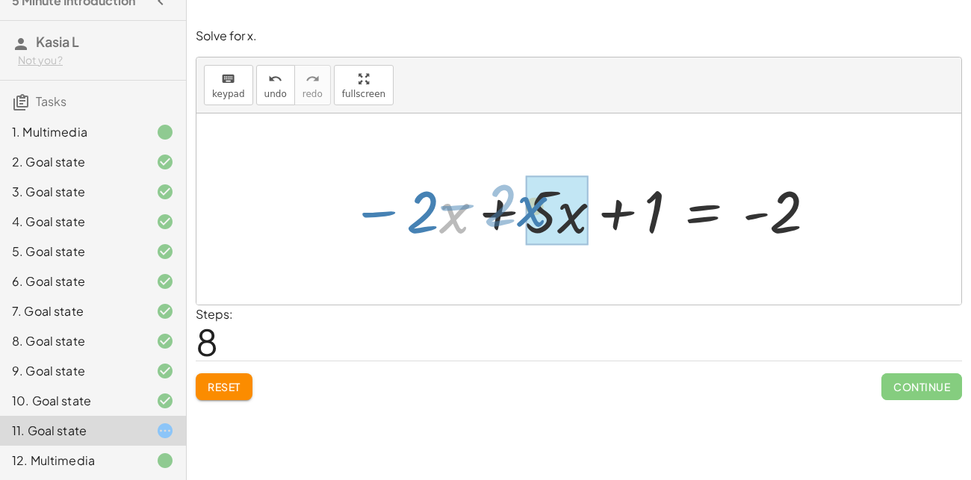
drag, startPoint x: 440, startPoint y: 223, endPoint x: 468, endPoint y: 212, distance: 29.8
click at [468, 212] on div at bounding box center [584, 209] width 483 height 77
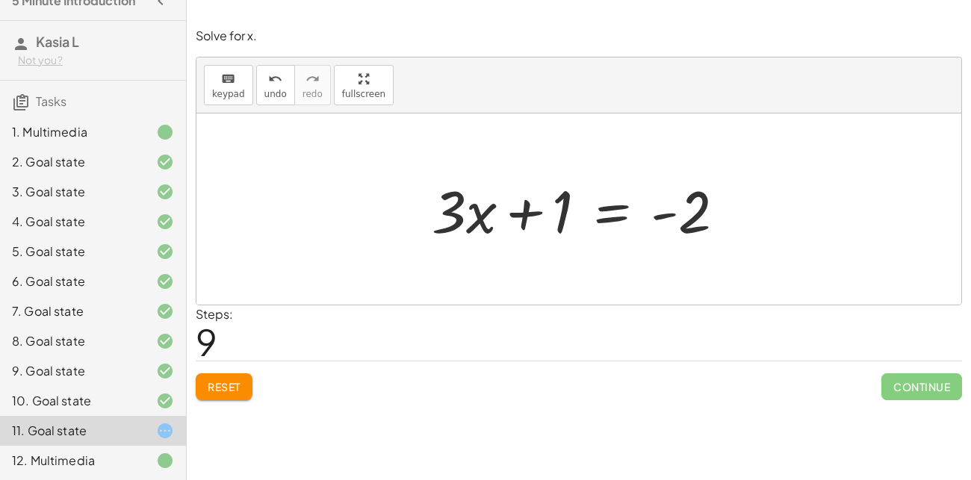
drag, startPoint x: 521, startPoint y: 226, endPoint x: 604, endPoint y: 202, distance: 86.1
click at [604, 202] on div at bounding box center [584, 209] width 320 height 77
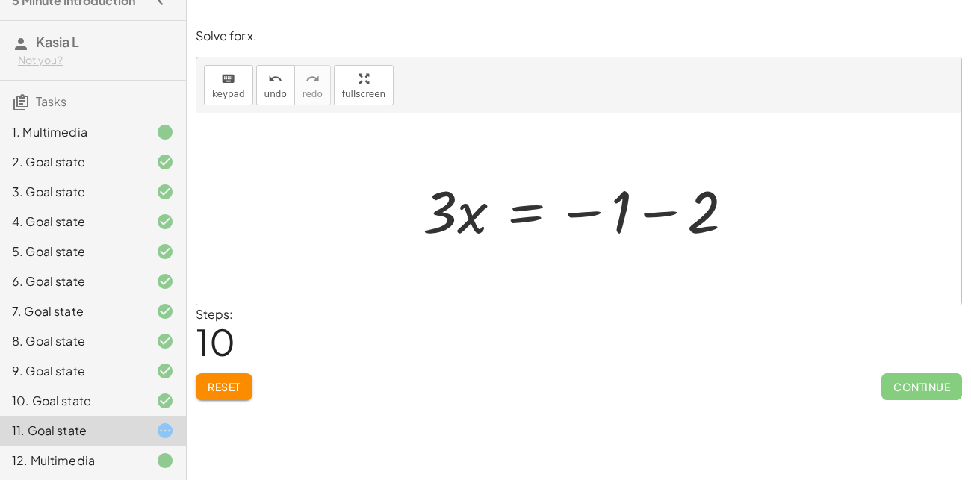
click at [636, 228] on div at bounding box center [584, 209] width 338 height 77
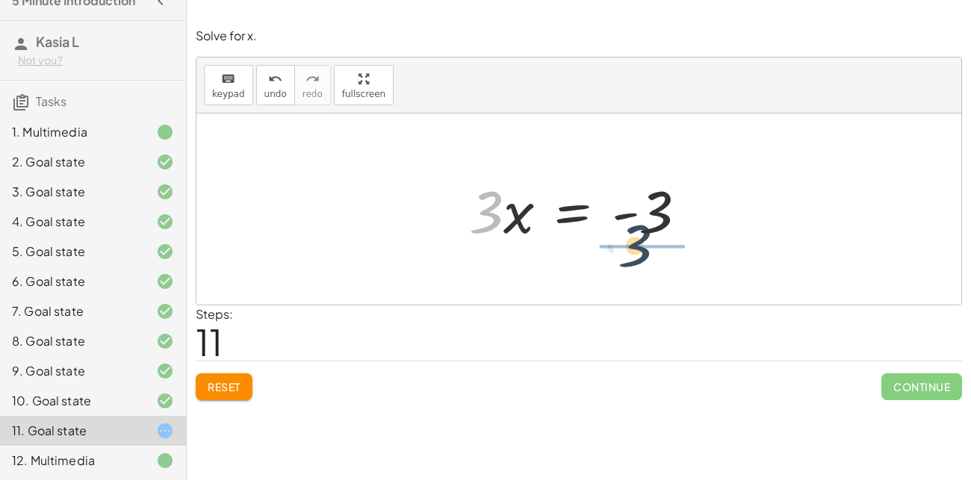
drag, startPoint x: 485, startPoint y: 211, endPoint x: 647, endPoint y: 249, distance: 166.5
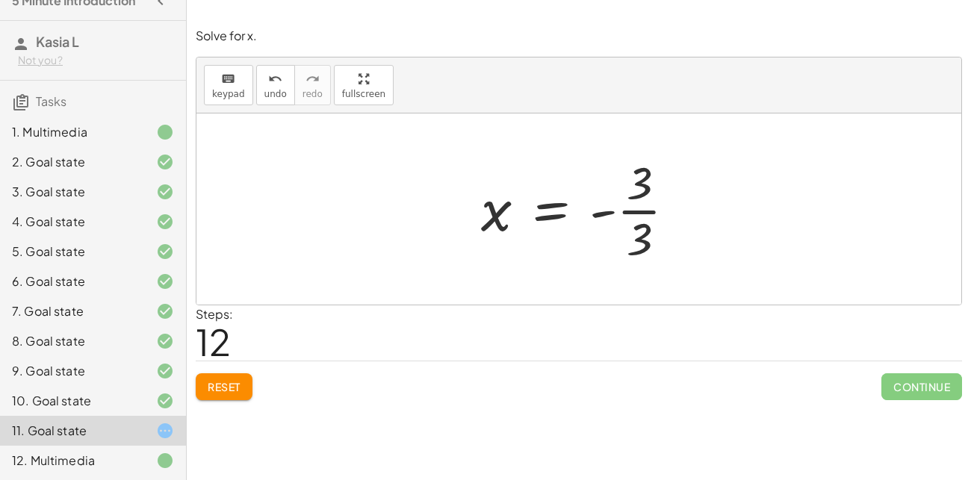
click at [633, 211] on div at bounding box center [585, 209] width 222 height 115
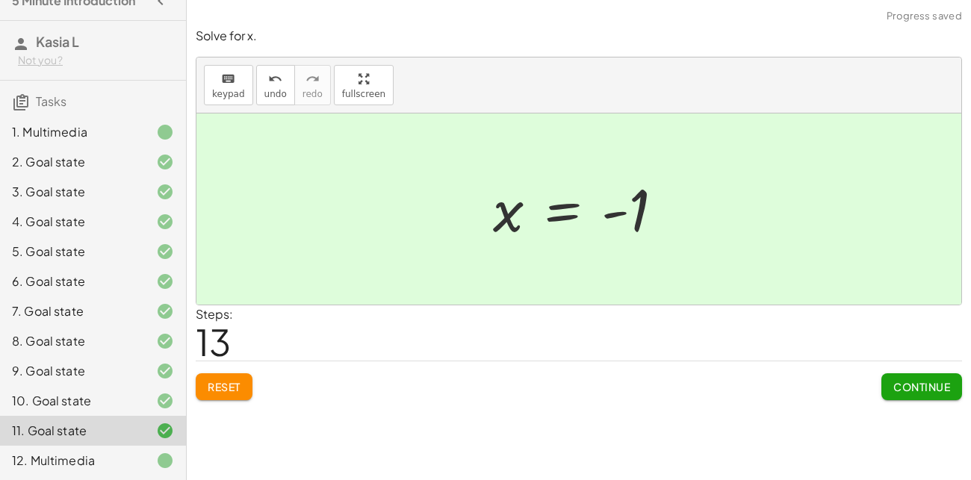
click at [942, 385] on span "Continue" at bounding box center [921, 386] width 57 height 13
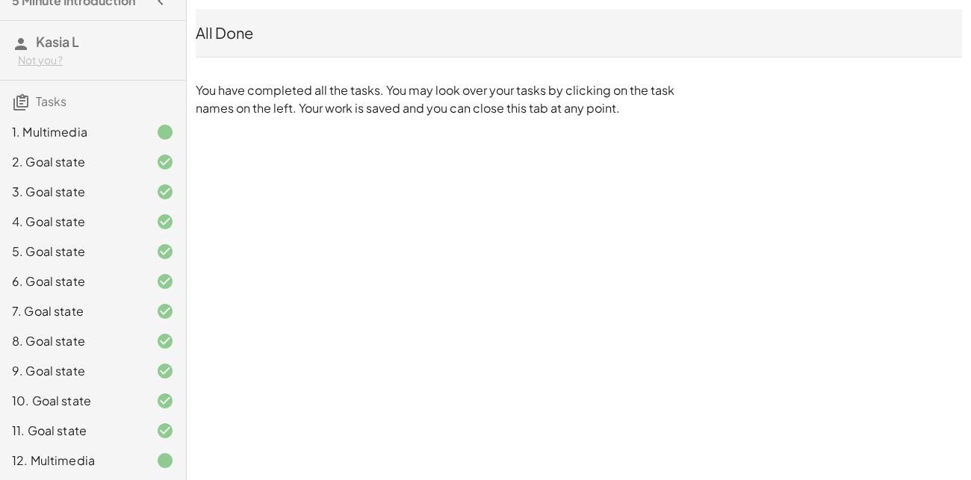
click at [320, 26] on div "All Done" at bounding box center [579, 32] width 766 height 21
click at [237, 36] on div "All Done" at bounding box center [579, 32] width 766 height 21
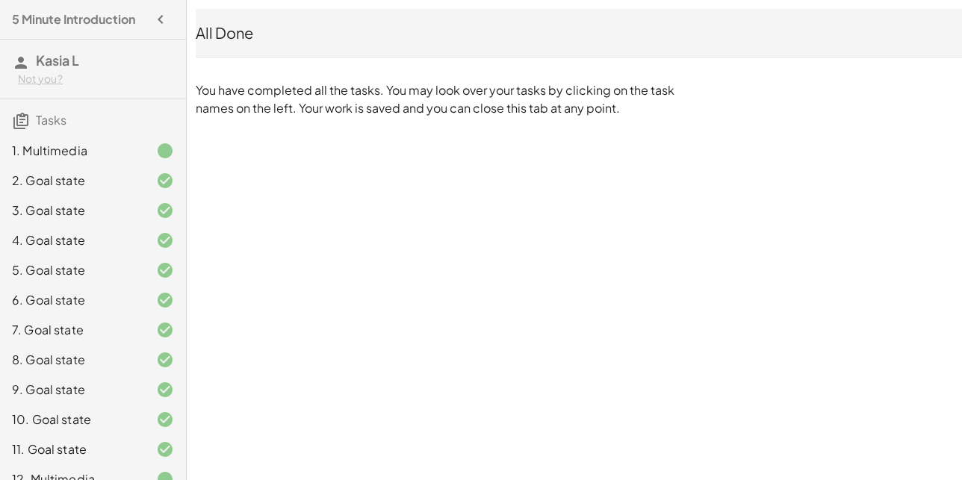
click at [223, 23] on div "All Done" at bounding box center [579, 32] width 766 height 21
click at [230, 32] on div "All Done" at bounding box center [579, 32] width 766 height 21
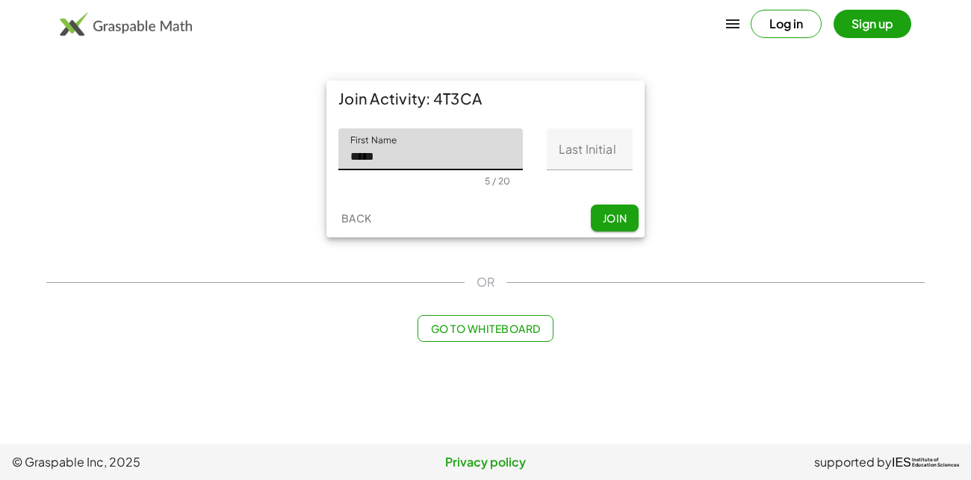
type input "*****"
click at [619, 143] on input "Last Initial" at bounding box center [590, 149] width 86 height 42
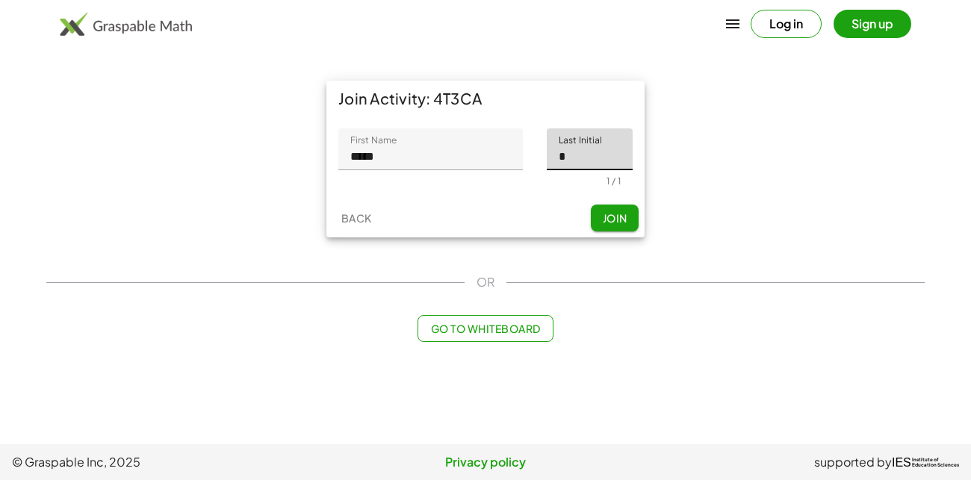
type input "*"
click at [611, 220] on span "Join" at bounding box center [614, 217] width 25 height 13
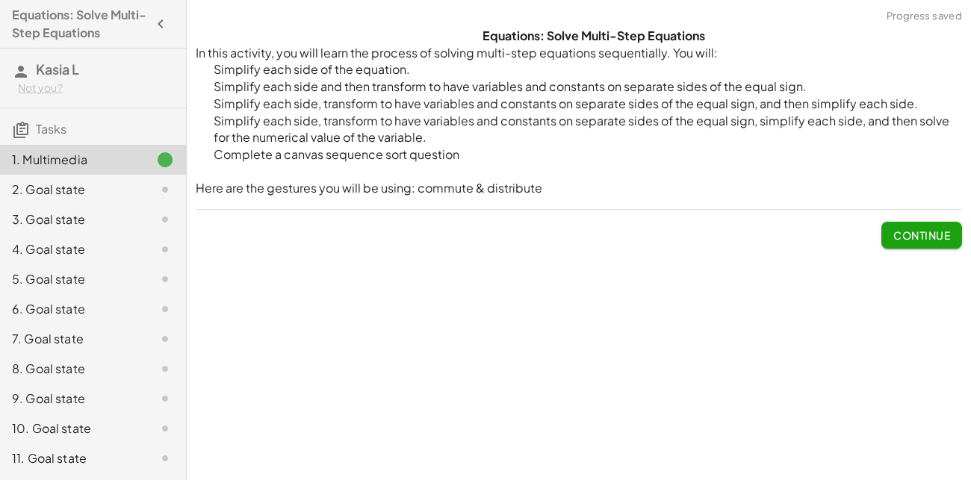
click at [899, 239] on span "Continue" at bounding box center [921, 235] width 57 height 13
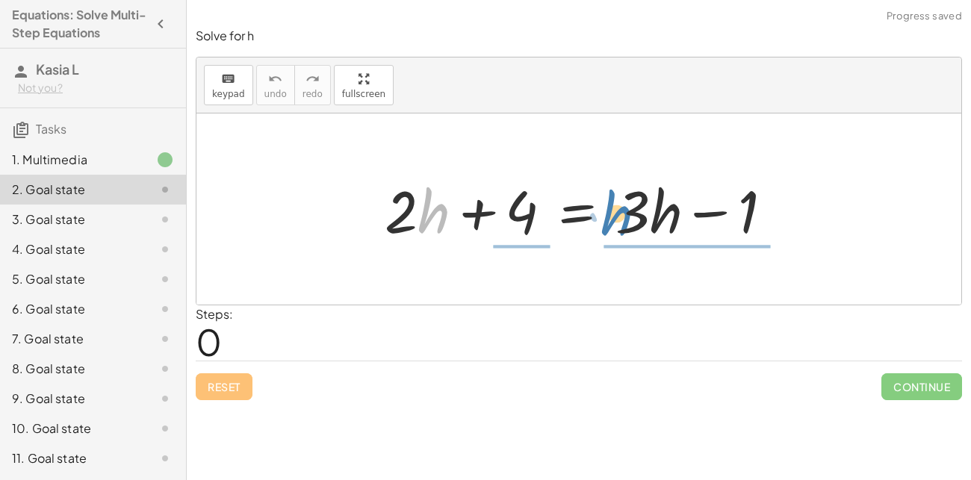
drag, startPoint x: 447, startPoint y: 219, endPoint x: 634, endPoint y: 222, distance: 187.5
click at [634, 222] on div at bounding box center [584, 209] width 415 height 77
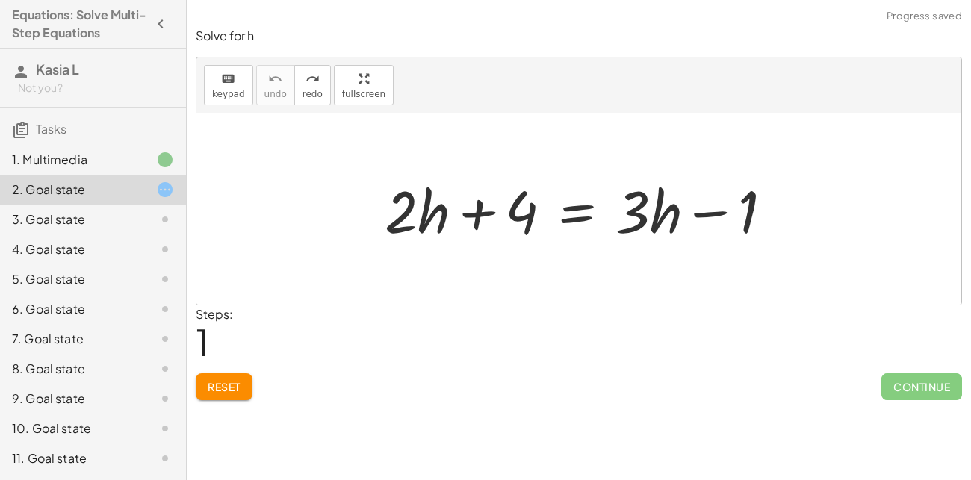
click at [447, 214] on div at bounding box center [584, 209] width 415 height 77
click at [430, 211] on div at bounding box center [584, 209] width 415 height 77
click at [434, 212] on div at bounding box center [584, 209] width 415 height 77
drag, startPoint x: 524, startPoint y: 233, endPoint x: 730, endPoint y: 238, distance: 205.5
click at [730, 238] on div at bounding box center [584, 209] width 415 height 77
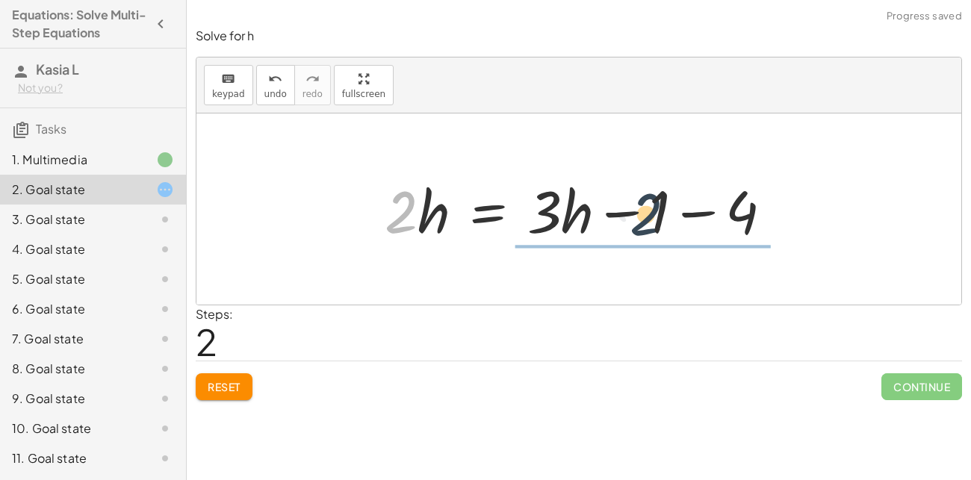
drag, startPoint x: 400, startPoint y: 216, endPoint x: 648, endPoint y: 219, distance: 248.0
click at [648, 219] on div at bounding box center [584, 209] width 415 height 77
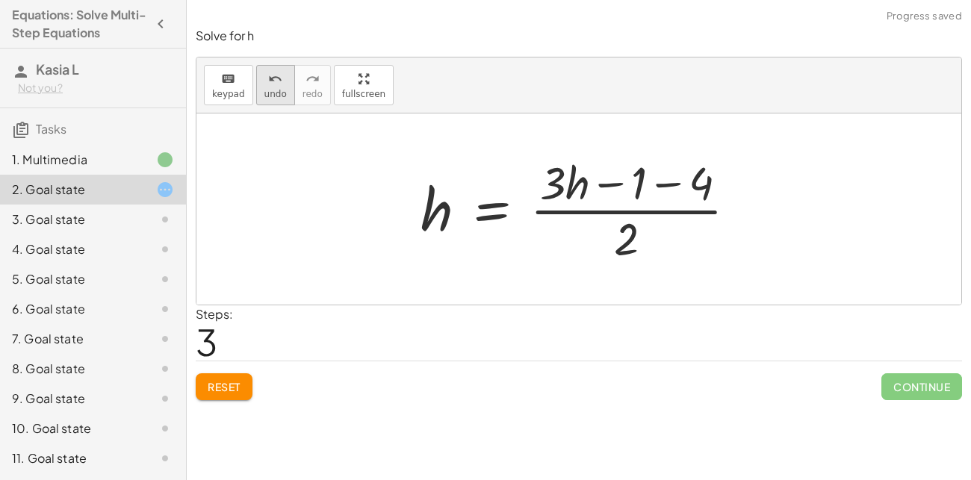
click at [277, 90] on span "undo" at bounding box center [275, 94] width 22 height 10
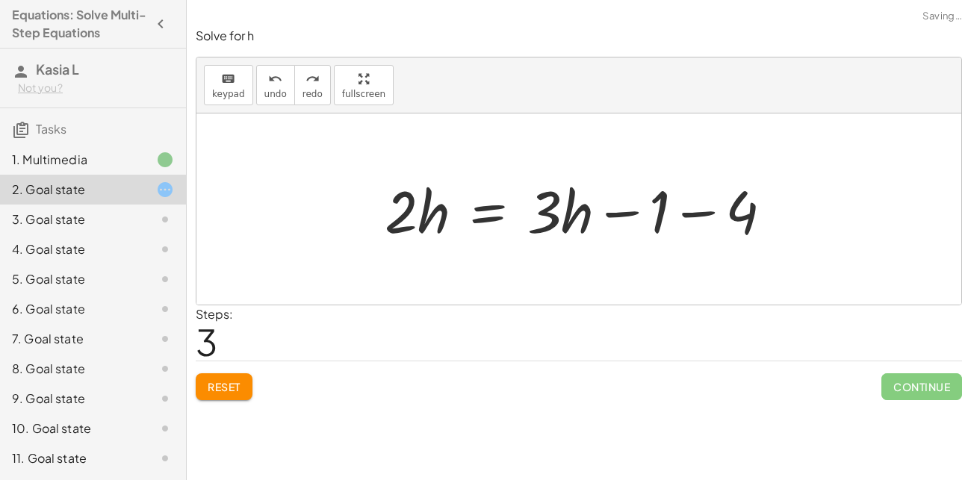
click at [525, 211] on div at bounding box center [584, 209] width 415 height 77
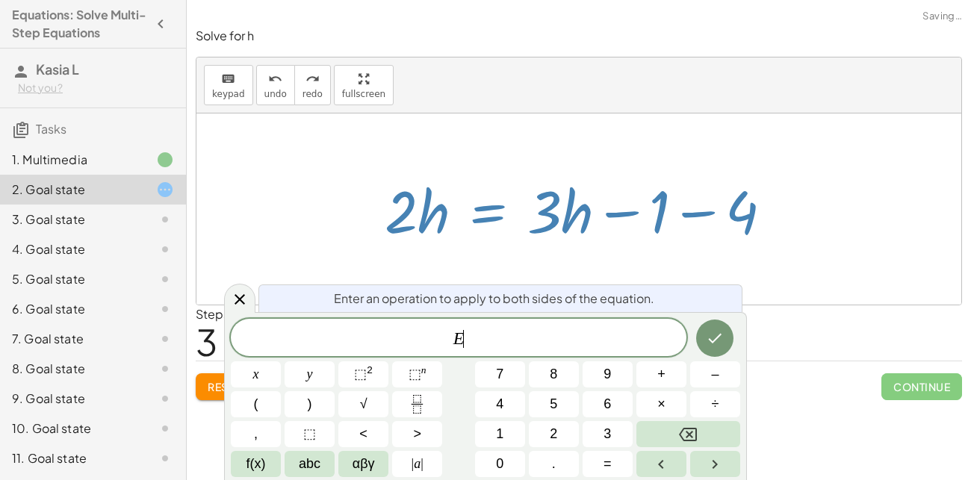
click at [527, 212] on div at bounding box center [584, 209] width 415 height 77
click at [704, 341] on button "Done" at bounding box center [714, 338] width 37 height 37
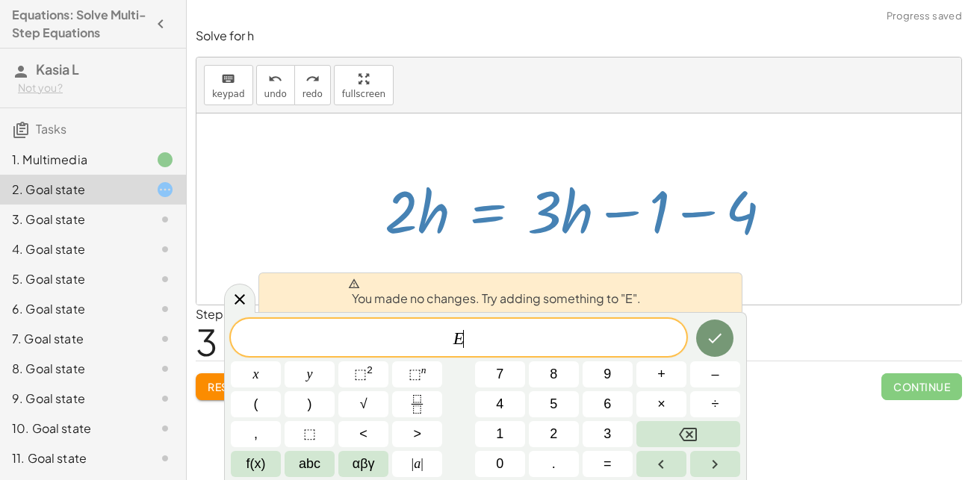
click at [574, 143] on div at bounding box center [578, 209] width 765 height 191
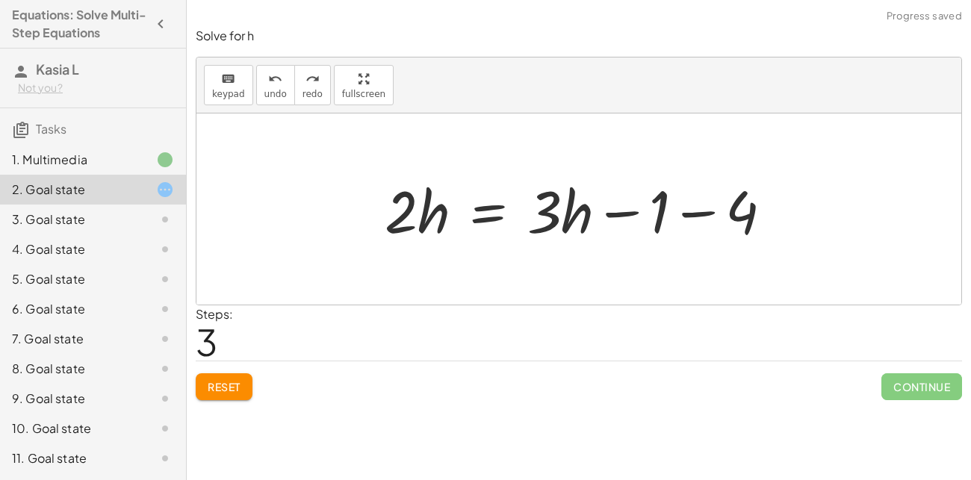
click at [543, 201] on div at bounding box center [584, 209] width 415 height 77
drag, startPoint x: 626, startPoint y: 212, endPoint x: 669, endPoint y: 211, distance: 43.3
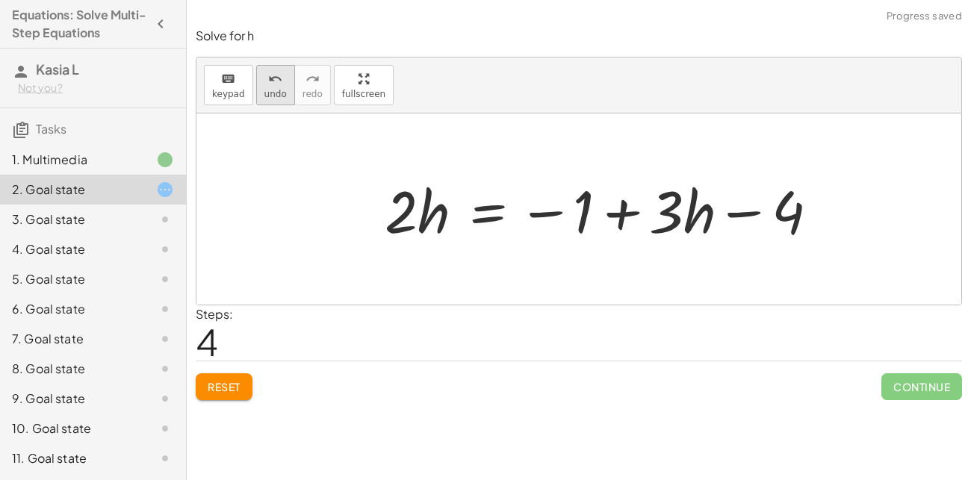
click at [286, 93] on button "undo undo" at bounding box center [275, 85] width 39 height 40
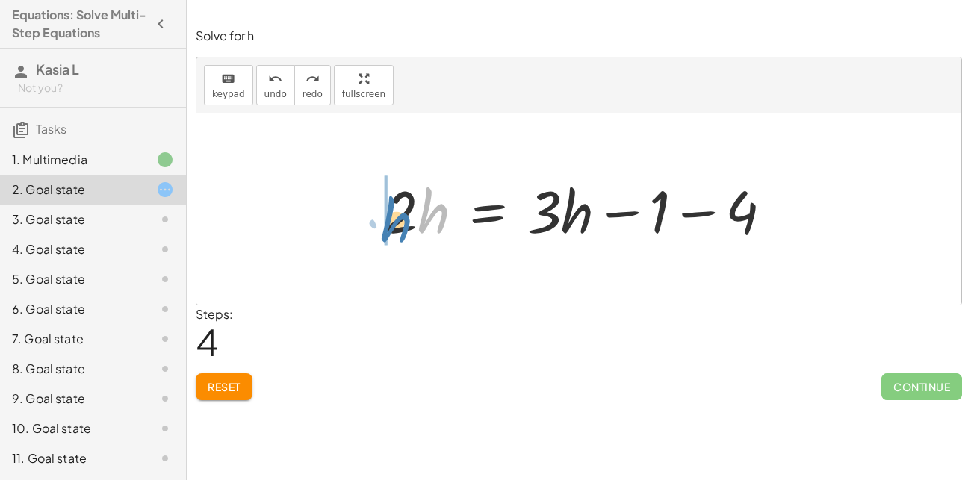
drag, startPoint x: 427, startPoint y: 203, endPoint x: 388, endPoint y: 212, distance: 39.1
click at [388, 212] on div at bounding box center [584, 209] width 415 height 77
click at [438, 206] on div at bounding box center [584, 209] width 415 height 77
drag, startPoint x: 438, startPoint y: 206, endPoint x: 395, endPoint y: 204, distance: 42.6
click at [395, 204] on div at bounding box center [584, 209] width 415 height 77
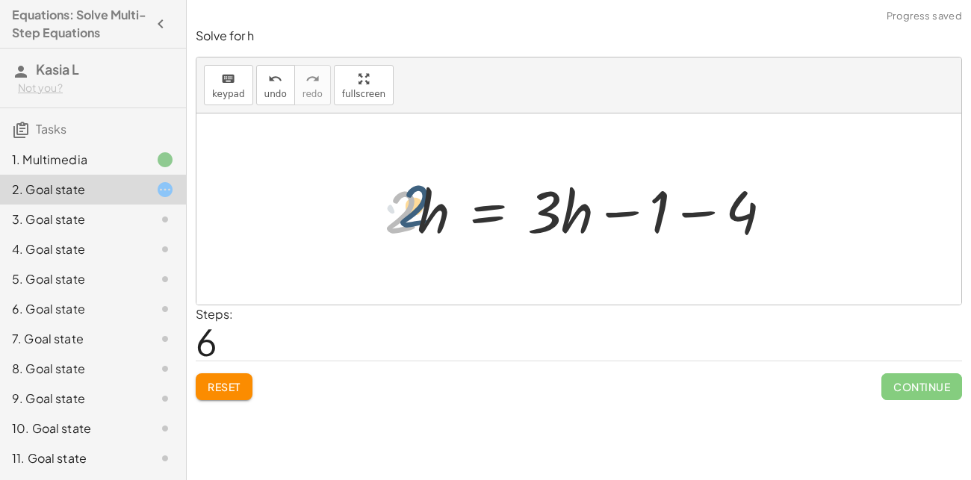
drag, startPoint x: 408, startPoint y: 198, endPoint x: 421, endPoint y: 192, distance: 14.7
click at [421, 192] on div at bounding box center [584, 209] width 415 height 77
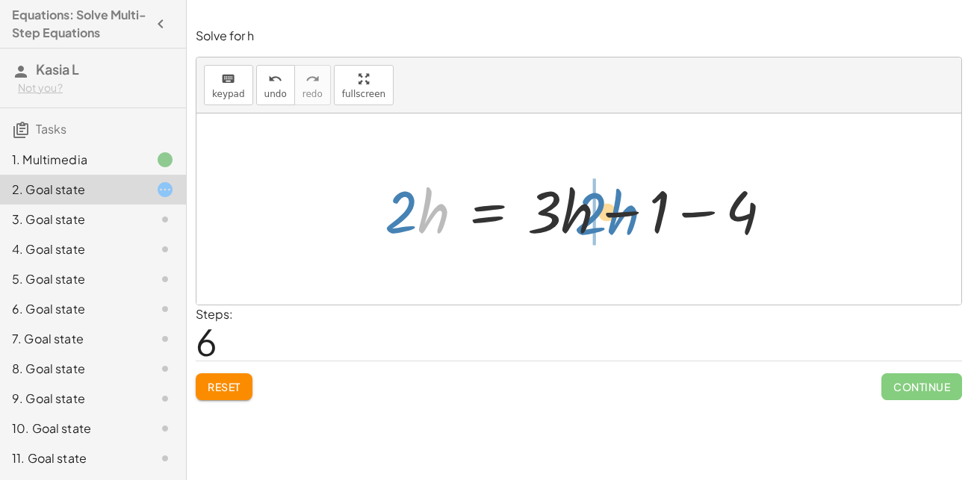
drag, startPoint x: 418, startPoint y: 193, endPoint x: 607, endPoint y: 193, distance: 188.3
click at [607, 193] on div at bounding box center [584, 209] width 415 height 77
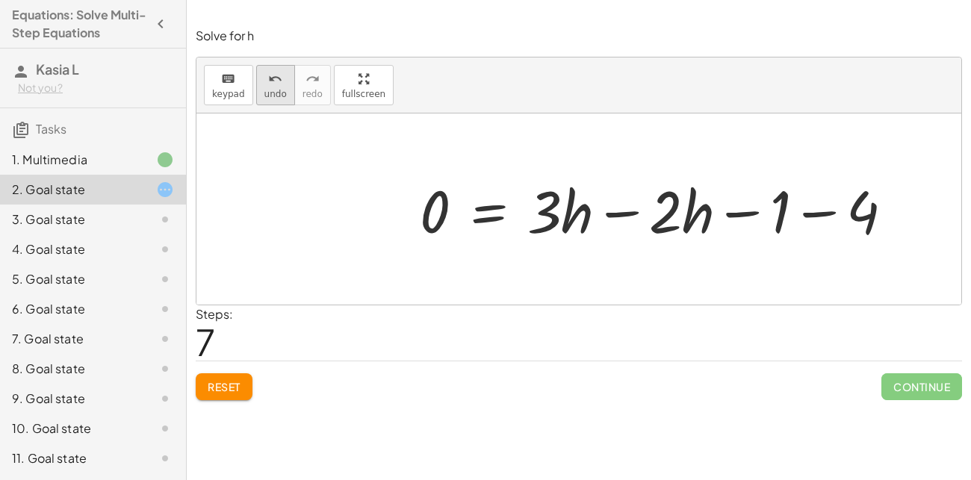
click at [270, 72] on icon "undo" at bounding box center [275, 79] width 14 height 18
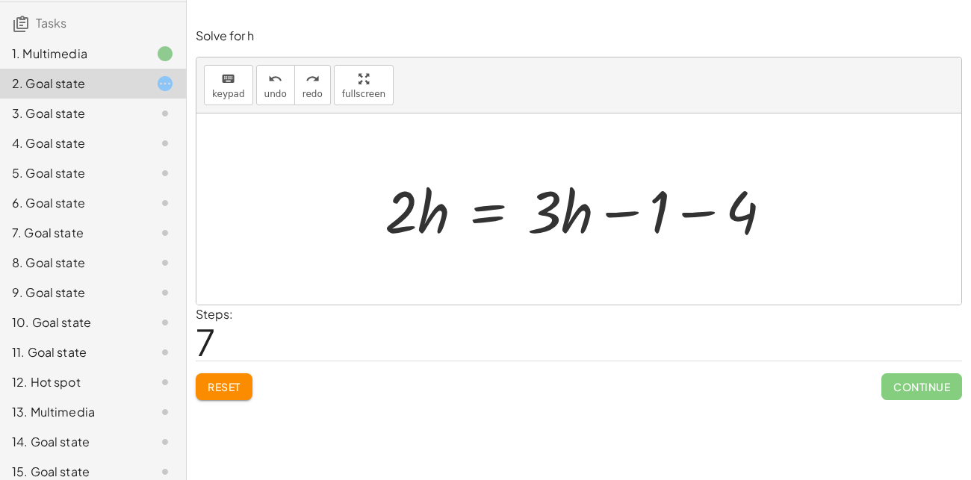
scroll to position [117, 0]
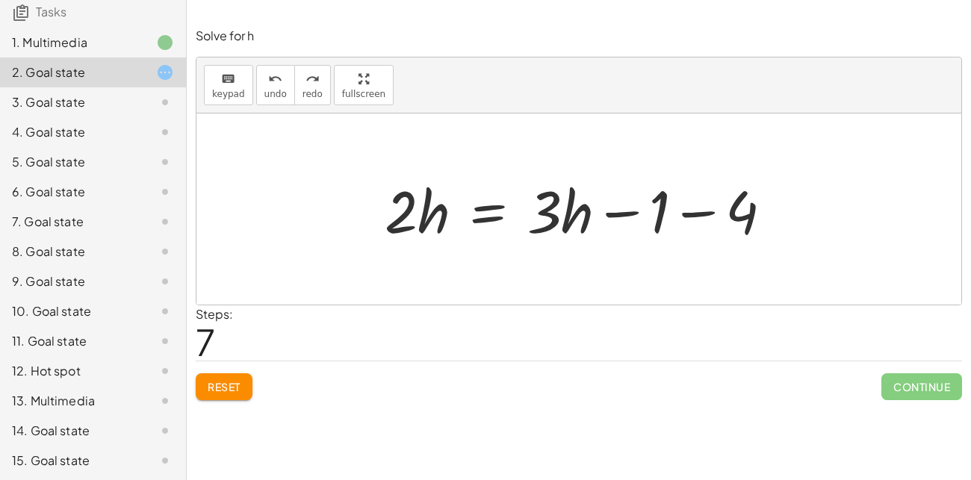
click at [111, 100] on div "3. Goal state" at bounding box center [72, 102] width 120 height 18
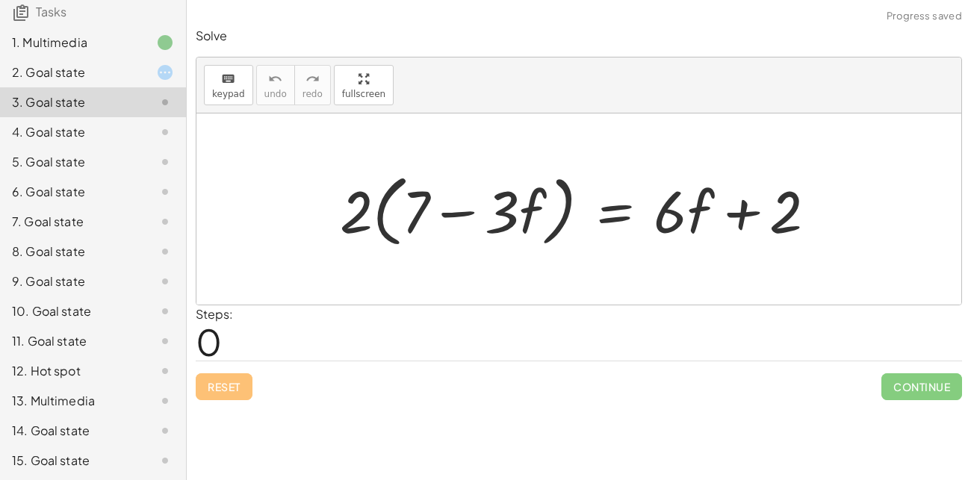
click at [111, 154] on div "5. Goal state" at bounding box center [72, 162] width 120 height 18
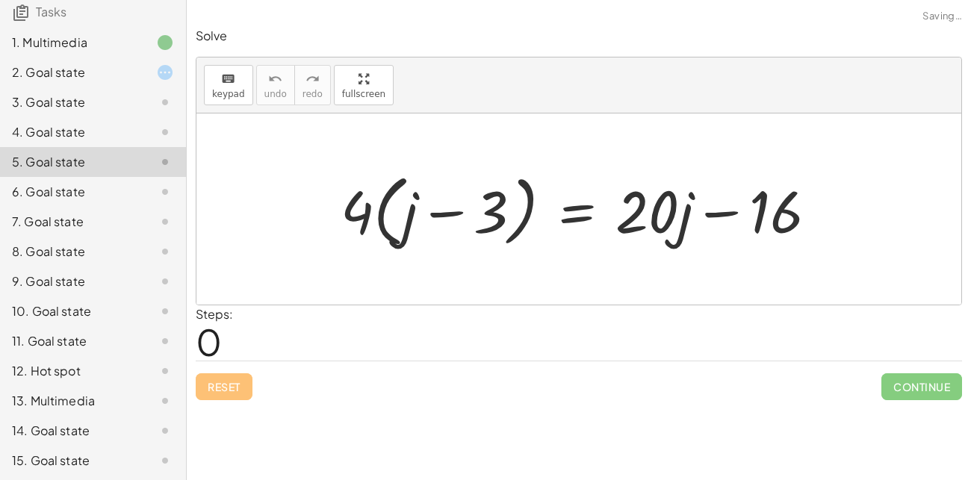
click at [101, 217] on div "7. Goal state" at bounding box center [72, 222] width 120 height 18
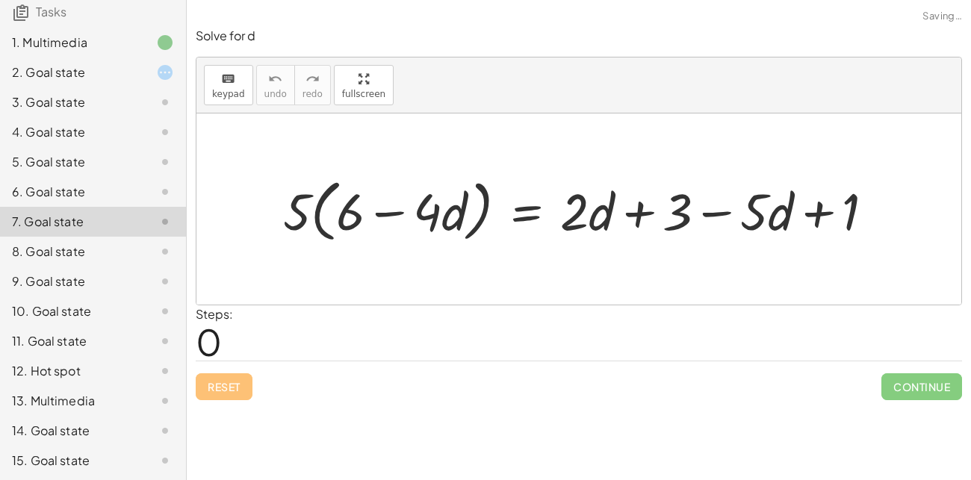
click at [97, 256] on div "8. Goal state" at bounding box center [72, 252] width 120 height 18
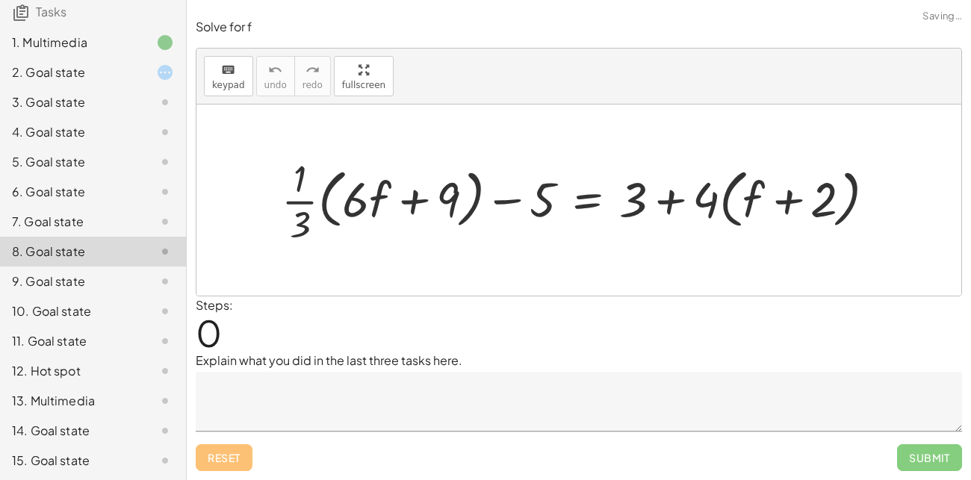
click at [92, 300] on div "10. Goal state" at bounding box center [93, 312] width 186 height 30
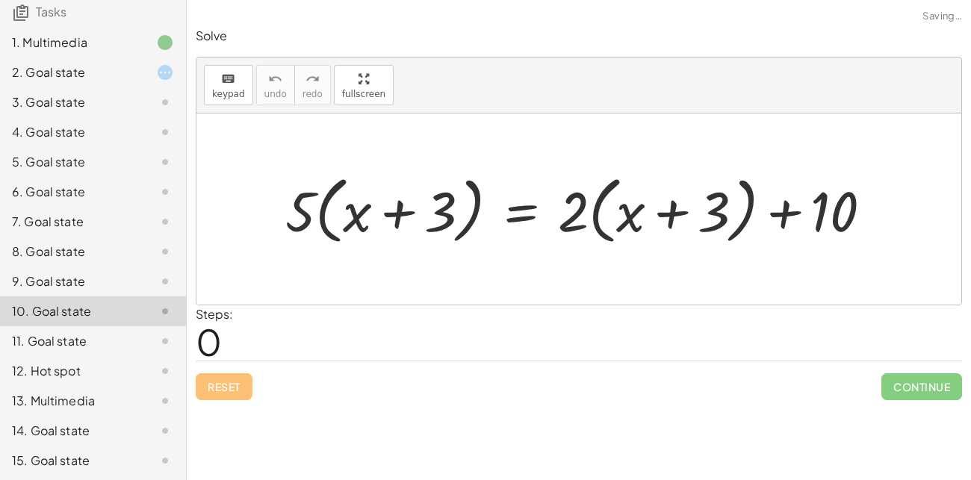
click at [74, 379] on div "12. Hot spot" at bounding box center [93, 371] width 186 height 30
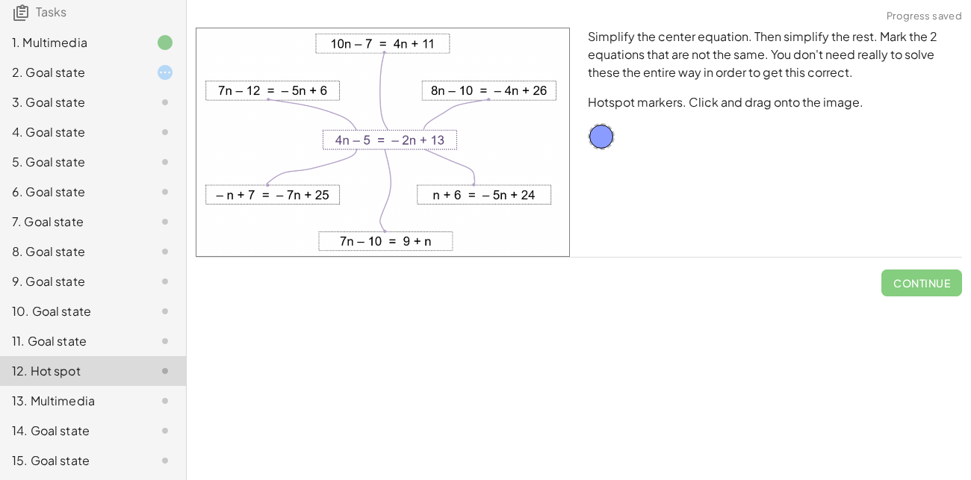
scroll to position [0, 0]
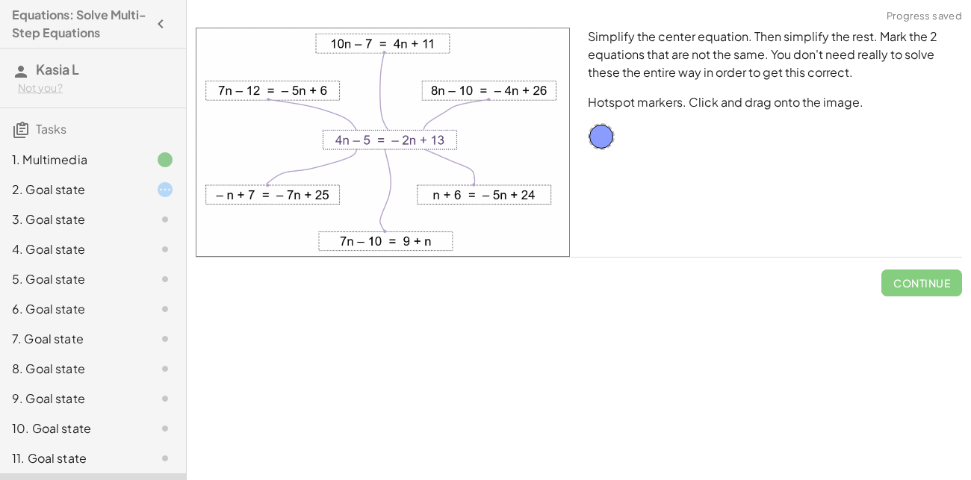
click at [114, 181] on div "2. Goal state" at bounding box center [72, 190] width 120 height 18
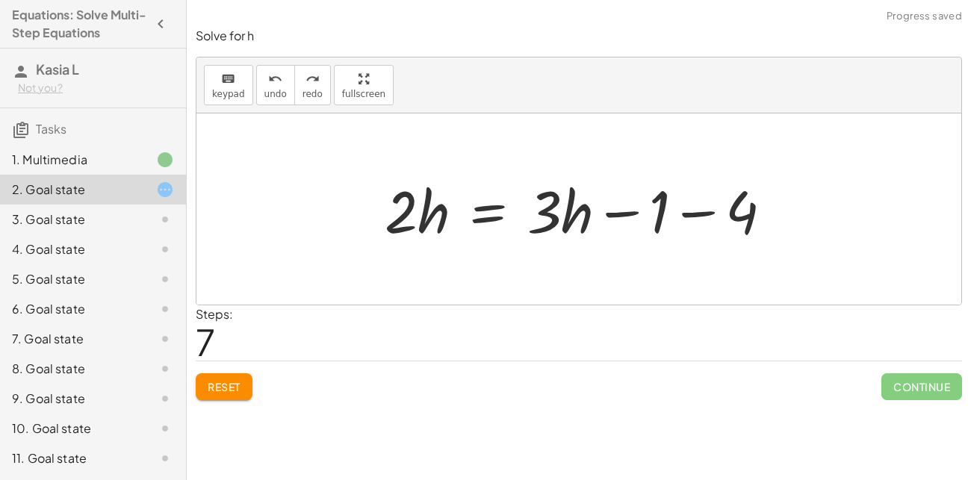
click at [114, 181] on div "2. Goal state" at bounding box center [72, 190] width 120 height 18
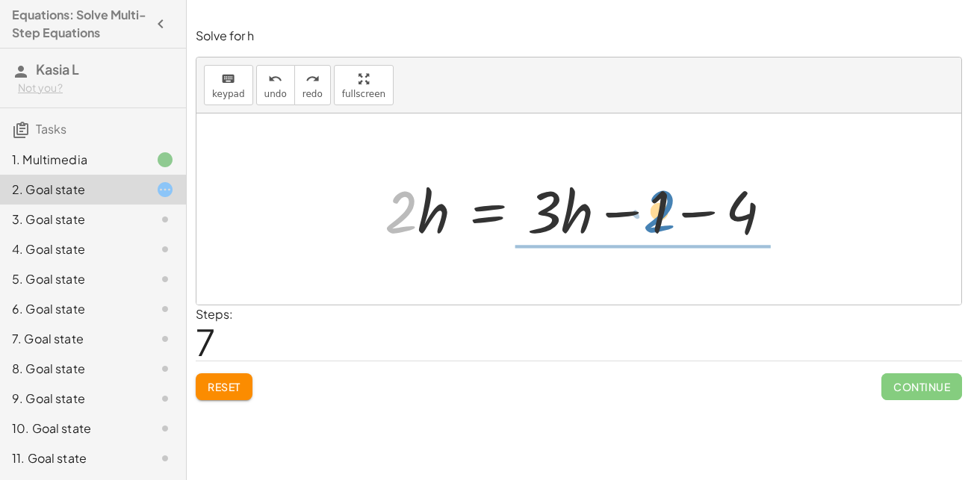
drag, startPoint x: 412, startPoint y: 214, endPoint x: 641, endPoint y: 211, distance: 228.6
click at [641, 211] on div at bounding box center [584, 209] width 415 height 77
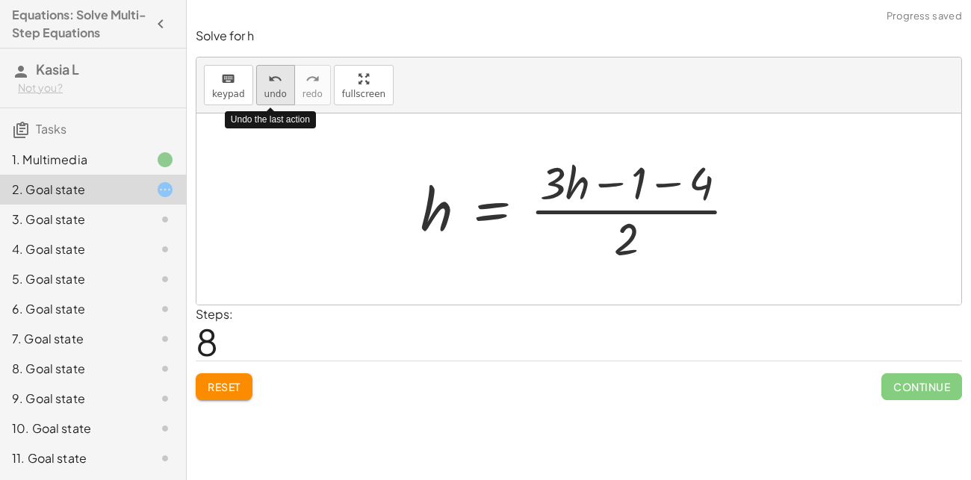
click at [280, 78] on button "undo undo" at bounding box center [275, 85] width 39 height 40
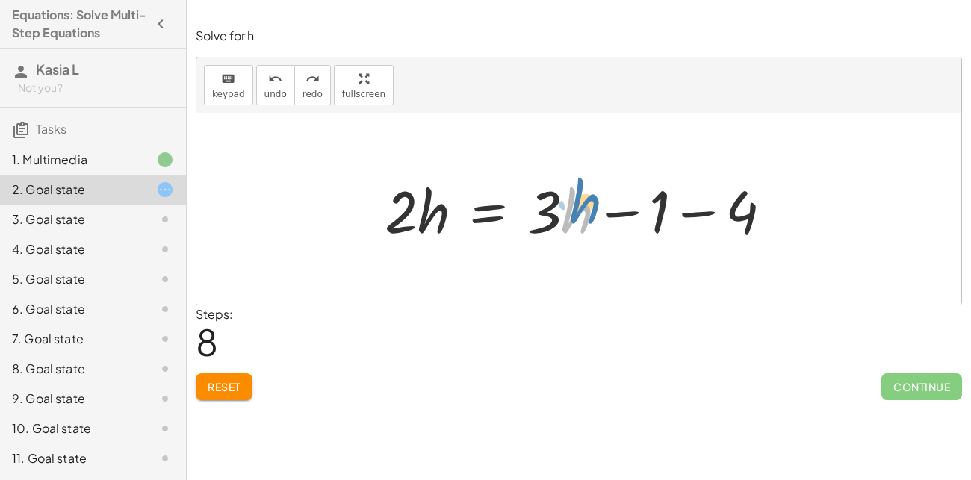
drag, startPoint x: 571, startPoint y: 197, endPoint x: 579, endPoint y: 189, distance: 11.6
click at [579, 189] on div at bounding box center [584, 209] width 415 height 77
drag, startPoint x: 743, startPoint y: 208, endPoint x: 650, endPoint y: 185, distance: 96.2
click at [650, 185] on div at bounding box center [584, 209] width 415 height 77
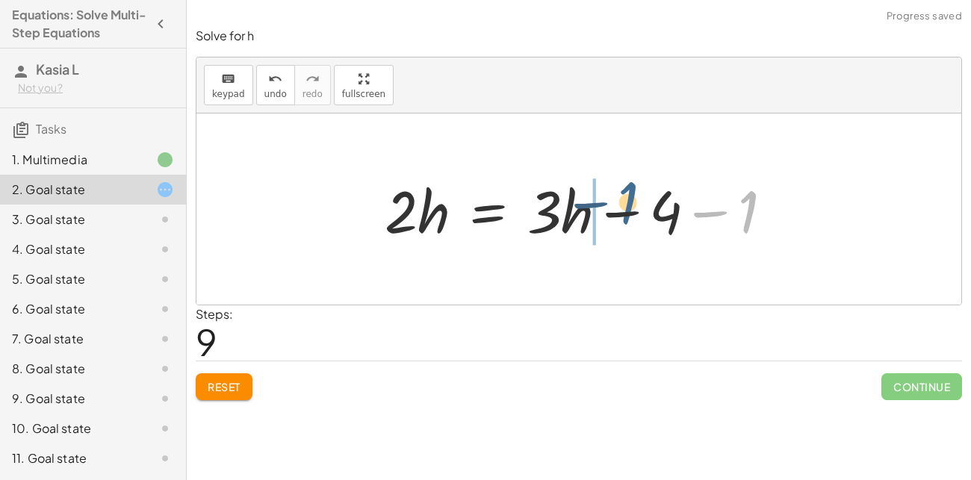
drag, startPoint x: 756, startPoint y: 199, endPoint x: 628, endPoint y: 188, distance: 128.9
click at [628, 188] on div at bounding box center [584, 209] width 415 height 77
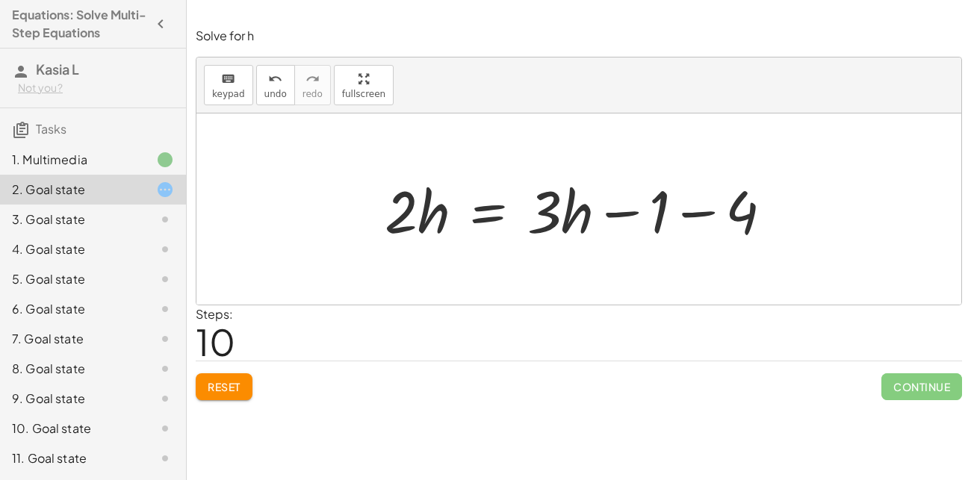
click at [710, 214] on div at bounding box center [584, 209] width 415 height 77
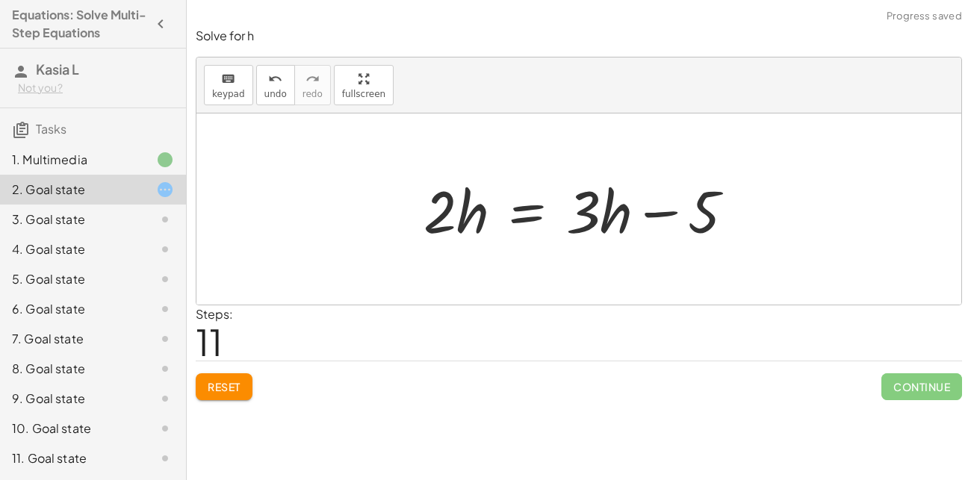
click at [677, 211] on div at bounding box center [585, 209] width 338 height 77
drag, startPoint x: 587, startPoint y: 209, endPoint x: 602, endPoint y: 205, distance: 15.4
click at [602, 205] on div at bounding box center [585, 209] width 338 height 77
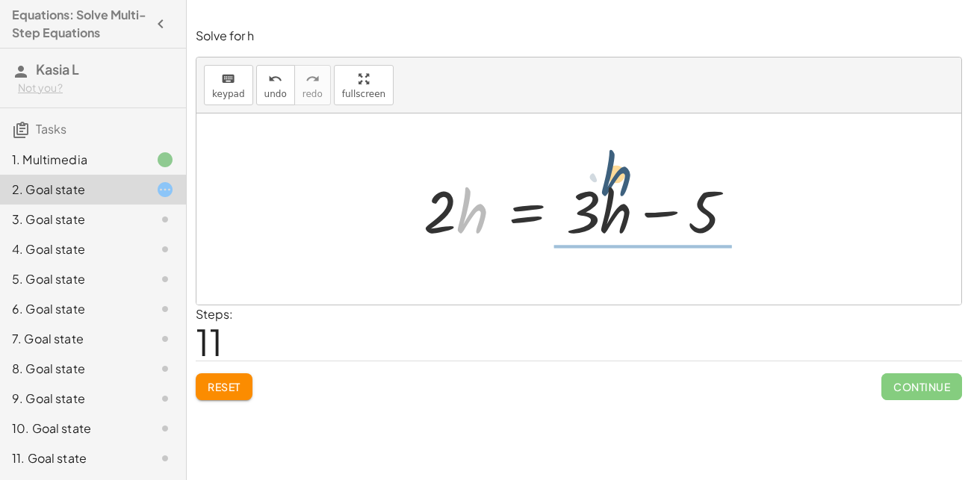
drag, startPoint x: 466, startPoint y: 229, endPoint x: 613, endPoint y: 192, distance: 150.9
click at [613, 192] on div at bounding box center [585, 209] width 338 height 77
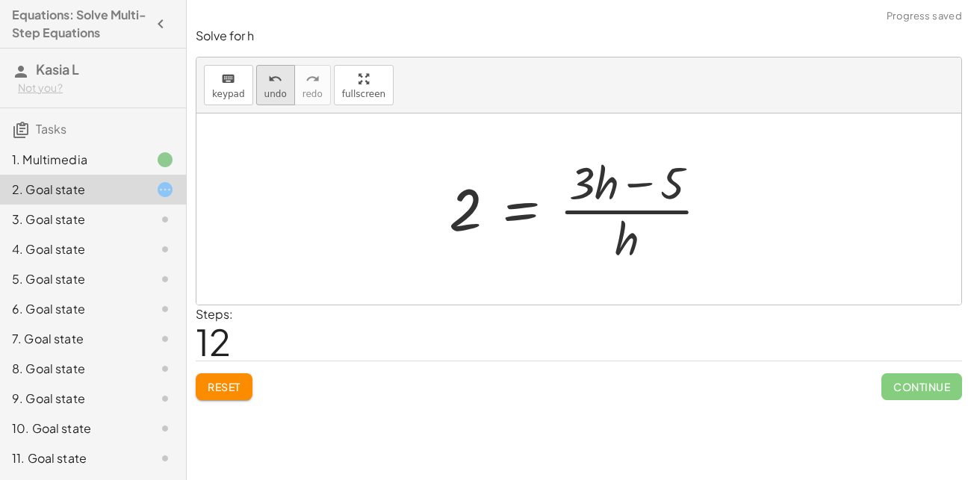
click at [282, 78] on button "undo undo" at bounding box center [275, 85] width 39 height 40
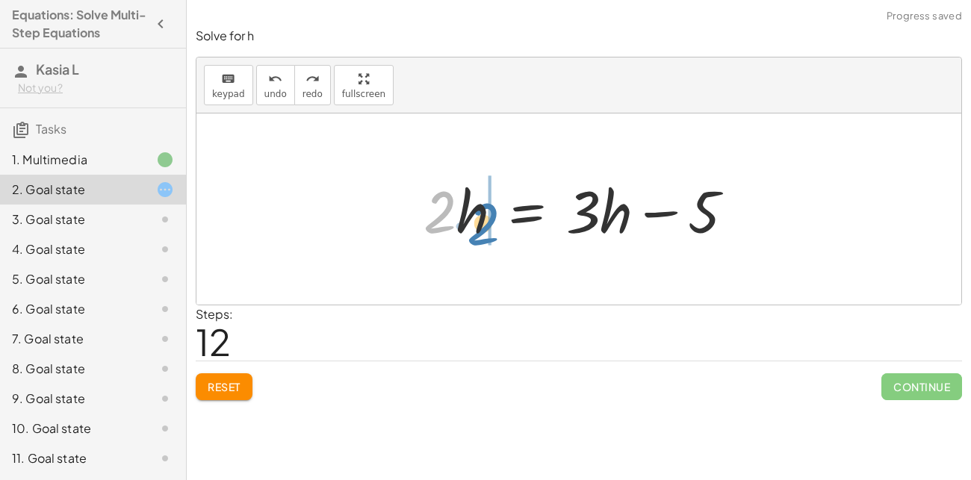
drag, startPoint x: 439, startPoint y: 221, endPoint x: 481, endPoint y: 232, distance: 43.1
click at [481, 232] on div at bounding box center [585, 209] width 338 height 77
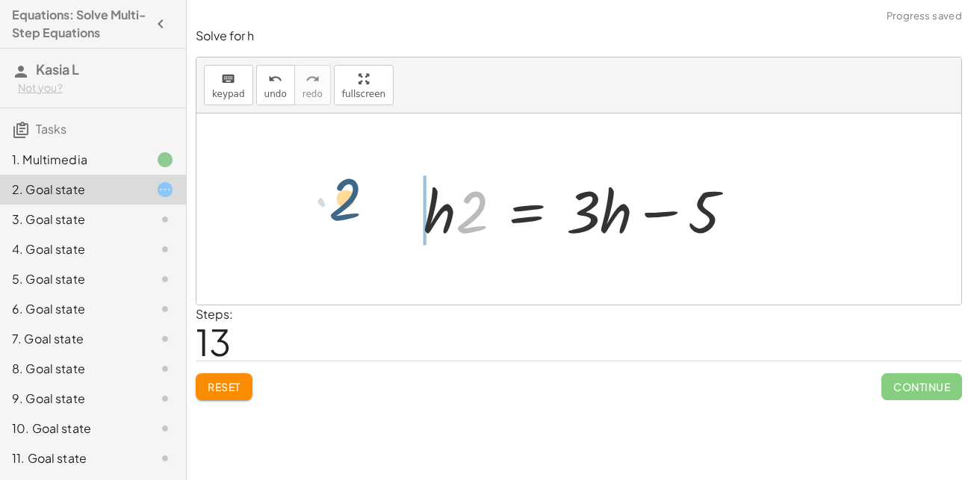
drag, startPoint x: 480, startPoint y: 232, endPoint x: 412, endPoint y: 231, distance: 68.0
click at [412, 231] on div "+ · 2 · h + 4 = + · 3 · h − 1 · 2 · h = + · 3 · h − 1 − 4 · h · 2 = + · 3 · h −…" at bounding box center [579, 209] width 356 height 84
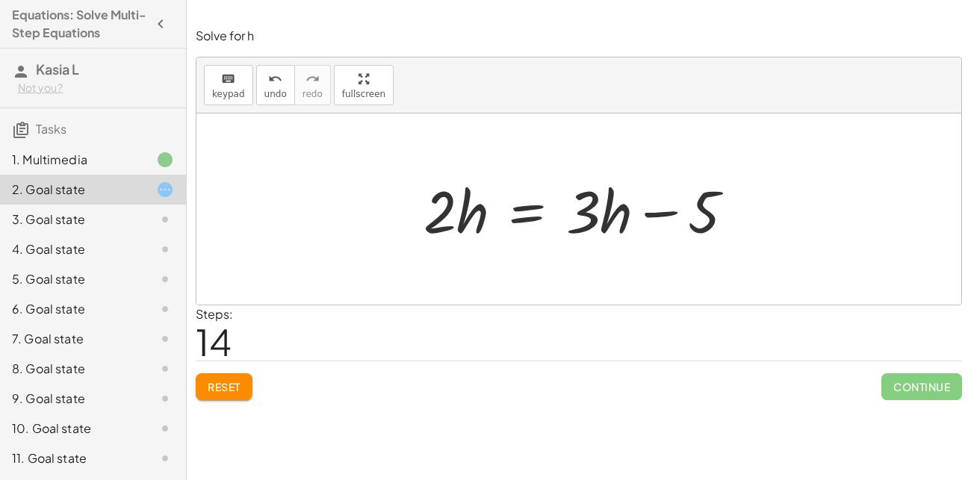
click at [713, 196] on div at bounding box center [585, 209] width 338 height 77
click at [702, 197] on div at bounding box center [585, 209] width 338 height 77
drag, startPoint x: 575, startPoint y: 214, endPoint x: 654, endPoint y: 220, distance: 79.4
click at [654, 220] on div at bounding box center [585, 209] width 338 height 77
drag, startPoint x: 591, startPoint y: 214, endPoint x: 600, endPoint y: 213, distance: 9.0
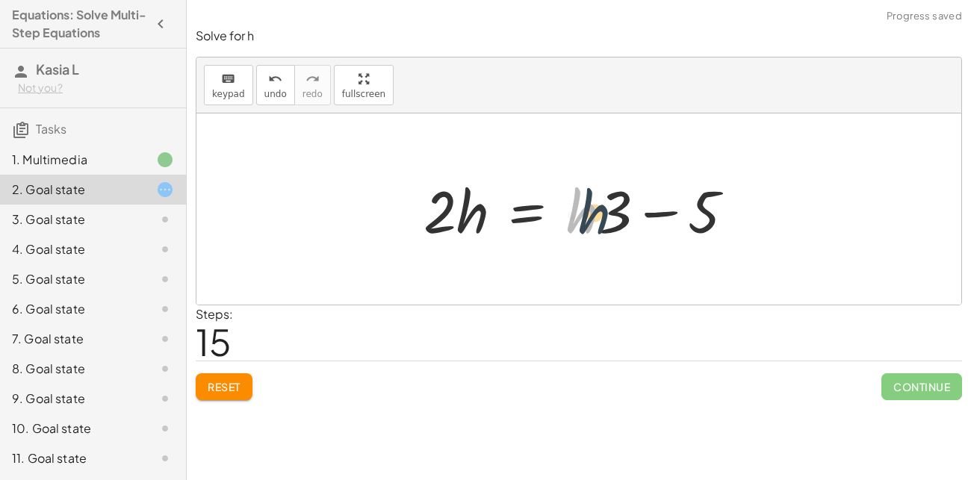
click at [600, 213] on div at bounding box center [585, 209] width 338 height 77
drag, startPoint x: 642, startPoint y: 210, endPoint x: 560, endPoint y: 213, distance: 81.5
click at [560, 213] on div at bounding box center [585, 209] width 338 height 77
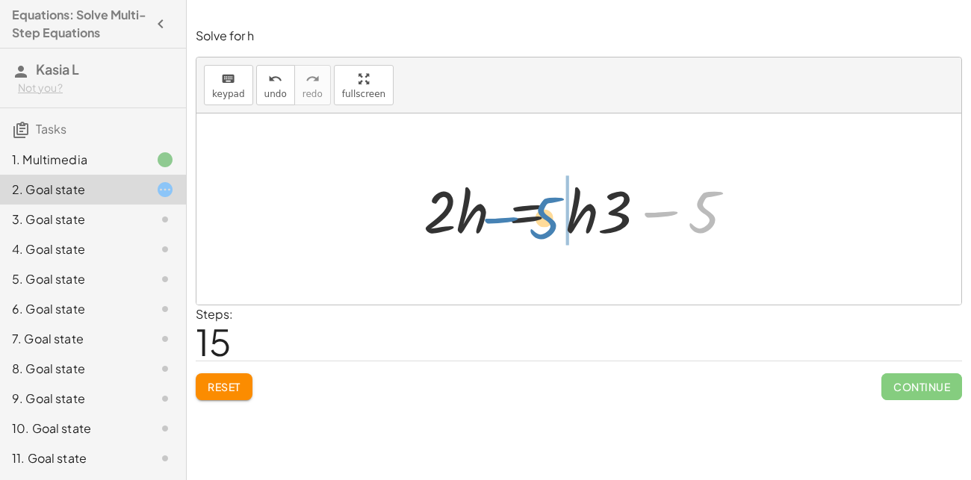
drag, startPoint x: 692, startPoint y: 203, endPoint x: 530, endPoint y: 208, distance: 162.2
click at [530, 208] on div at bounding box center [585, 209] width 338 height 77
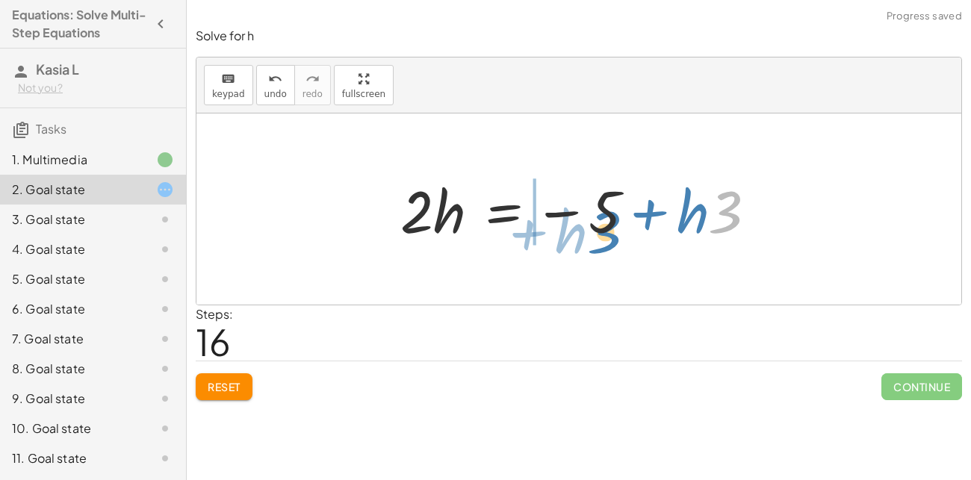
drag, startPoint x: 711, startPoint y: 205, endPoint x: 586, endPoint y: 224, distance: 126.1
click at [586, 224] on div at bounding box center [584, 209] width 383 height 77
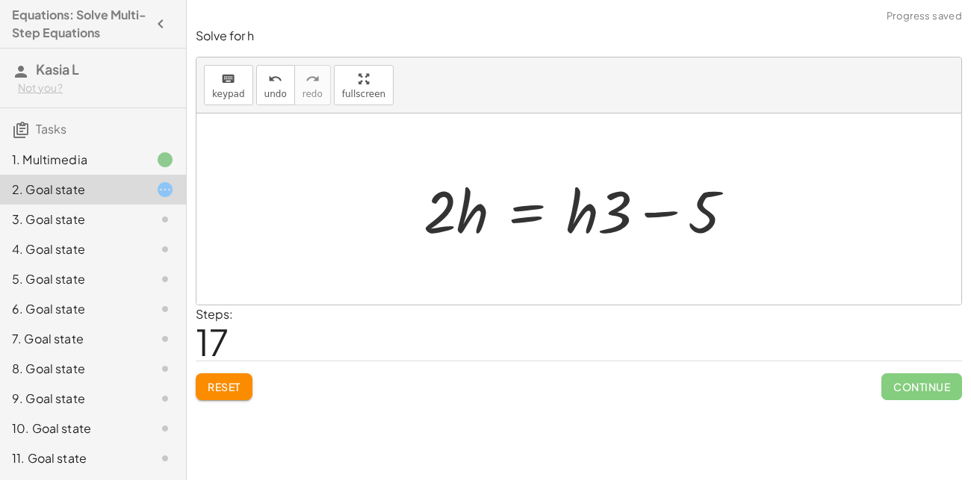
click at [666, 214] on div at bounding box center [585, 209] width 338 height 77
drag, startPoint x: 612, startPoint y: 219, endPoint x: 619, endPoint y: 207, distance: 13.7
click at [619, 207] on div at bounding box center [585, 209] width 338 height 77
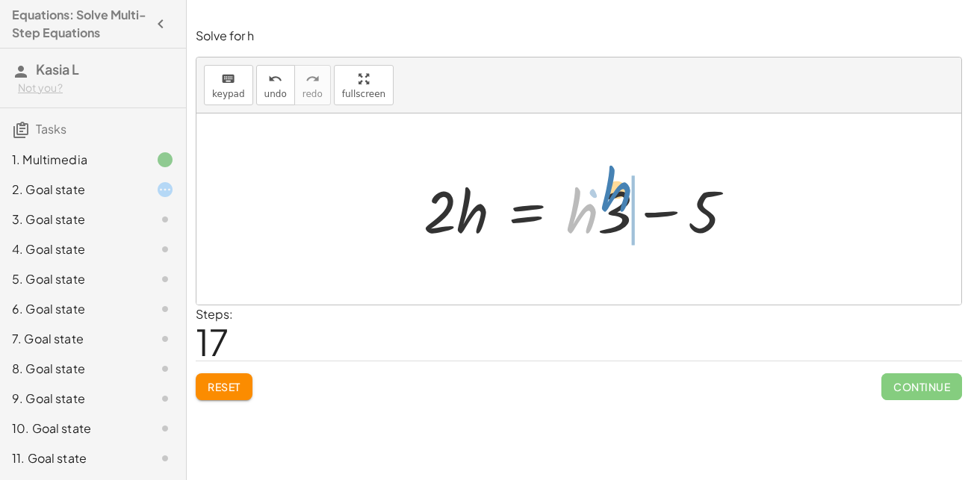
drag, startPoint x: 569, startPoint y: 218, endPoint x: 603, endPoint y: 196, distance: 41.0
click at [603, 196] on div at bounding box center [585, 209] width 338 height 77
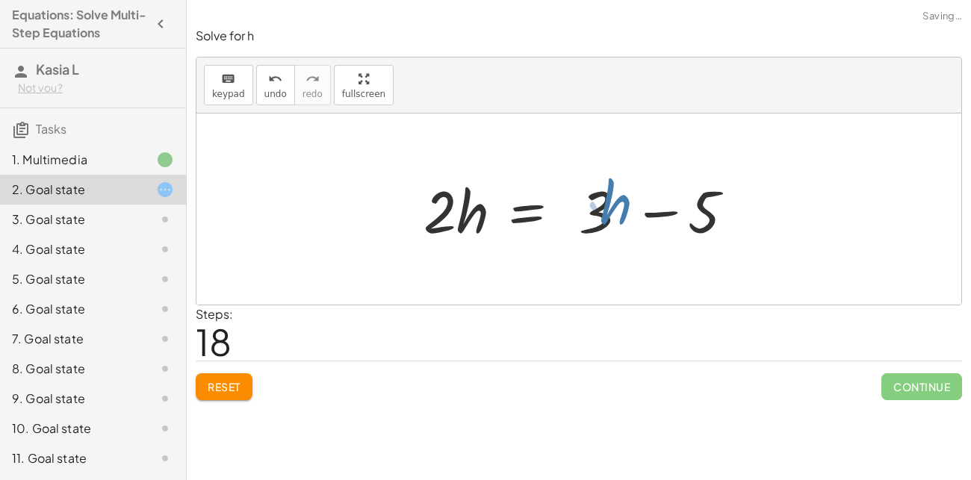
click at [603, 196] on div at bounding box center [585, 209] width 338 height 77
click at [628, 206] on div at bounding box center [585, 209] width 338 height 77
drag, startPoint x: 580, startPoint y: 213, endPoint x: 699, endPoint y: 214, distance: 118.8
click at [699, 214] on div at bounding box center [585, 209] width 338 height 77
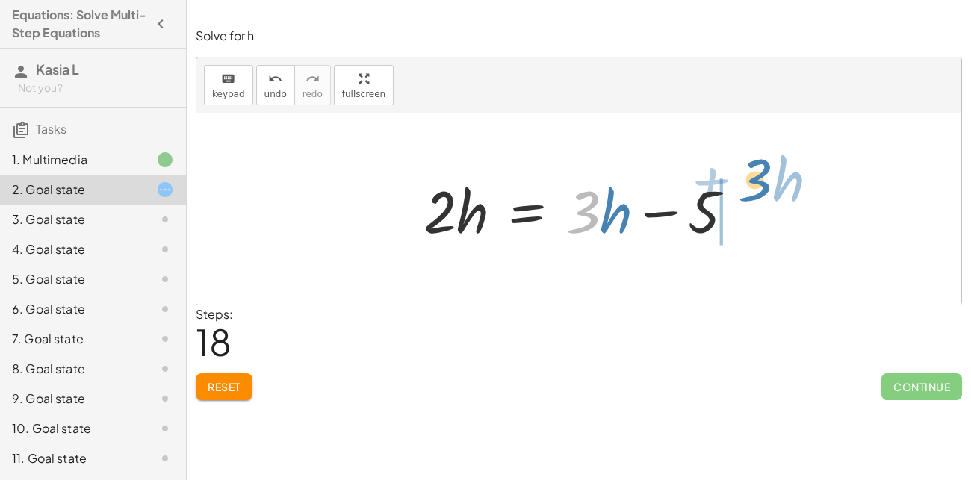
drag, startPoint x: 585, startPoint y: 226, endPoint x: 735, endPoint y: 204, distance: 151.7
click at [735, 204] on div at bounding box center [585, 209] width 338 height 77
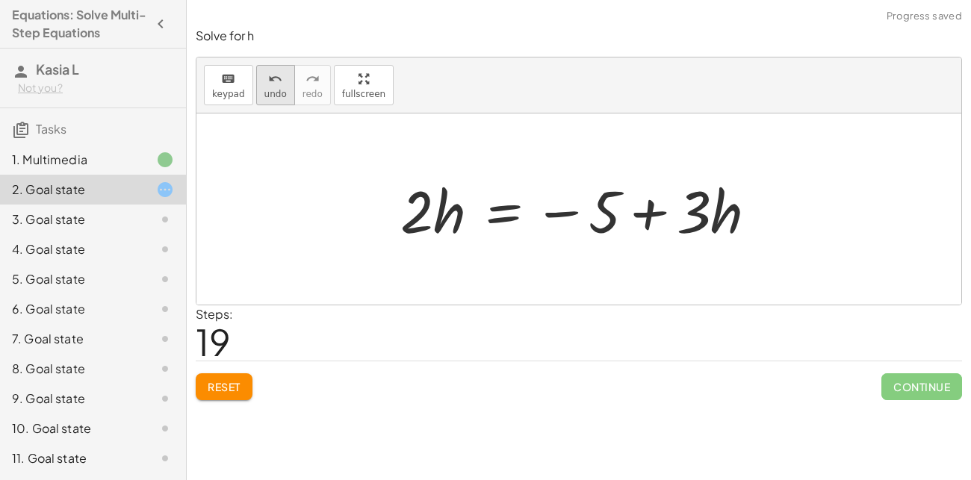
click at [275, 87] on button "undo undo" at bounding box center [275, 85] width 39 height 40
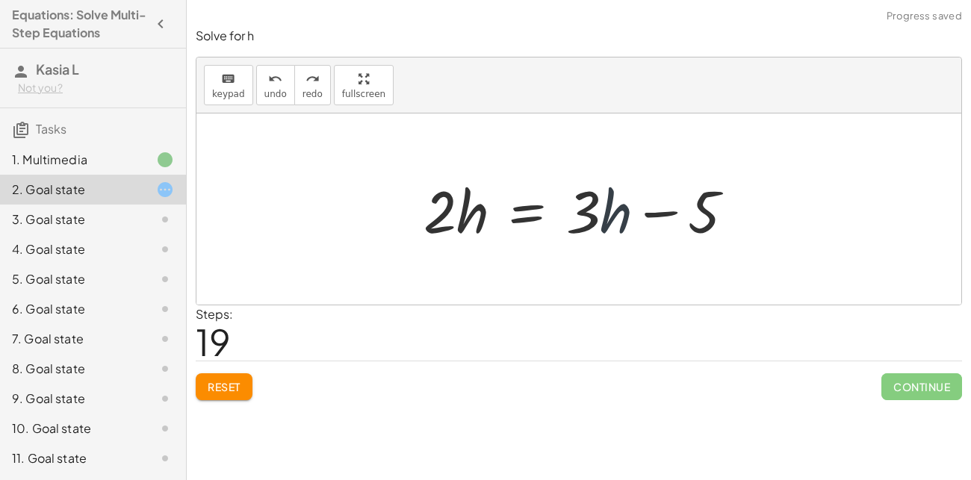
click at [600, 219] on div at bounding box center [585, 209] width 338 height 77
click at [116, 232] on div "3. Goal state" at bounding box center [93, 220] width 186 height 30
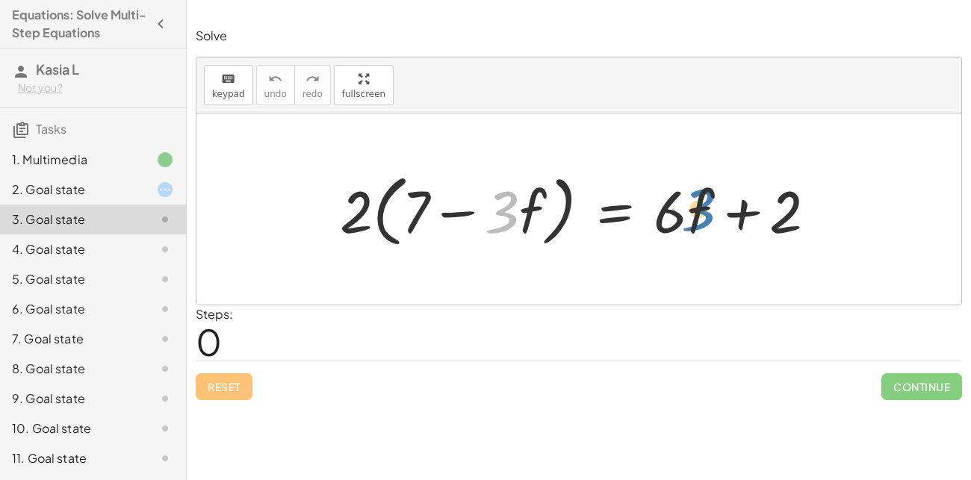
drag, startPoint x: 505, startPoint y: 203, endPoint x: 702, endPoint y: 201, distance: 197.2
click at [702, 201] on div at bounding box center [584, 210] width 504 height 86
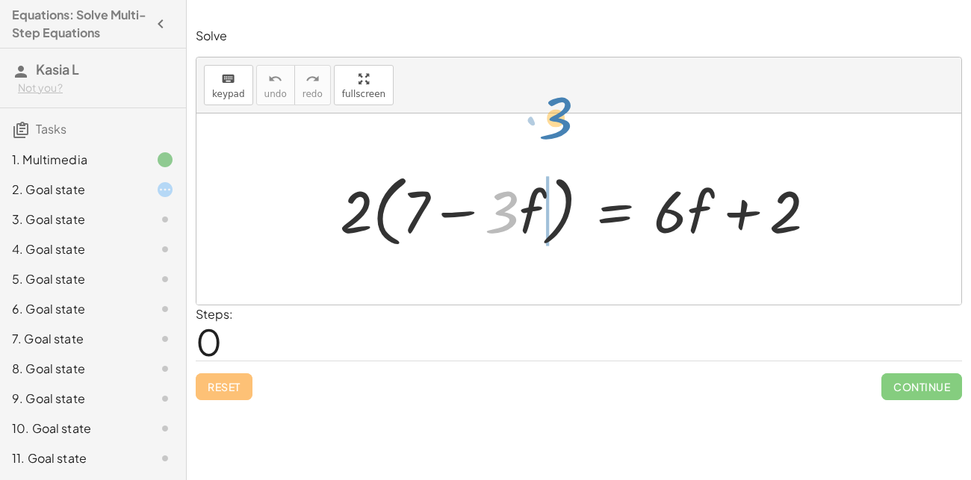
drag, startPoint x: 506, startPoint y: 213, endPoint x: 559, endPoint y: 119, distance: 108.0
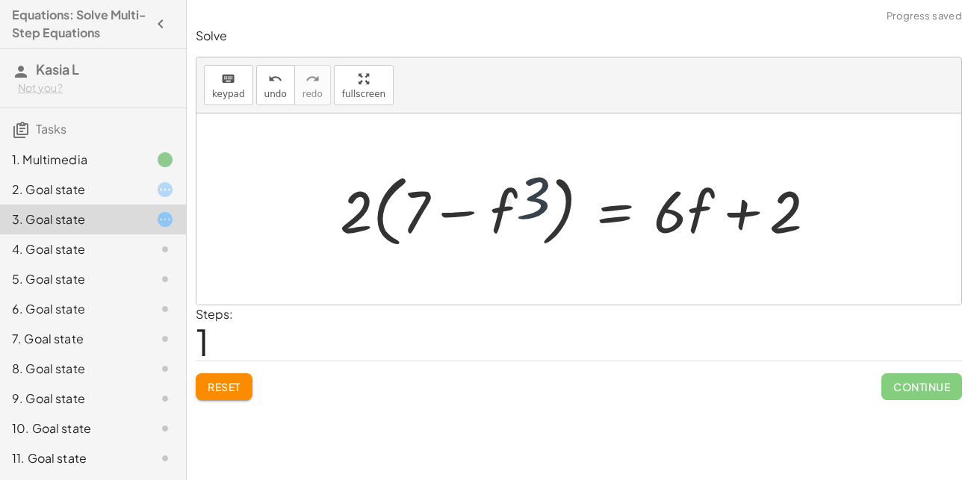
click at [559, 119] on div at bounding box center [578, 209] width 765 height 191
drag, startPoint x: 527, startPoint y: 214, endPoint x: 457, endPoint y: 226, distance: 71.4
click at [457, 226] on div at bounding box center [584, 210] width 504 height 86
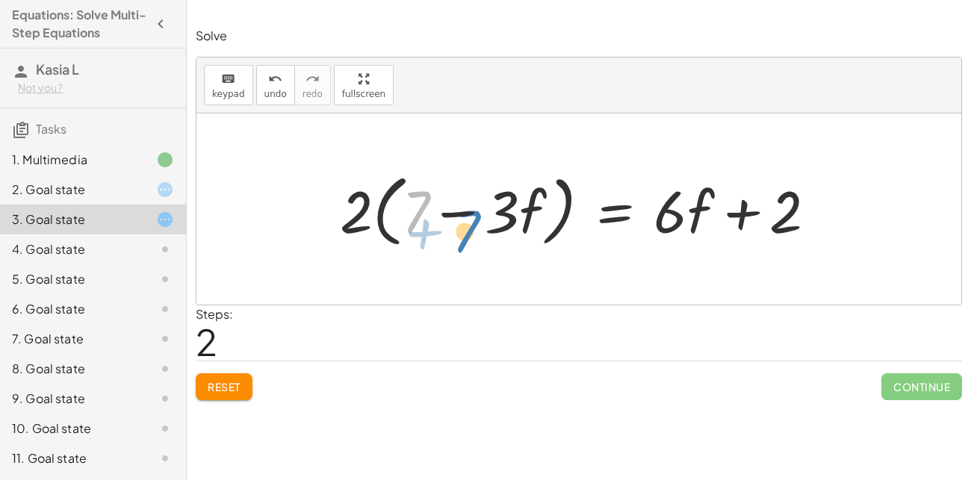
drag, startPoint x: 412, startPoint y: 207, endPoint x: 471, endPoint y: 223, distance: 61.1
click at [471, 223] on div at bounding box center [584, 210] width 504 height 86
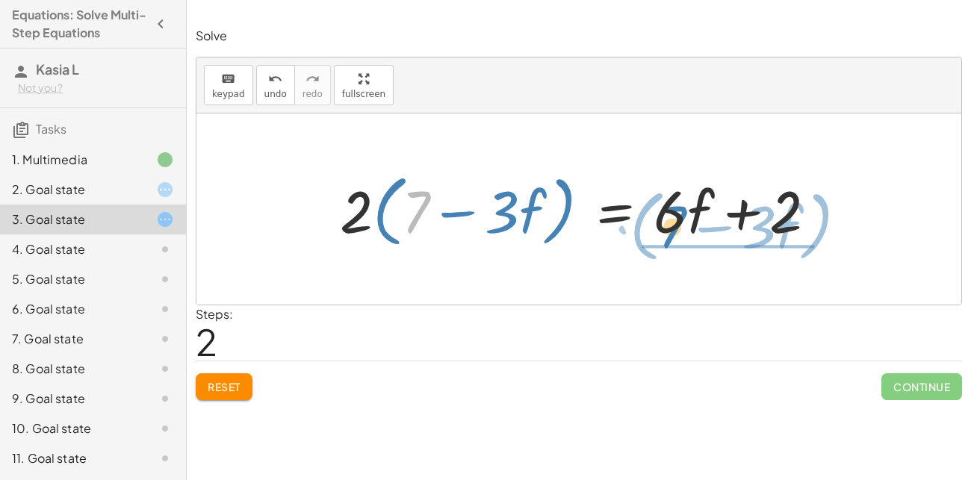
drag, startPoint x: 409, startPoint y: 195, endPoint x: 669, endPoint y: 212, distance: 260.5
click at [669, 212] on div at bounding box center [584, 210] width 504 height 86
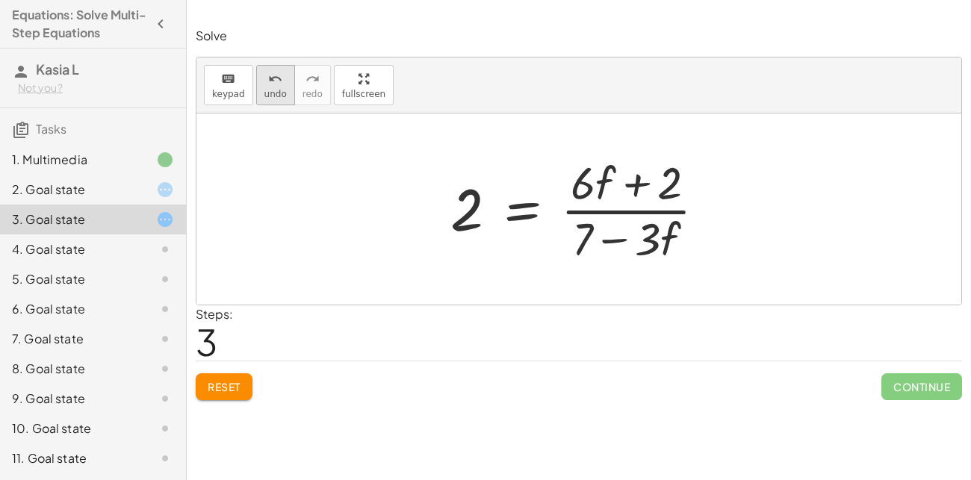
click at [281, 93] on button "undo undo" at bounding box center [275, 85] width 39 height 40
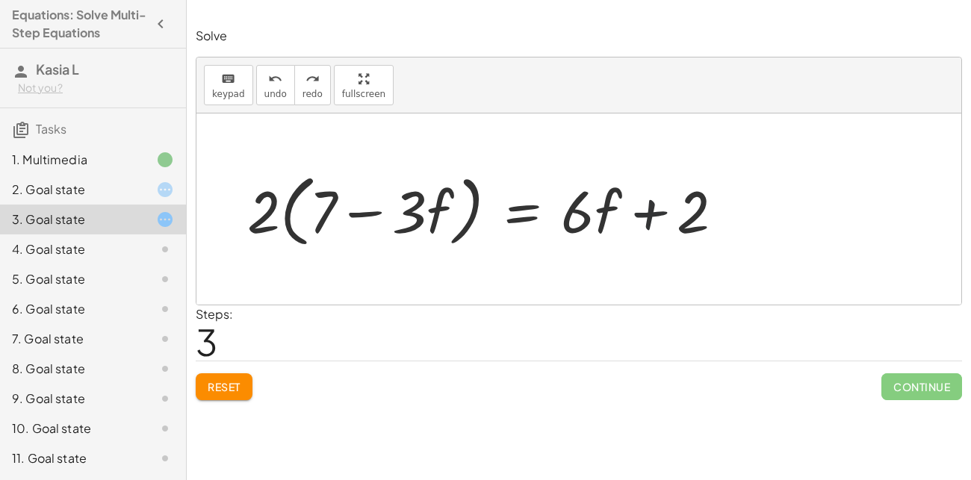
click at [657, 211] on div at bounding box center [492, 210] width 504 height 86
click at [363, 214] on div at bounding box center [492, 210] width 504 height 86
drag, startPoint x: 323, startPoint y: 202, endPoint x: 291, endPoint y: 199, distance: 31.5
click at [291, 199] on div at bounding box center [492, 210] width 504 height 86
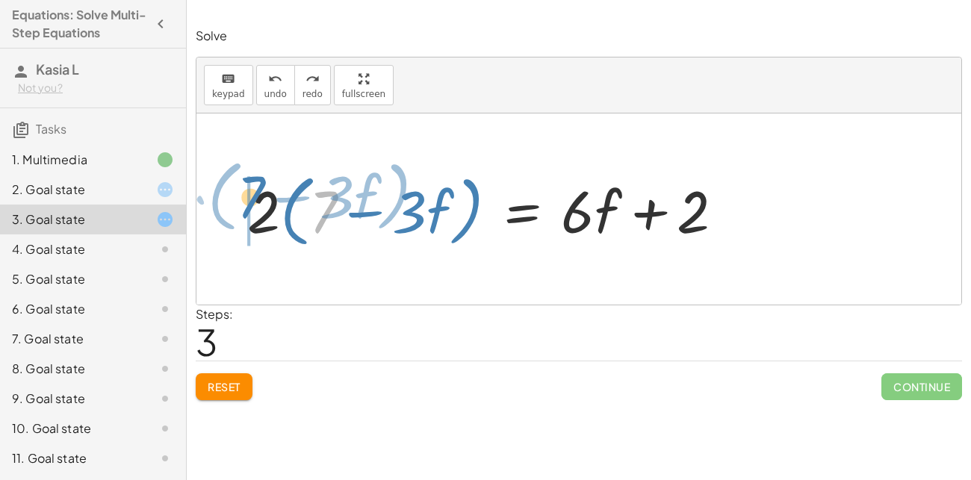
drag, startPoint x: 313, startPoint y: 198, endPoint x: 247, endPoint y: 188, distance: 67.3
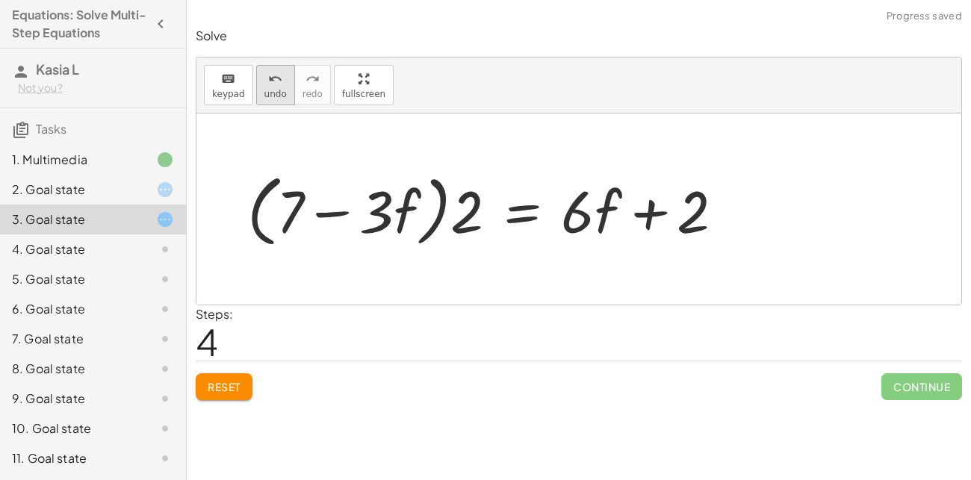
click at [264, 89] on span "undo" at bounding box center [275, 94] width 22 height 10
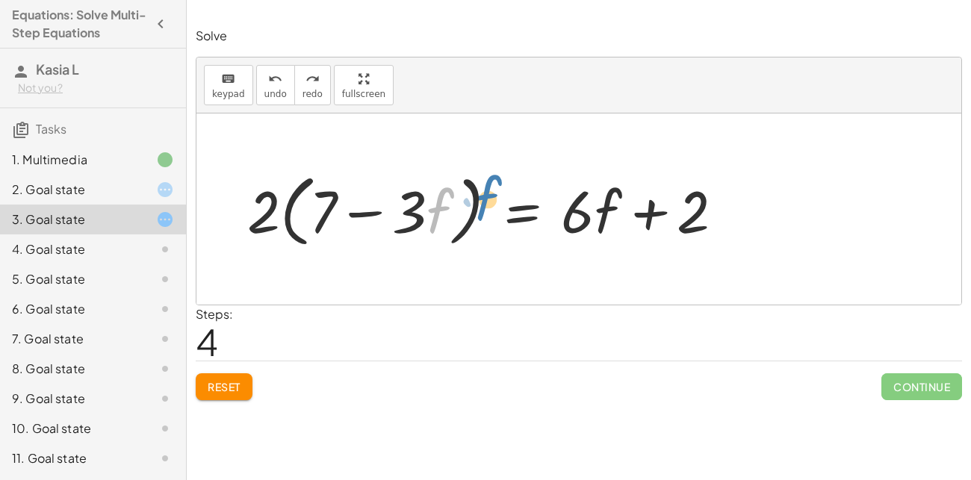
drag, startPoint x: 446, startPoint y: 189, endPoint x: 495, endPoint y: 176, distance: 50.4
click at [495, 176] on div at bounding box center [492, 210] width 504 height 86
drag, startPoint x: 372, startPoint y: 185, endPoint x: 491, endPoint y: 190, distance: 118.9
click at [491, 190] on div at bounding box center [492, 210] width 504 height 86
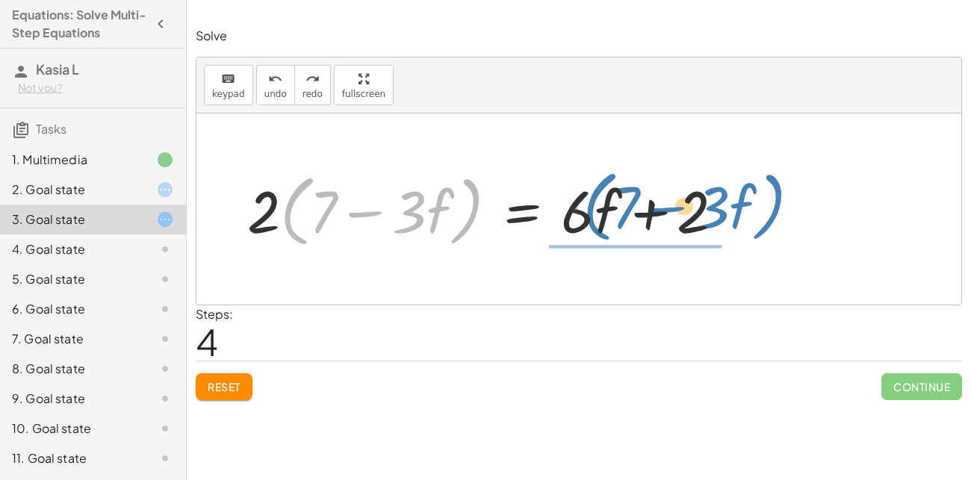
drag, startPoint x: 303, startPoint y: 182, endPoint x: 606, endPoint y: 178, distance: 302.6
click at [606, 178] on div at bounding box center [492, 210] width 504 height 86
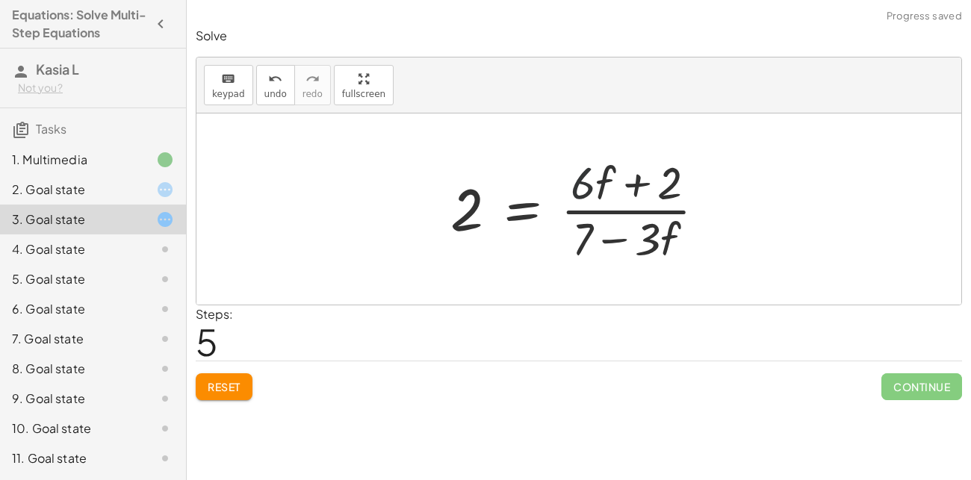
click at [580, 186] on div at bounding box center [584, 209] width 282 height 115
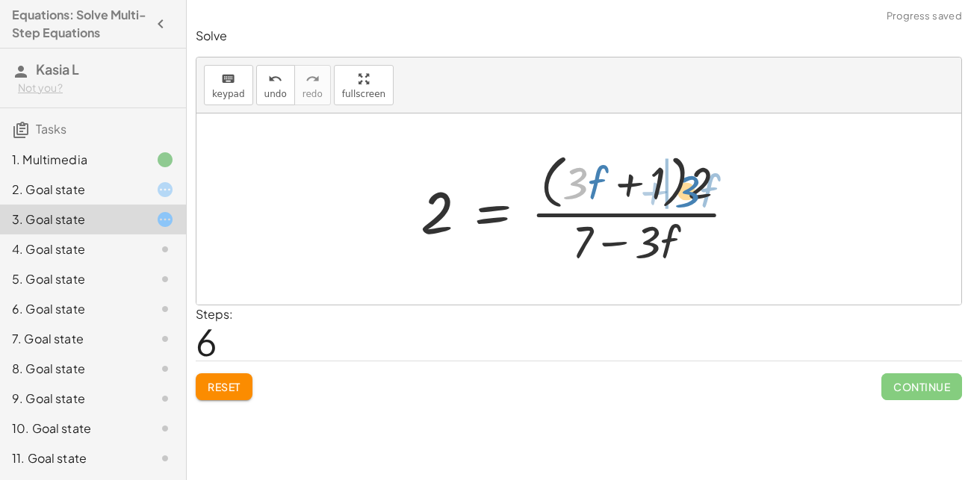
drag, startPoint x: 566, startPoint y: 179, endPoint x: 678, endPoint y: 188, distance: 111.6
click at [678, 188] on div at bounding box center [584, 209] width 343 height 122
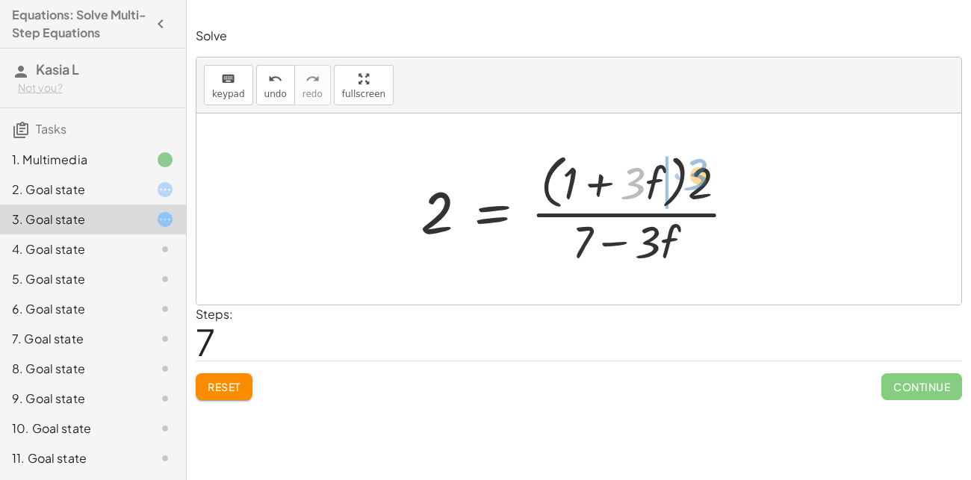
drag, startPoint x: 630, startPoint y: 182, endPoint x: 690, endPoint y: 173, distance: 60.4
click at [690, 173] on div at bounding box center [584, 209] width 343 height 122
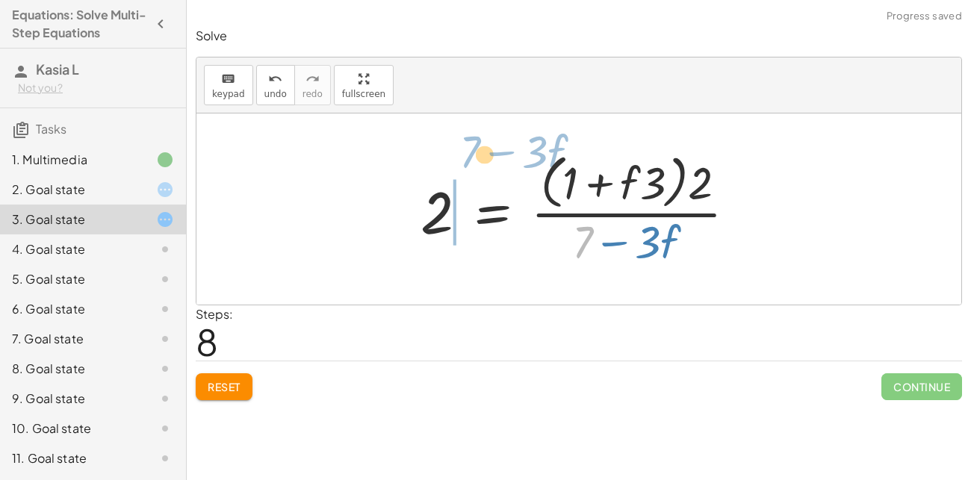
drag, startPoint x: 593, startPoint y: 227, endPoint x: 481, endPoint y: 137, distance: 143.5
click at [481, 137] on div "· 2 · ( + 7 − · 3 · f ) = + · 6 · f + 2 · 2 · ( + 7 − · f · 3 ) = + · 6 · f + 2…" at bounding box center [578, 209] width 765 height 191
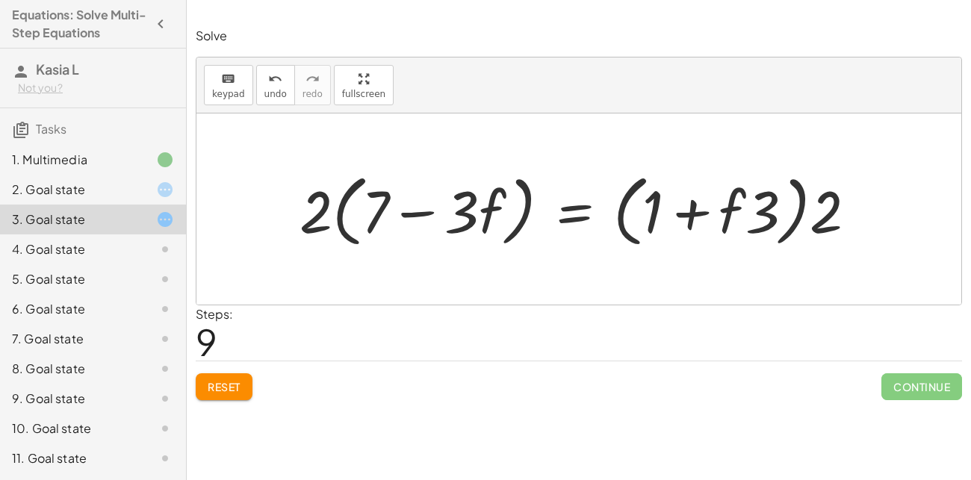
click at [497, 195] on div at bounding box center [584, 210] width 584 height 86
drag, startPoint x: 455, startPoint y: 195, endPoint x: 763, endPoint y: 206, distance: 308.0
click at [763, 206] on div at bounding box center [584, 210] width 584 height 86
drag, startPoint x: 323, startPoint y: 205, endPoint x: 837, endPoint y: 205, distance: 514.7
click at [837, 205] on div at bounding box center [584, 210] width 584 height 86
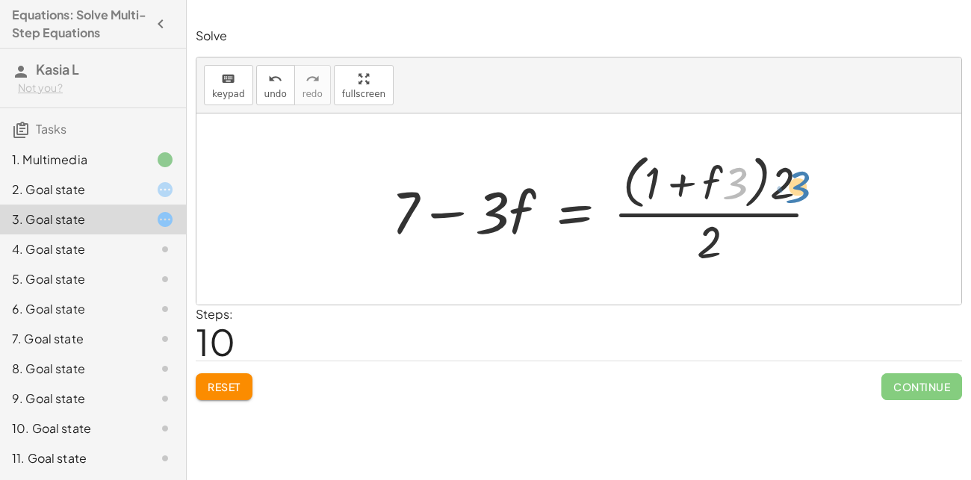
drag, startPoint x: 723, startPoint y: 178, endPoint x: 783, endPoint y: 180, distance: 59.8
click at [783, 180] on div at bounding box center [611, 209] width 454 height 122
drag, startPoint x: 720, startPoint y: 244, endPoint x: 754, endPoint y: 161, distance: 89.5
click at [754, 161] on div at bounding box center [611, 209] width 454 height 122
click at [723, 193] on div at bounding box center [611, 209] width 454 height 122
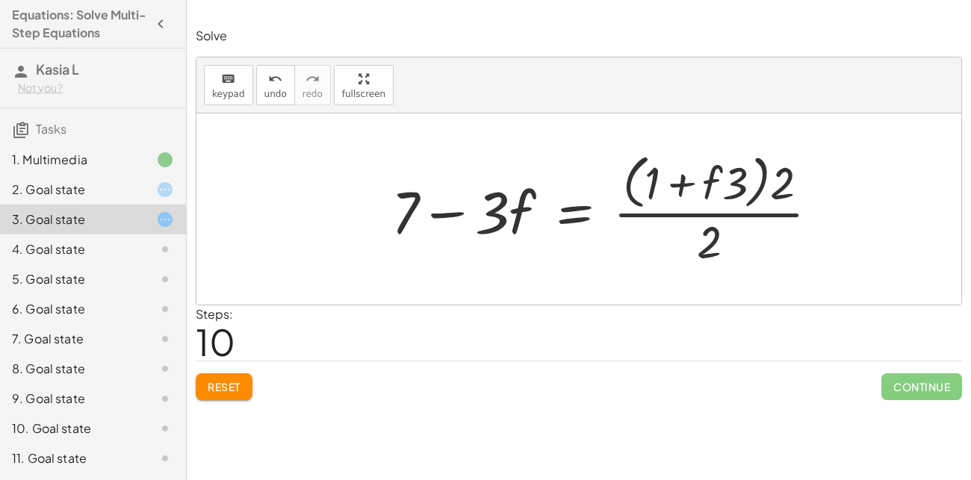
click at [609, 133] on div at bounding box center [578, 209] width 765 height 191
click at [609, 132] on div at bounding box center [578, 209] width 765 height 191
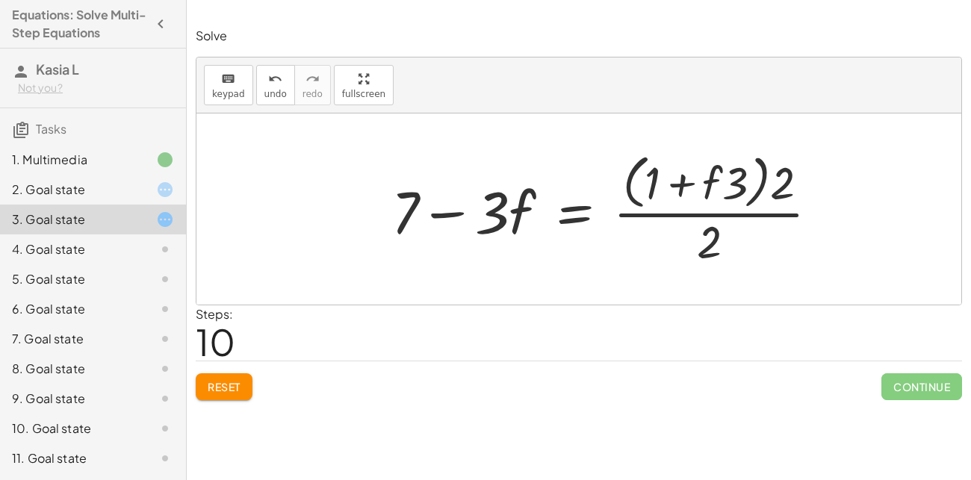
click at [609, 132] on div at bounding box center [578, 209] width 765 height 191
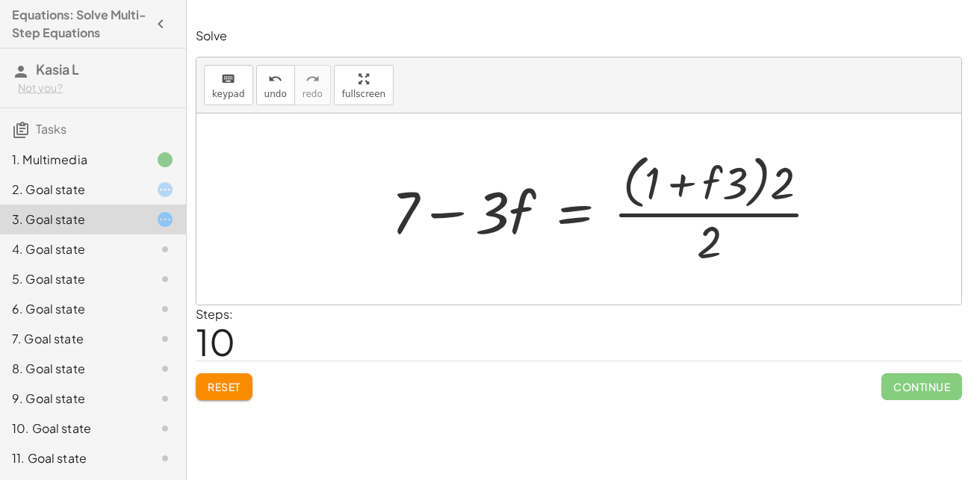
click at [609, 132] on div at bounding box center [578, 209] width 765 height 191
click at [608, 132] on div at bounding box center [578, 209] width 765 height 191
click at [825, 399] on div "Reset Continue" at bounding box center [579, 381] width 766 height 40
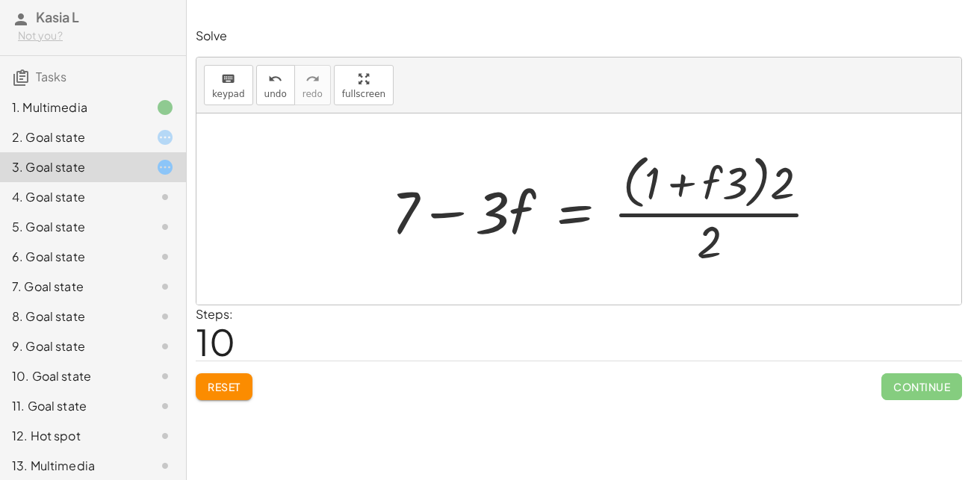
scroll to position [58, 0]
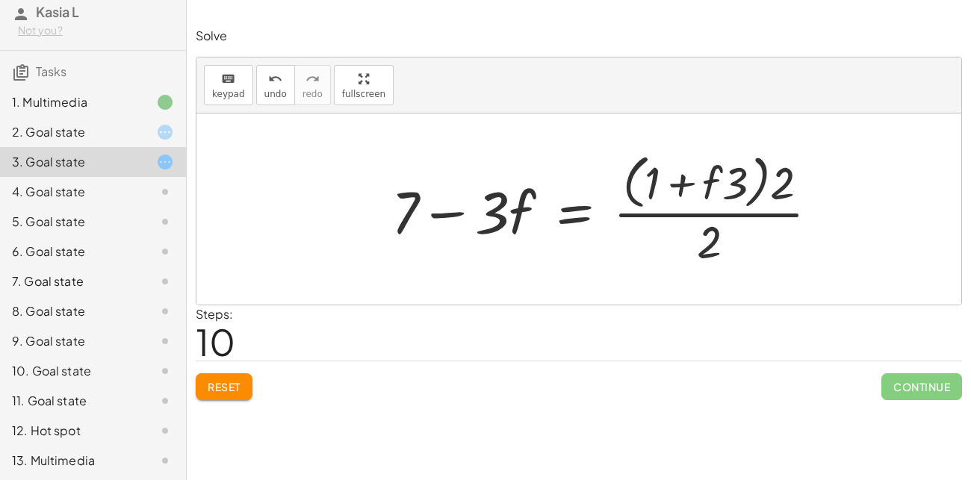
click at [111, 371] on div "10. Goal state" at bounding box center [72, 371] width 120 height 18
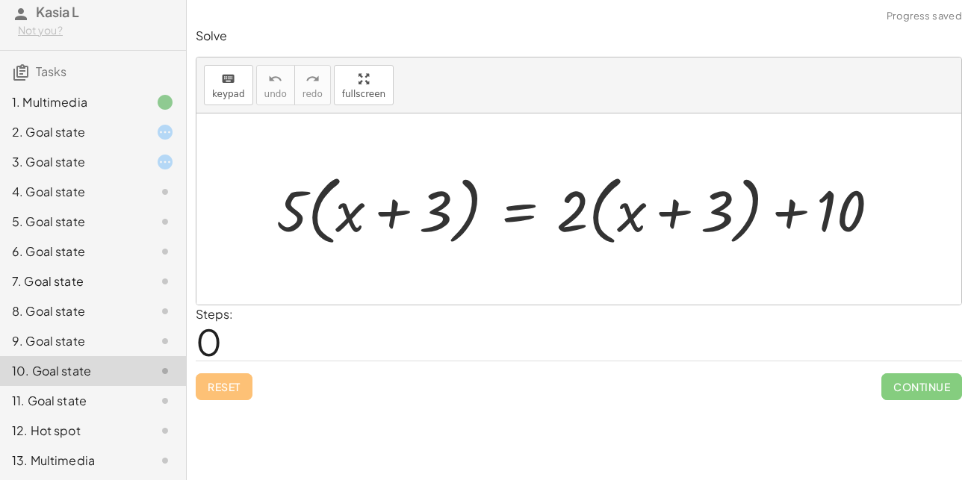
scroll to position [117, 0]
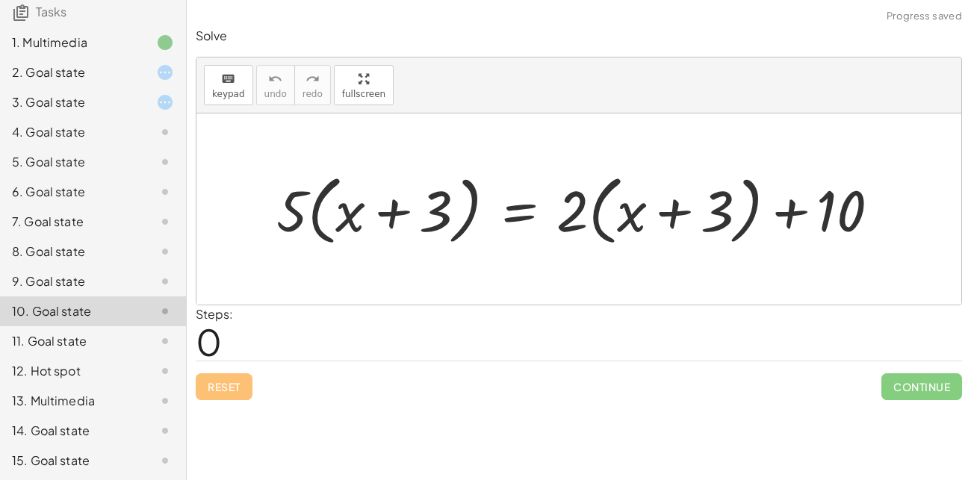
click at [137, 412] on div "13. Multimedia" at bounding box center [93, 401] width 186 height 30
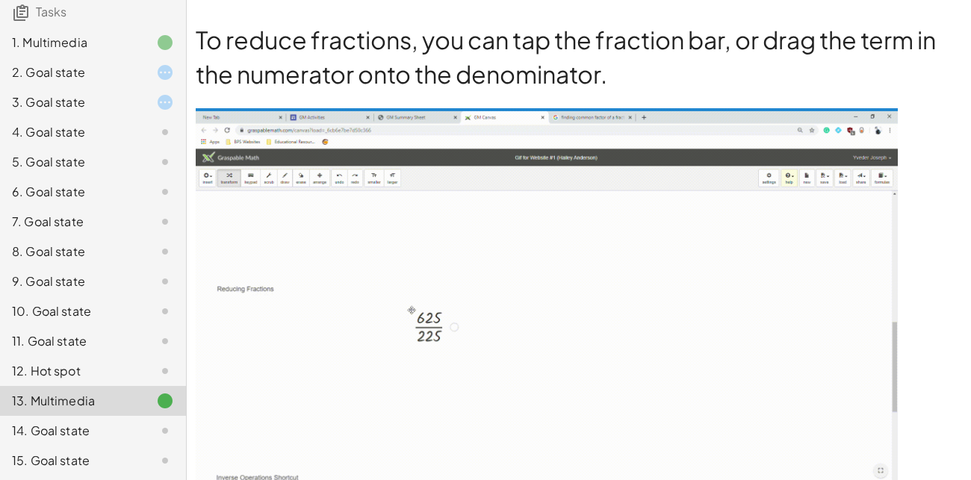
scroll to position [114, 0]
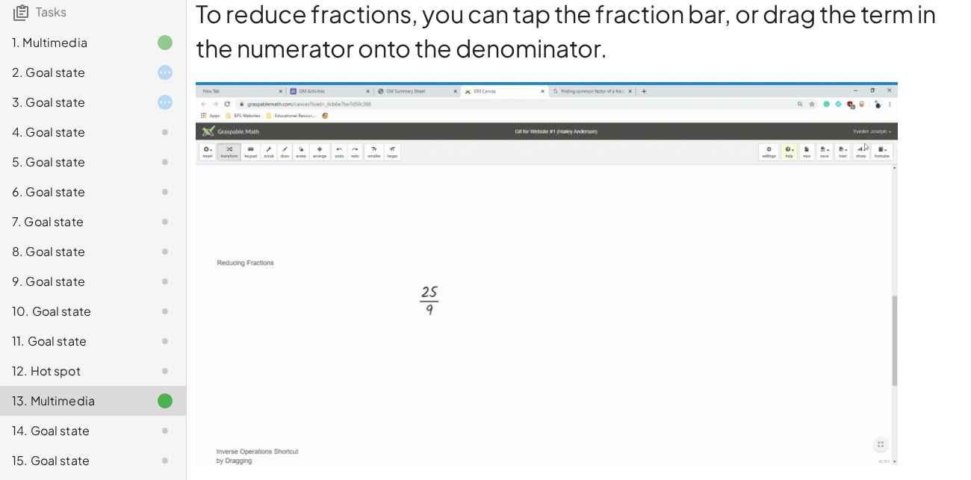
click at [427, 299] on img at bounding box center [547, 273] width 702 height 383
click at [456, 303] on img at bounding box center [547, 273] width 702 height 383
click at [457, 300] on img at bounding box center [547, 273] width 702 height 383
click at [429, 286] on img at bounding box center [547, 273] width 702 height 383
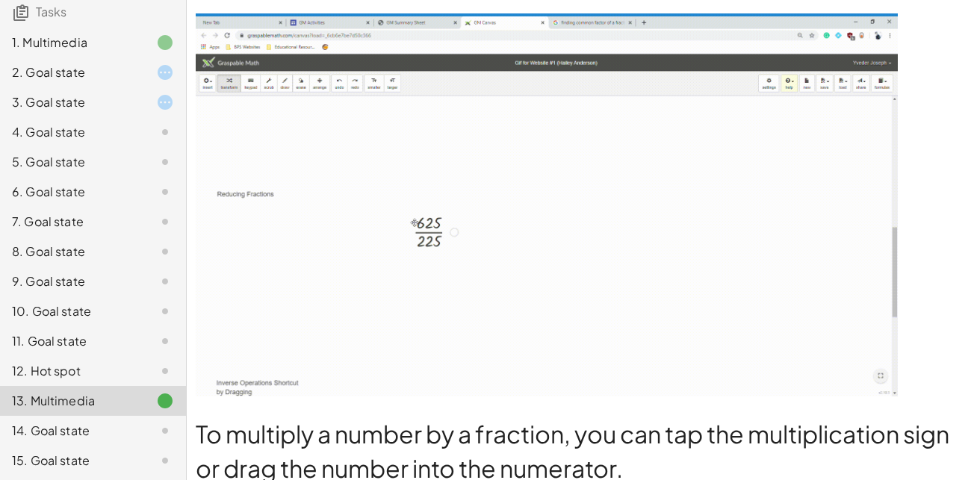
scroll to position [184, 0]
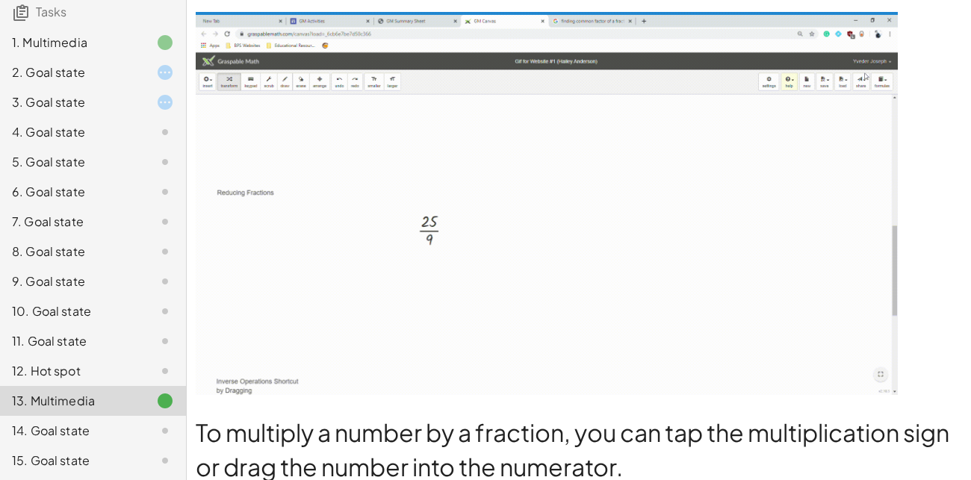
click at [418, 288] on img at bounding box center [547, 203] width 702 height 383
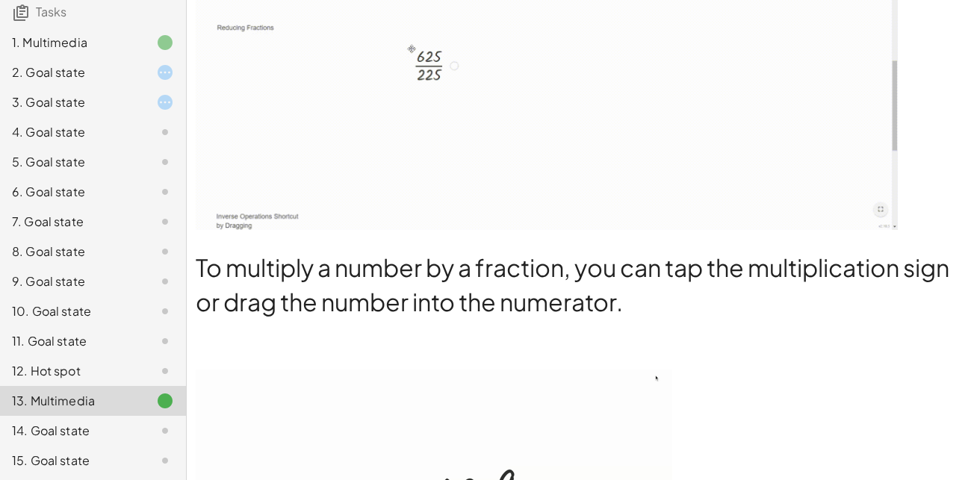
scroll to position [359, 0]
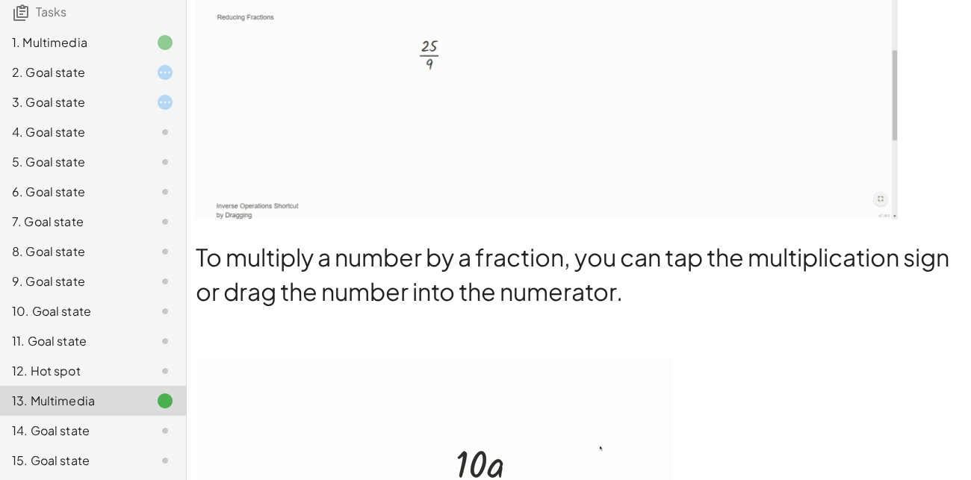
click at [113, 427] on div "14. Goal state" at bounding box center [72, 431] width 120 height 18
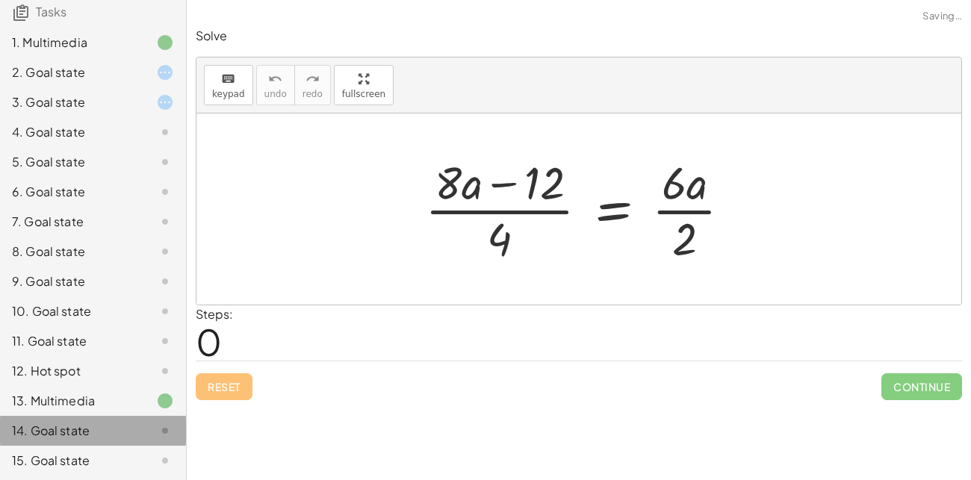
scroll to position [0, 0]
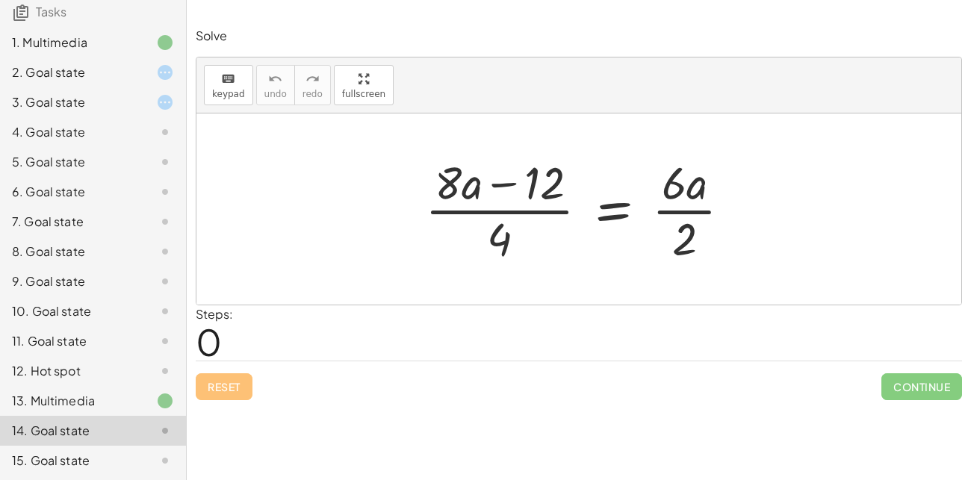
click at [144, 191] on div at bounding box center [153, 192] width 42 height 18
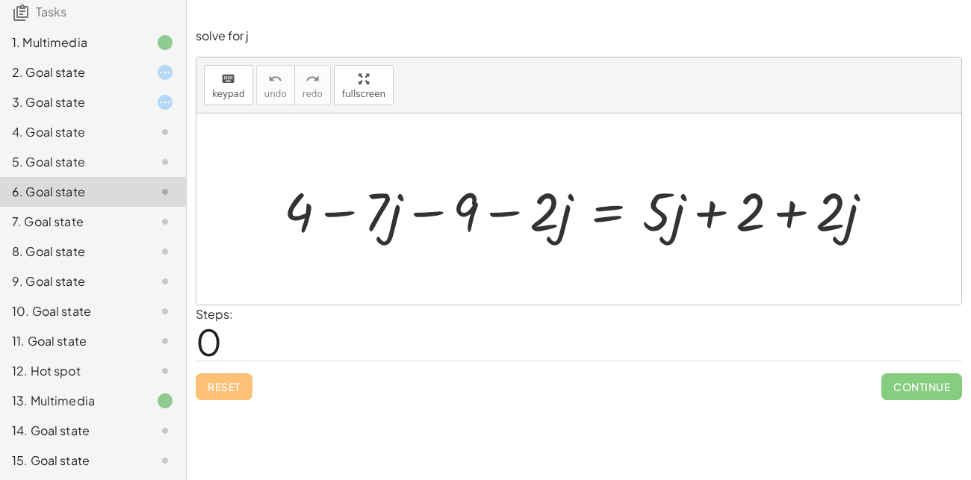
click at [359, 202] on div at bounding box center [584, 209] width 616 height 70
click at [368, 204] on div at bounding box center [584, 209] width 616 height 70
drag, startPoint x: 373, startPoint y: 197, endPoint x: 654, endPoint y: 189, distance: 281.0
click at [654, 189] on div at bounding box center [584, 209] width 616 height 70
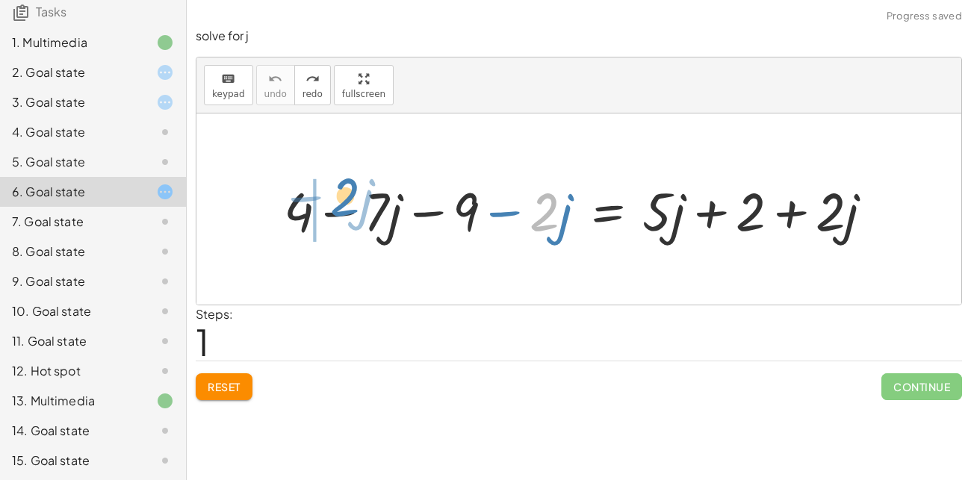
drag, startPoint x: 549, startPoint y: 219, endPoint x: 348, endPoint y: 204, distance: 201.5
click at [348, 204] on div at bounding box center [584, 209] width 616 height 70
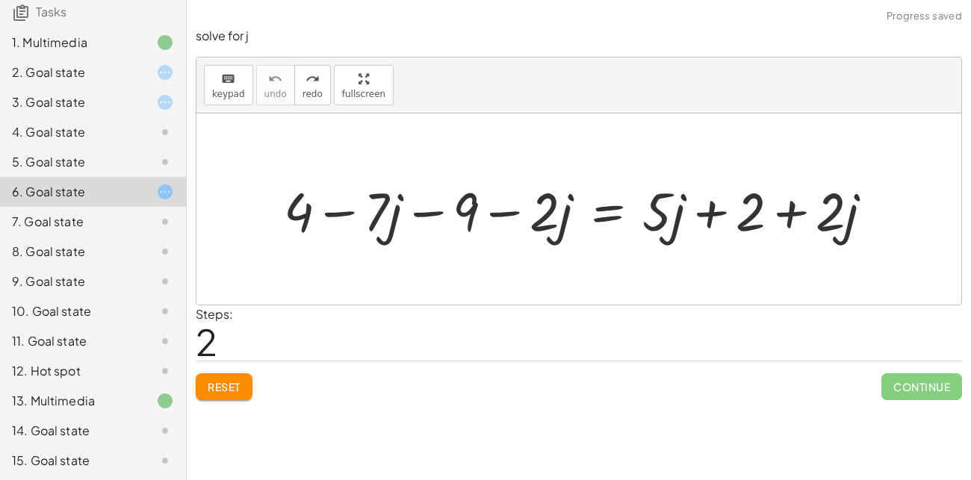
click at [172, 208] on div "7. Goal state" at bounding box center [93, 222] width 186 height 30
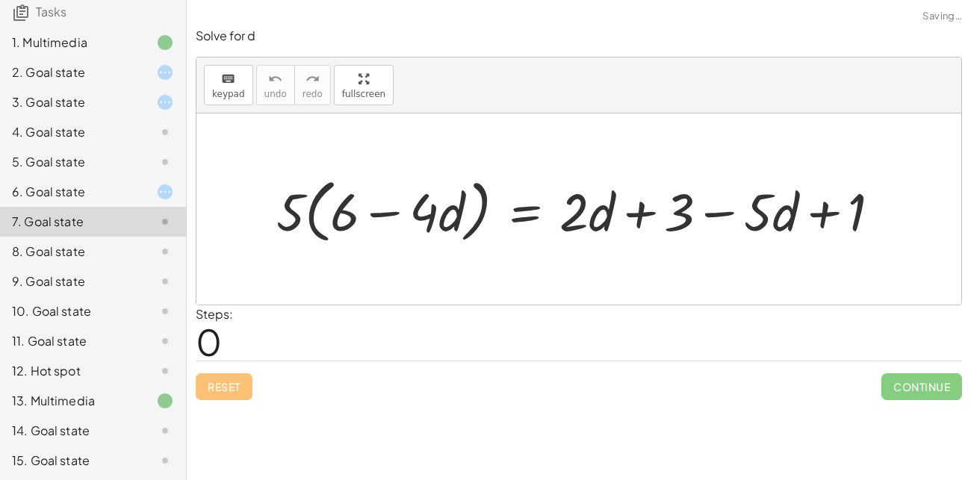
click at [169, 255] on icon at bounding box center [165, 252] width 18 height 18
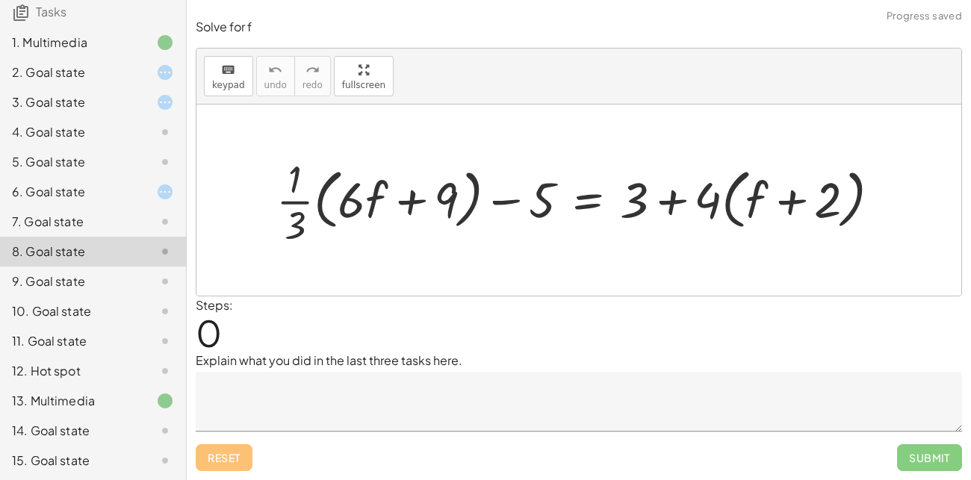
click at [162, 273] on icon at bounding box center [165, 282] width 18 height 18
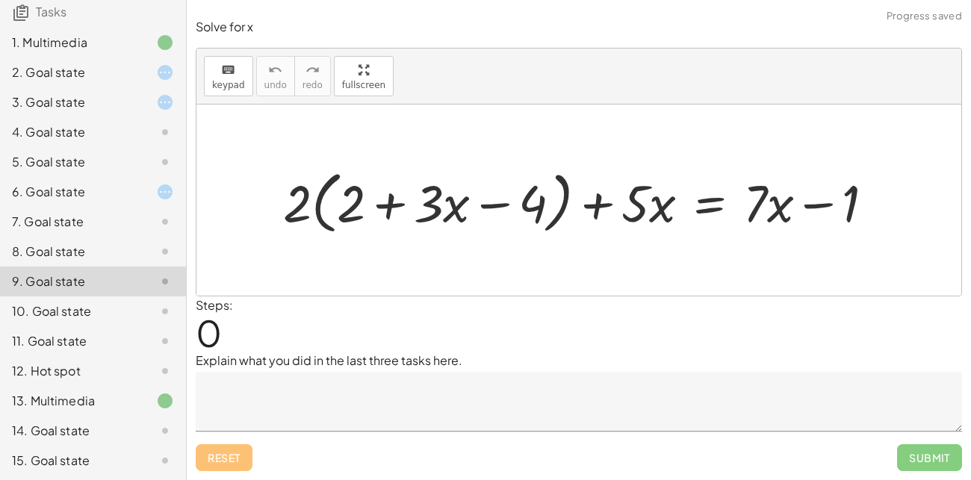
click at [96, 316] on div "10. Goal state" at bounding box center [72, 312] width 120 height 18
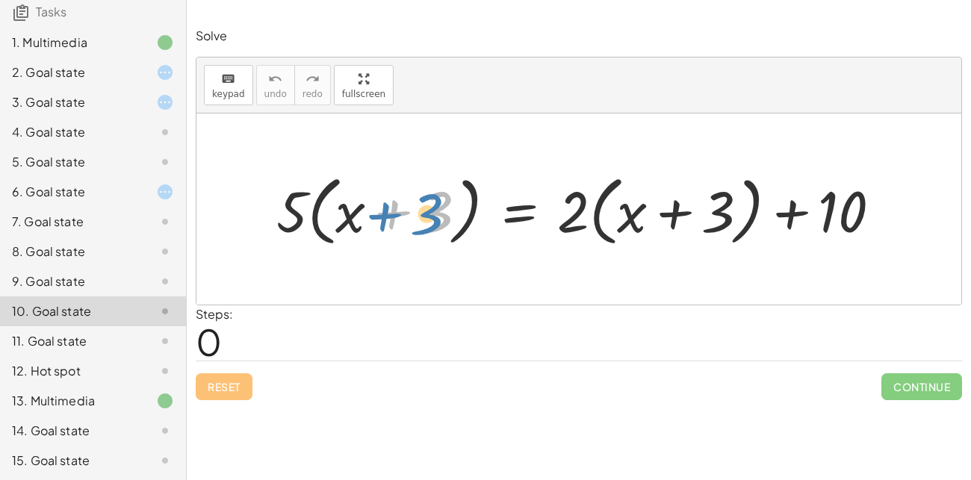
drag, startPoint x: 368, startPoint y: 219, endPoint x: 357, endPoint y: 221, distance: 11.4
click at [357, 221] on div at bounding box center [584, 209] width 631 height 84
drag, startPoint x: 353, startPoint y: 210, endPoint x: 379, endPoint y: 214, distance: 25.7
click at [379, 214] on div at bounding box center [584, 209] width 631 height 84
click at [160, 159] on icon at bounding box center [165, 162] width 18 height 18
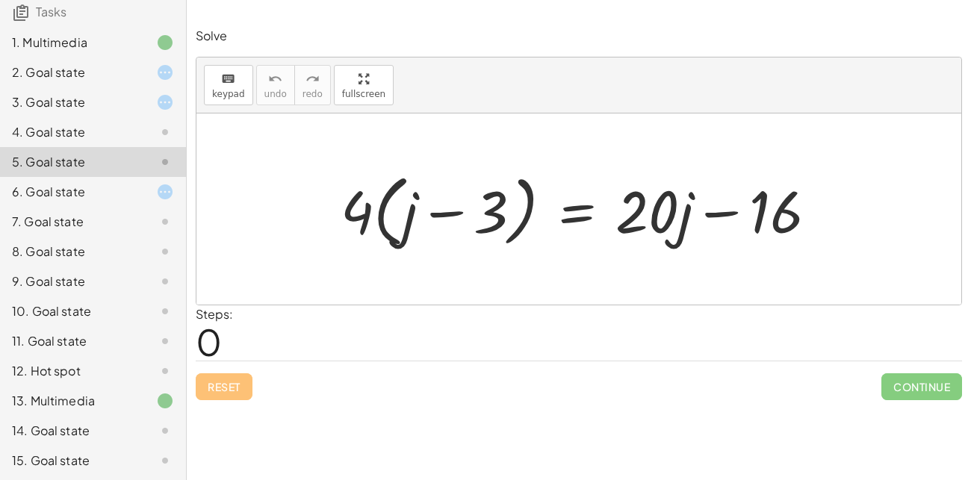
click at [124, 462] on div "15. Goal state" at bounding box center [72, 461] width 120 height 18
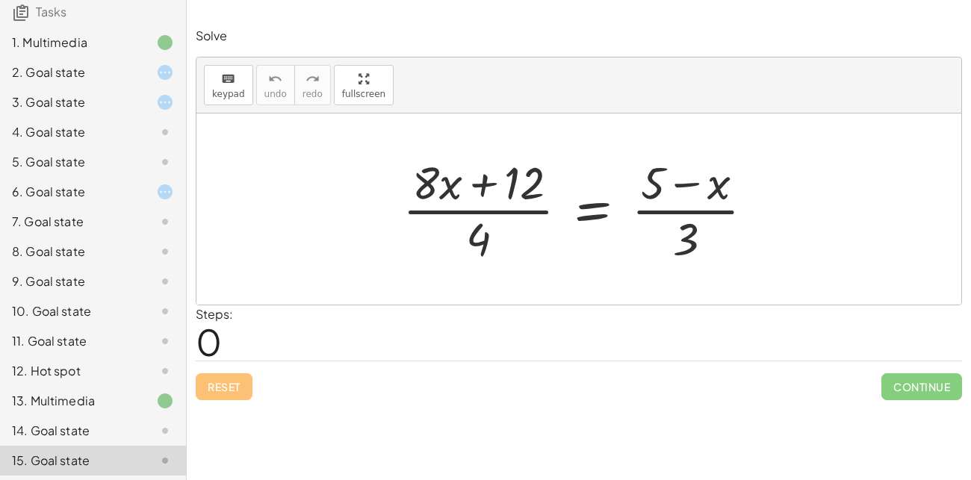
click at [162, 166] on icon at bounding box center [165, 162] width 18 height 18
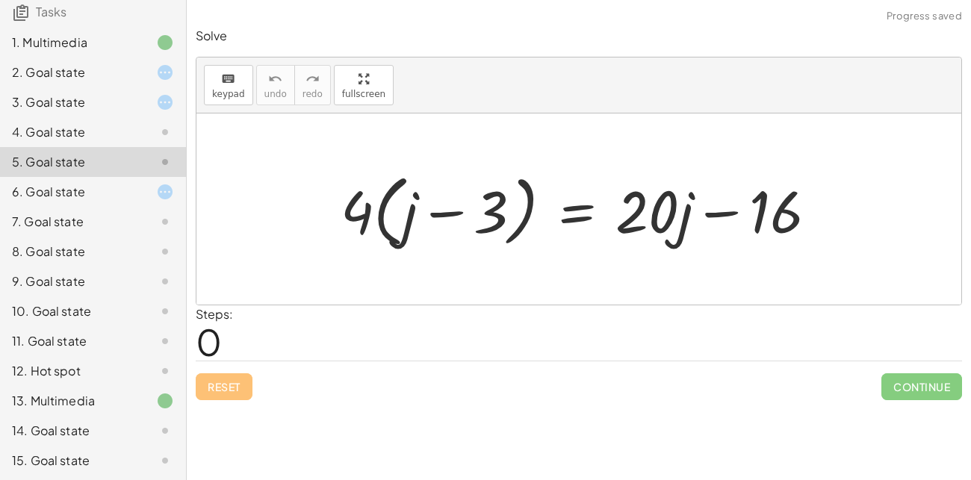
click at [164, 149] on div "5. Goal state" at bounding box center [93, 162] width 186 height 30
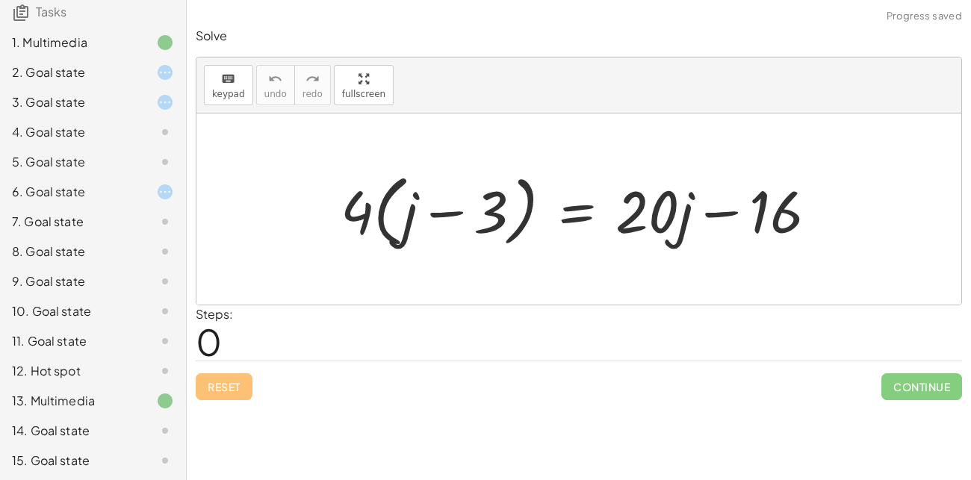
click at [164, 137] on icon at bounding box center [165, 132] width 18 height 18
